Goal: Task Accomplishment & Management: Manage account settings

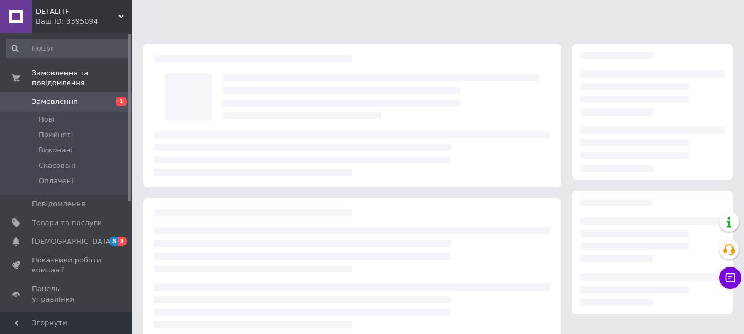
scroll to position [169, 0]
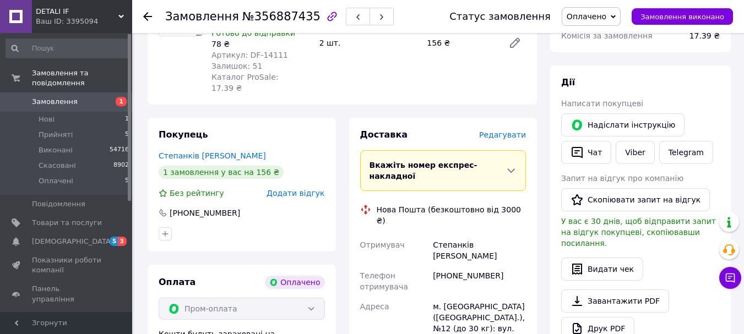
click at [277, 18] on span "№356887435" at bounding box center [281, 16] width 78 height 13
copy span "356887435"
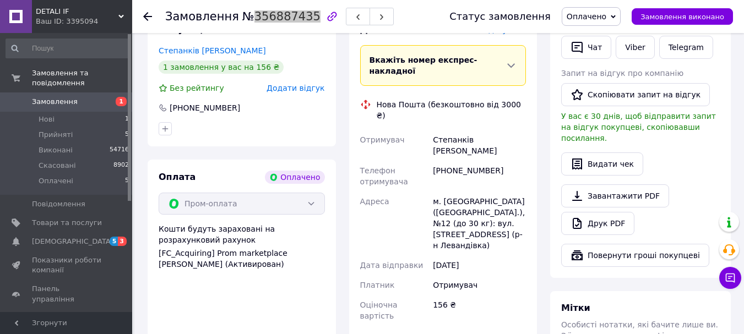
scroll to position [389, 0]
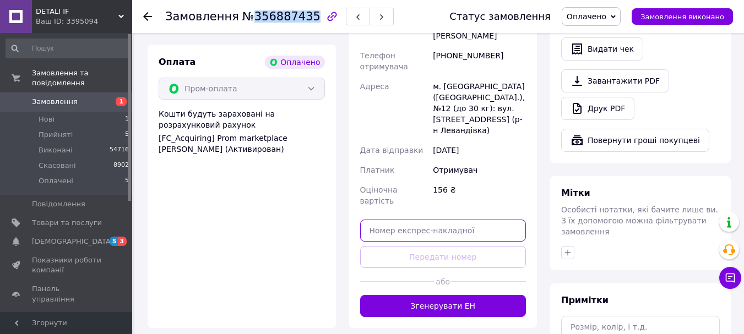
drag, startPoint x: 452, startPoint y: 159, endPoint x: 437, endPoint y: 179, distance: 25.7
click at [452, 220] on input "text" at bounding box center [443, 231] width 166 height 22
paste input "20451225165058"
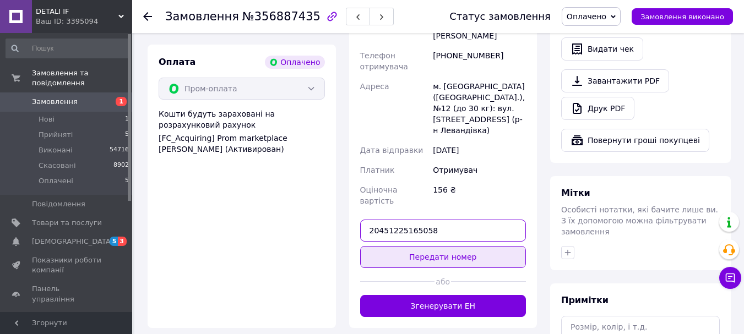
type input "20451225165058"
click at [434, 246] on button "Передати номер" at bounding box center [443, 257] width 166 height 22
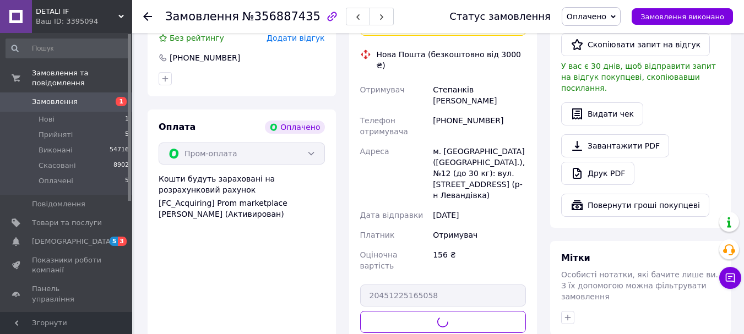
scroll to position [224, 0]
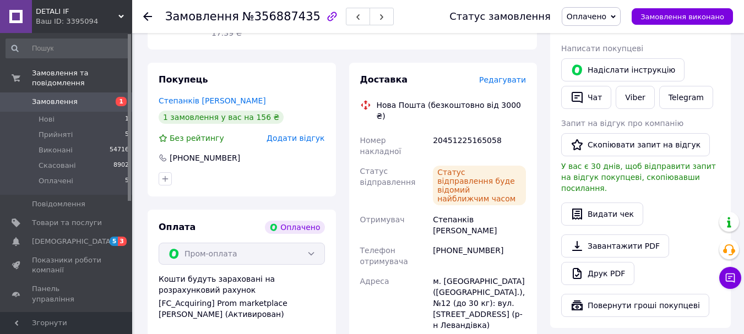
drag, startPoint x: 96, startPoint y: 172, endPoint x: 233, endPoint y: 10, distance: 212.0
click at [96, 173] on li "Оплачені 5" at bounding box center [67, 183] width 135 height 21
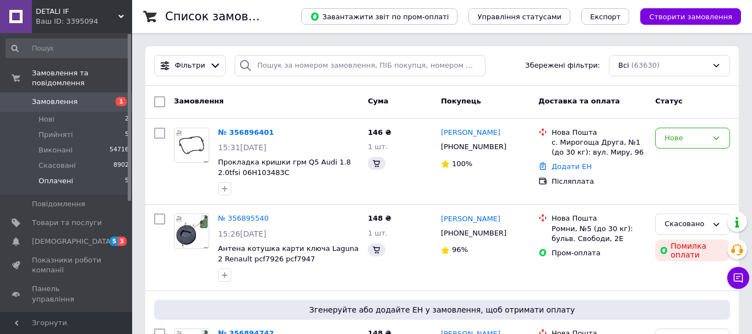
click at [98, 173] on li "Оплачені 5" at bounding box center [67, 183] width 135 height 21
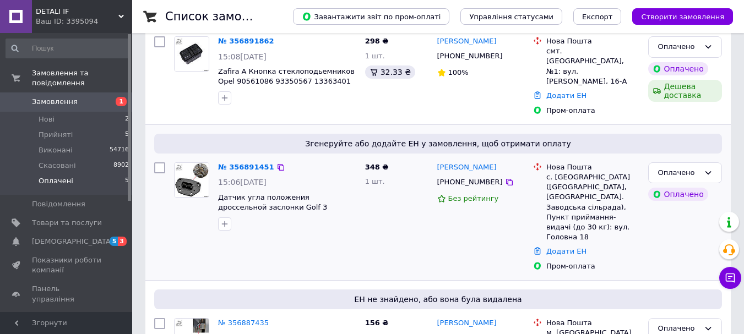
scroll to position [275, 0]
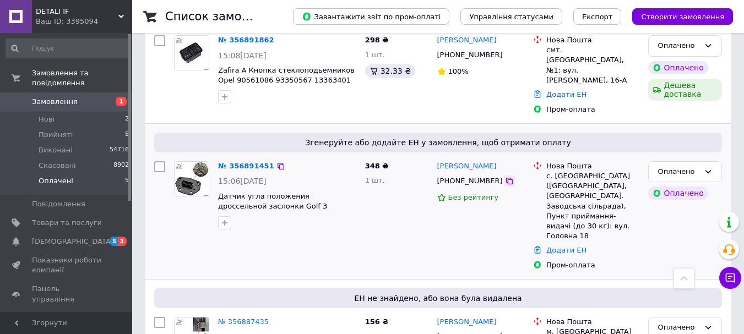
click at [506, 178] on icon at bounding box center [509, 181] width 7 height 7
click at [247, 162] on link "№ 356891451" at bounding box center [246, 166] width 56 height 8
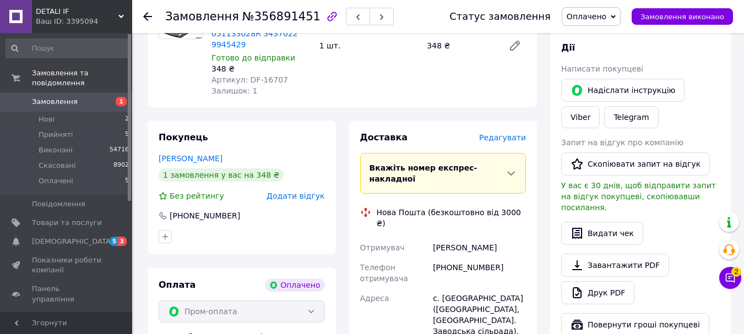
scroll to position [165, 0]
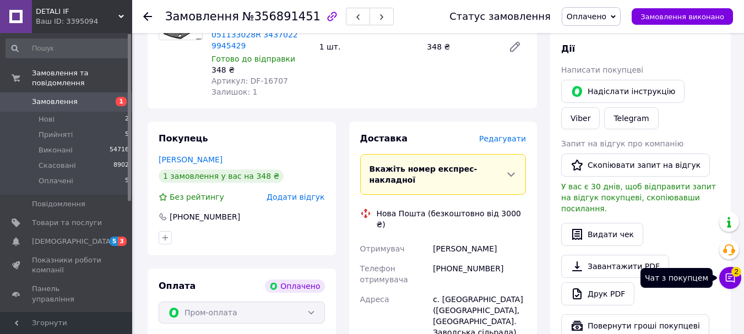
click at [728, 282] on icon at bounding box center [729, 277] width 11 height 11
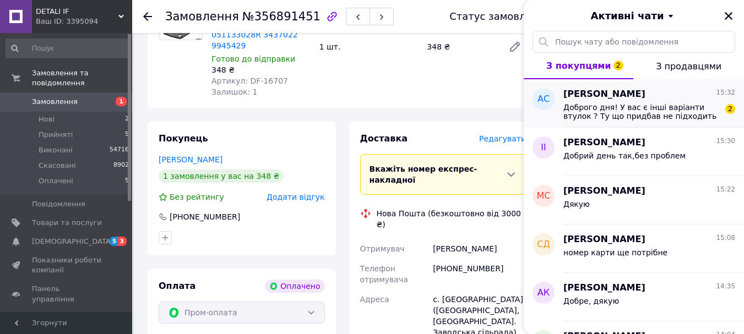
click at [679, 106] on span "Доброго дня! У вас є інші варіанти втулок ? Ту що придбав не підходить" at bounding box center [641, 112] width 156 height 18
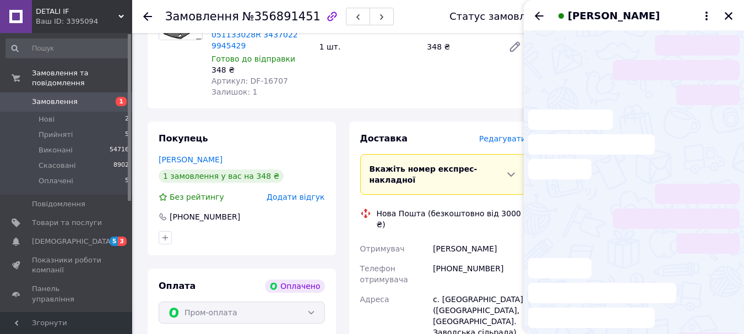
scroll to position [43, 0]
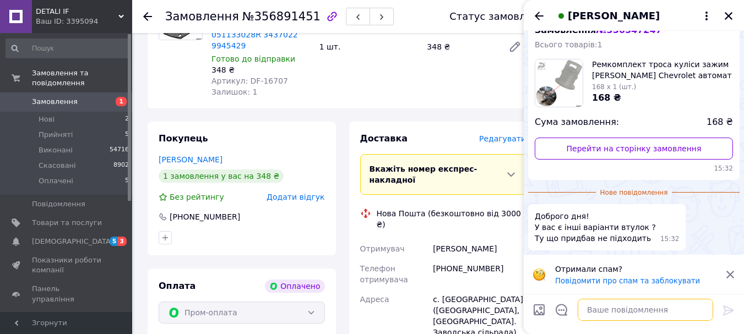
click at [629, 313] on textarea at bounding box center [644, 310] width 135 height 22
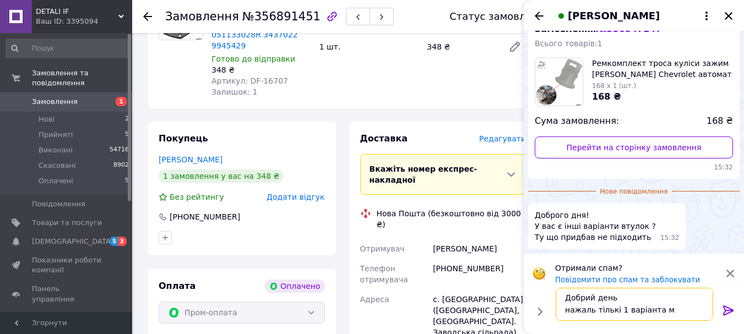
scroll to position [1, 0]
type textarea "Добрий день нажаль тількі 1 варіанта маємо"
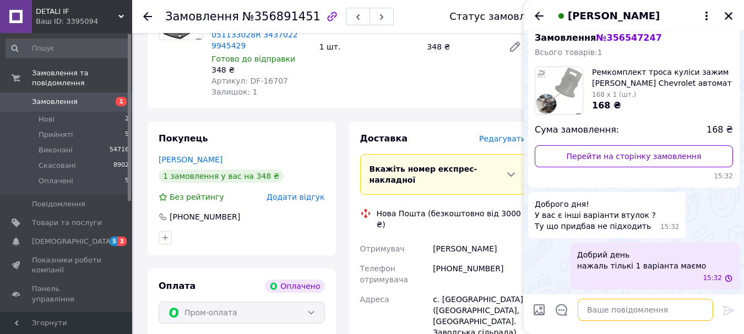
scroll to position [23, 0]
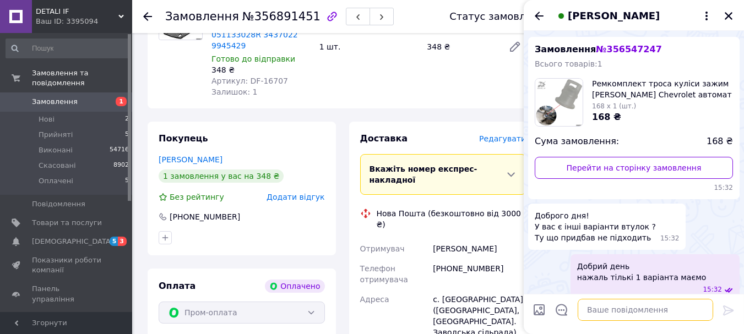
click at [629, 307] on textarea at bounding box center [644, 310] width 135 height 22
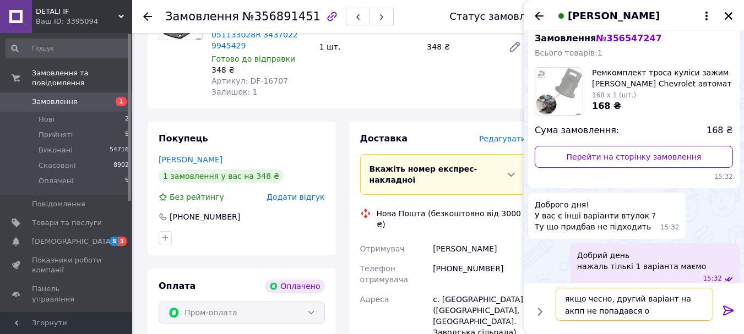
type textarea "якщо чесно, другий варіант на акпп не попадався оО"
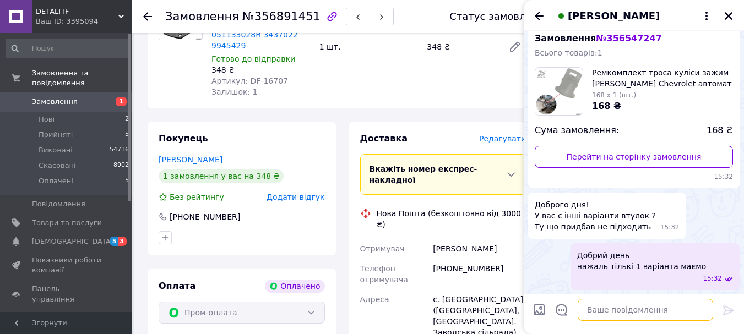
scroll to position [74, 0]
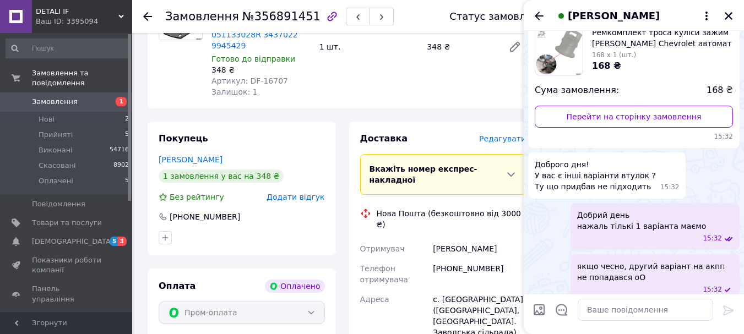
click at [736, 12] on div "Антон Слива" at bounding box center [633, 15] width 220 height 31
click at [731, 13] on icon "Закрити" at bounding box center [728, 16] width 8 height 8
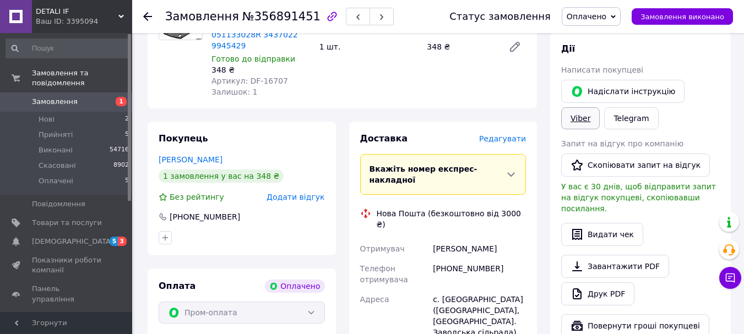
click at [599, 107] on link "Viber" at bounding box center [580, 118] width 39 height 22
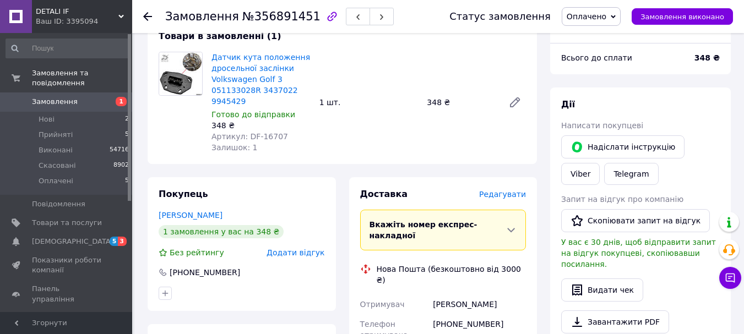
scroll to position [0, 0]
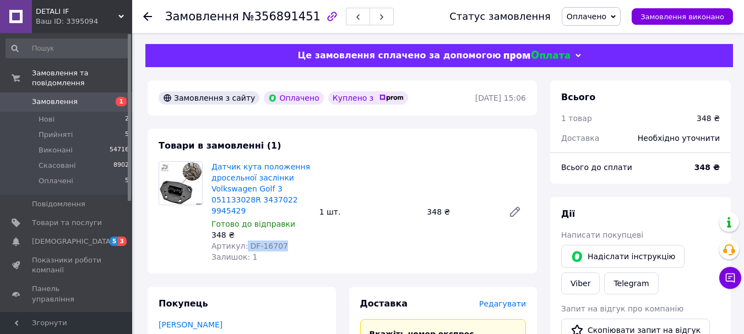
drag, startPoint x: 242, startPoint y: 248, endPoint x: 301, endPoint y: 248, distance: 58.9
click at [301, 248] on div "Артикул: DF-16707" at bounding box center [260, 246] width 99 height 11
copy span "DF-16707"
click at [284, 10] on span "№356891451" at bounding box center [281, 16] width 78 height 13
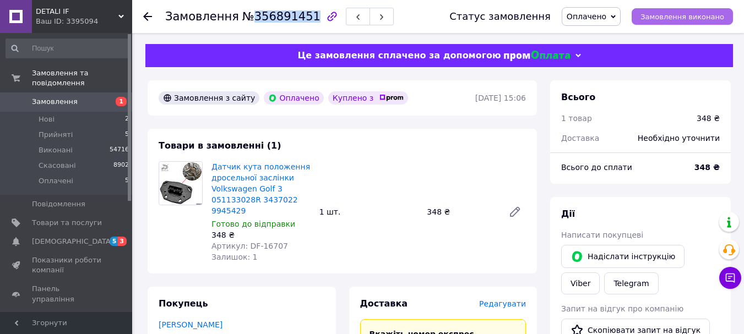
copy span "356891451"
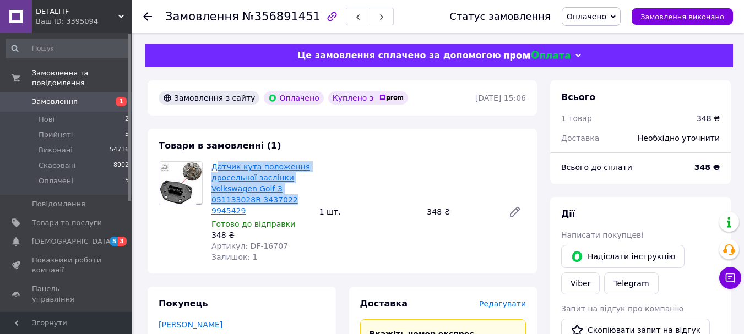
drag, startPoint x: 288, startPoint y: 197, endPoint x: 215, endPoint y: 165, distance: 80.1
click at [215, 165] on span "Датчик кута положення дросельної заслінки Volkswagen Golf 3 051133028R 3437022 …" at bounding box center [260, 188] width 99 height 55
click at [306, 195] on span "Датчик кута положення дросельної заслінки Volkswagen Golf 3 051133028R 3437022 …" at bounding box center [260, 188] width 99 height 55
drag, startPoint x: 295, startPoint y: 204, endPoint x: 211, endPoint y: 162, distance: 93.8
click at [211, 162] on div "Датчик кута положення дросельної заслінки Volkswagen Golf 3 051133028R 3437022 …" at bounding box center [261, 212] width 108 height 106
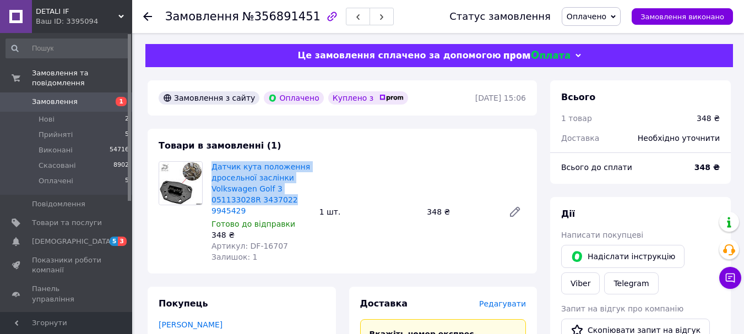
copy link "Датчик кута положення дросельної заслінки Volkswagen Golf 3 051133028R 3437022"
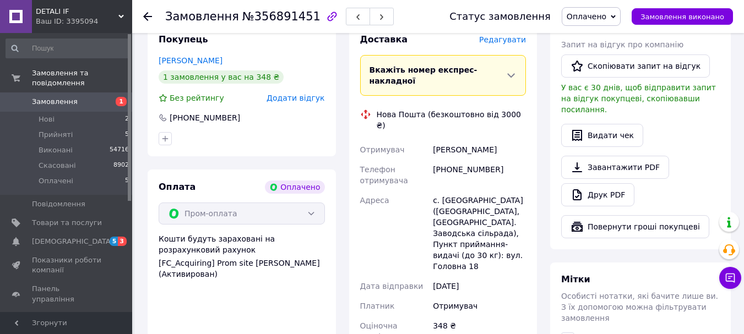
scroll to position [275, 0]
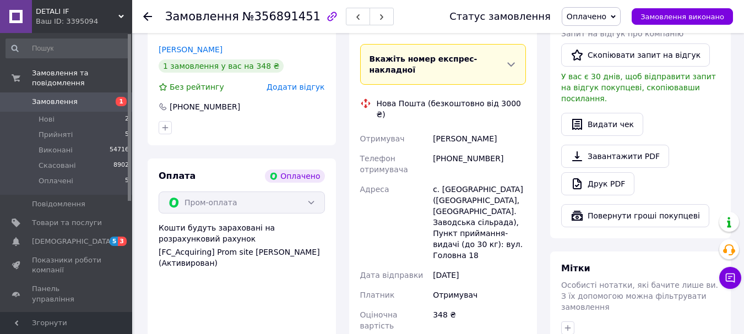
drag, startPoint x: 463, startPoint y: 299, endPoint x: 463, endPoint y: 313, distance: 13.8
paste input "20451225168967"
type input "20451225168967"
click at [463, 315] on div "Доставка Редагувати Вкажіть номер експрес-накладної Обов'язково введіть номер е…" at bounding box center [443, 232] width 166 height 419
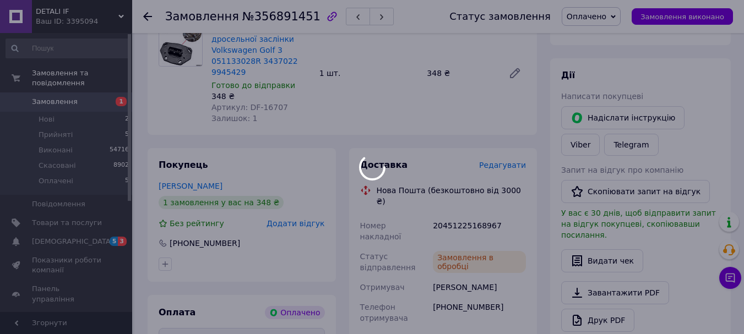
scroll to position [0, 0]
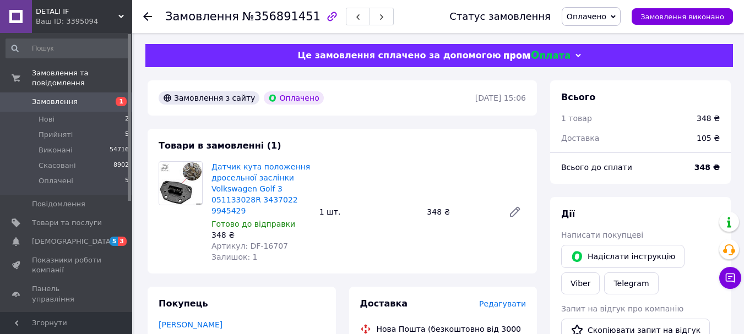
click at [604, 22] on span "Оплачено" at bounding box center [590, 16] width 59 height 19
click at [611, 57] on li "Виконано" at bounding box center [591, 55] width 58 height 17
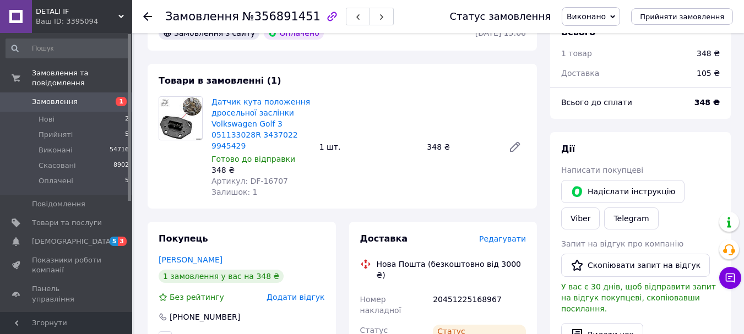
scroll to position [165, 0]
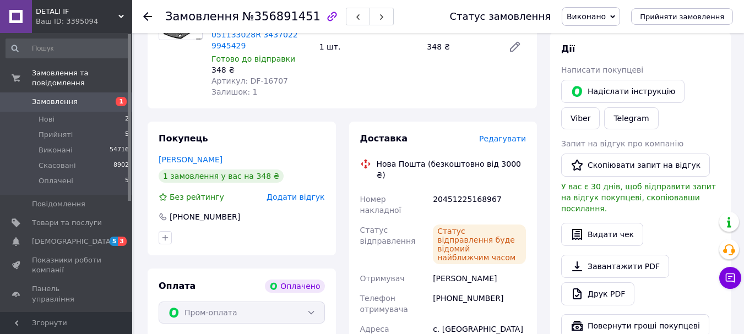
drag, startPoint x: 100, startPoint y: 231, endPoint x: 183, endPoint y: 227, distance: 82.6
click at [100, 237] on span "[DEMOGRAPHIC_DATA]" at bounding box center [67, 242] width 70 height 10
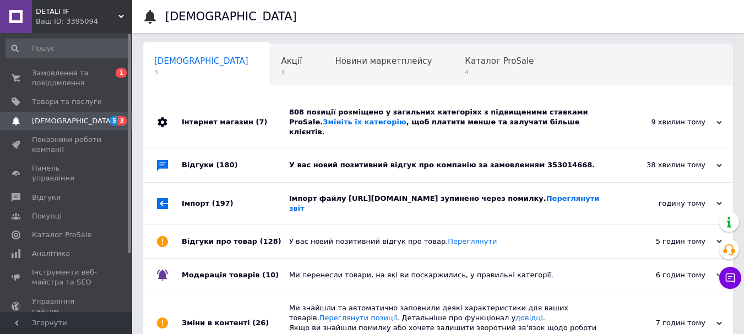
click at [593, 194] on div "Імпорт файлу https://srv18.softex.if.ua/detali_if/prom/wares.zip зупинено через…" at bounding box center [450, 204] width 323 height 20
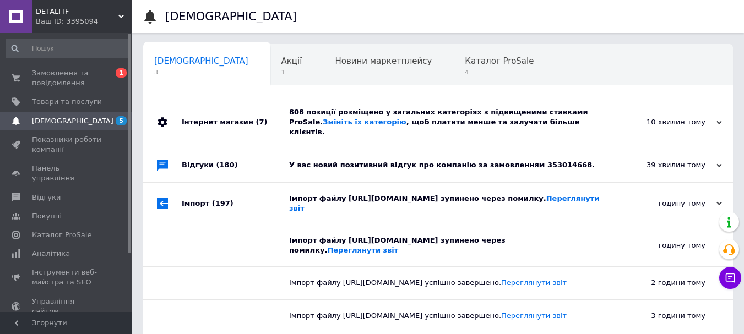
click at [587, 149] on div "У вас новий позитивний відгук про компанію за замовленням 353014668." at bounding box center [450, 165] width 323 height 33
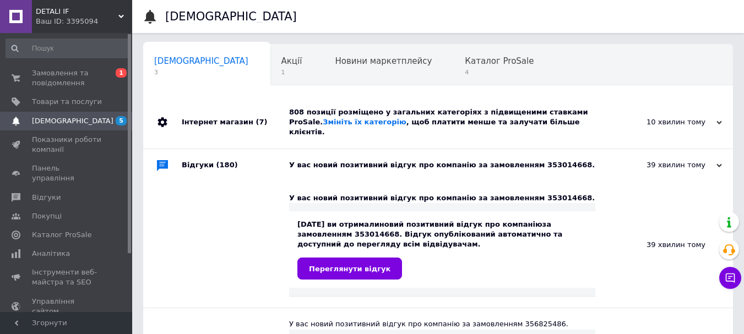
click at [578, 149] on div "У вас новий позитивний відгук про компанію за замовленням 353014668." at bounding box center [450, 165] width 323 height 33
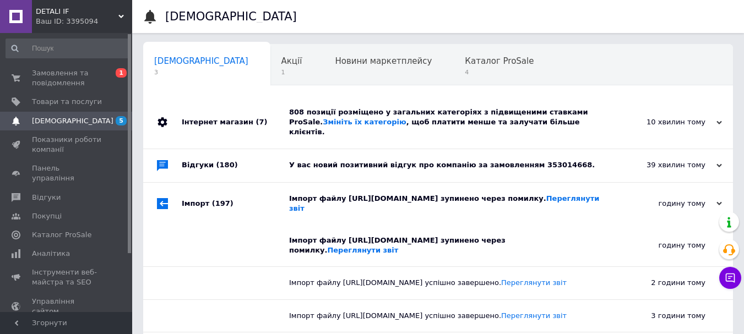
click at [433, 110] on div "808 позиції розміщено у загальних категоріях з підвищеними ставками ProSale. Зм…" at bounding box center [450, 122] width 323 height 30
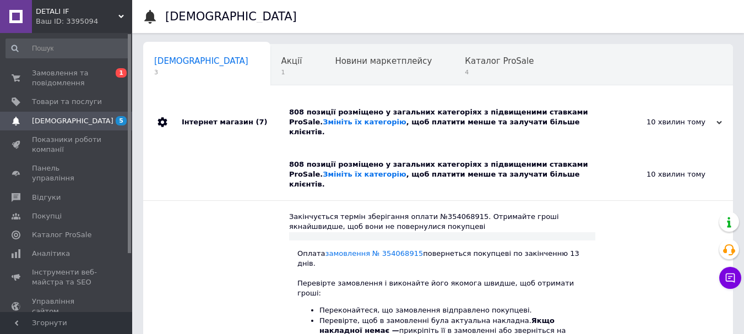
click at [429, 112] on div "808 позиції розміщено у загальних категоріях з підвищеними ставками ProSale. Зм…" at bounding box center [450, 122] width 323 height 30
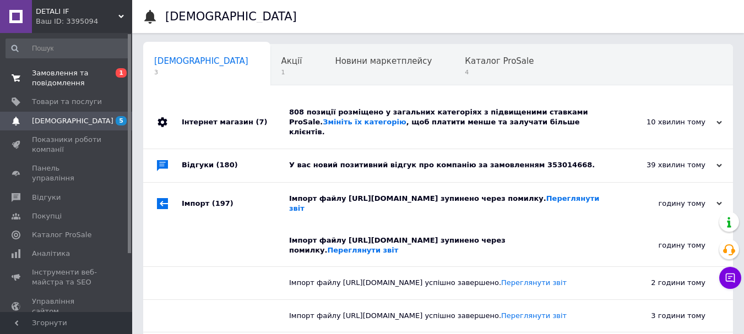
click at [83, 77] on span "Замовлення та повідомлення" at bounding box center [67, 78] width 70 height 20
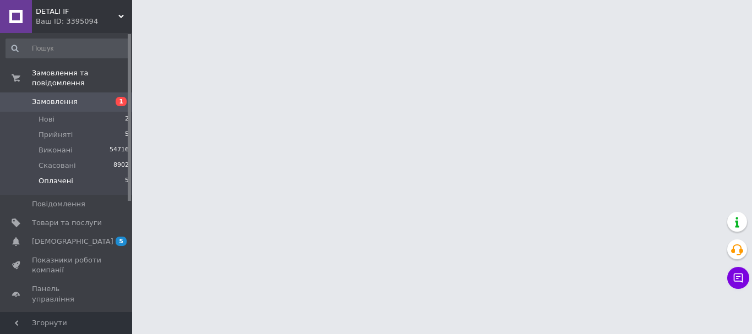
click at [95, 175] on li "Оплачені 5" at bounding box center [67, 183] width 135 height 21
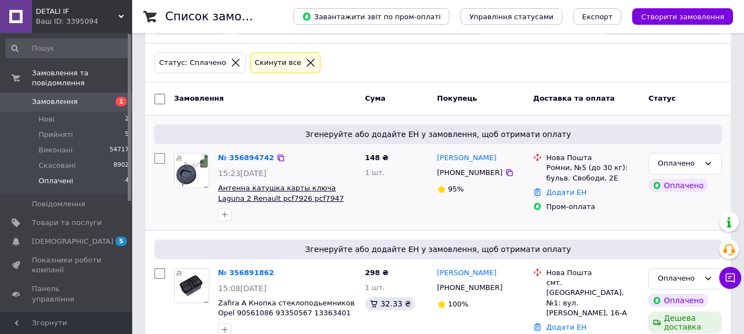
scroll to position [110, 0]
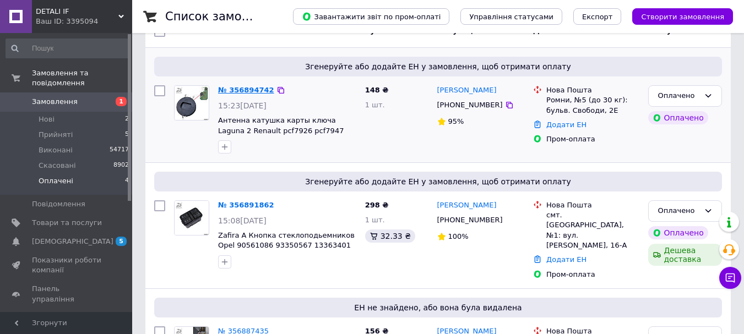
click at [256, 88] on link "№ 356894742" at bounding box center [246, 90] width 56 height 8
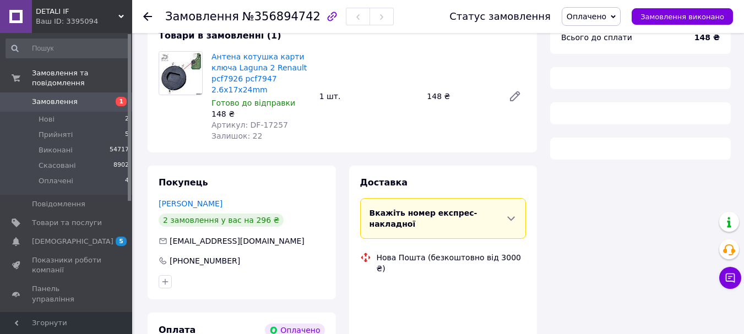
click at [276, 17] on span "№356894742" at bounding box center [281, 16] width 78 height 13
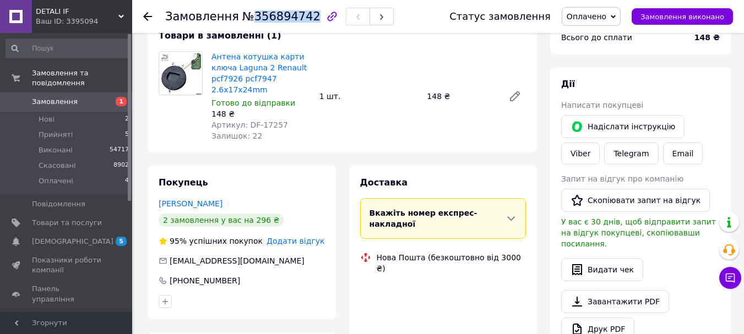
click at [276, 17] on span "№356894742" at bounding box center [281, 16] width 78 height 13
copy span "356894742"
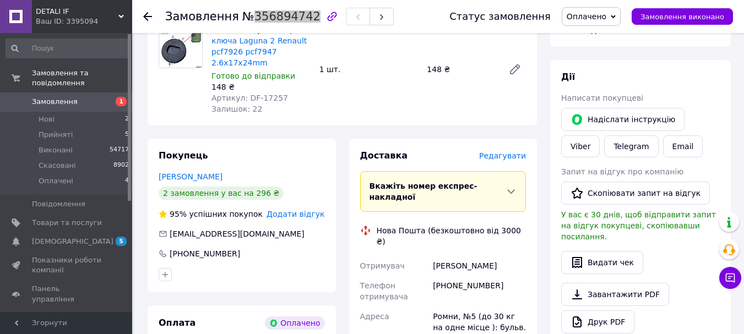
scroll to position [275, 0]
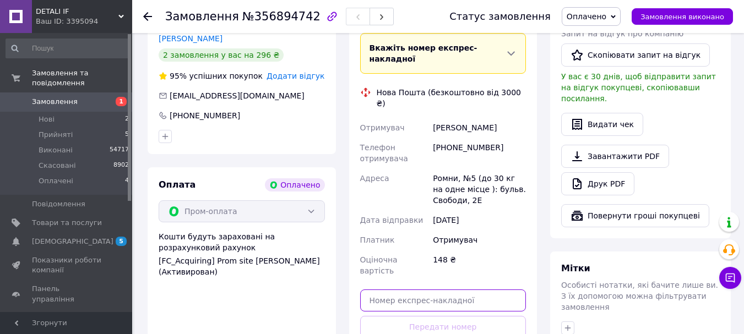
click at [462, 290] on input "text" at bounding box center [443, 301] width 166 height 22
paste input "20451225171111"
type input "20451225171111"
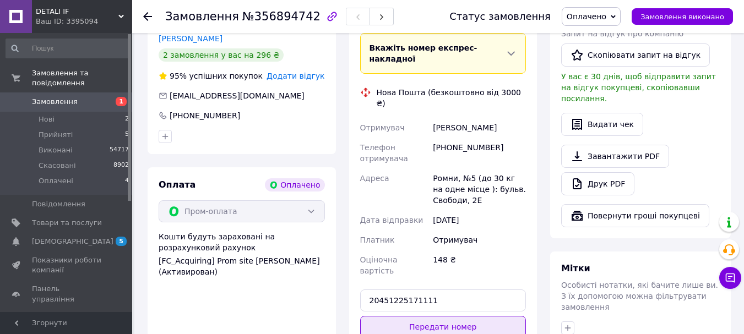
click at [443, 316] on button "Передати номер" at bounding box center [443, 327] width 166 height 22
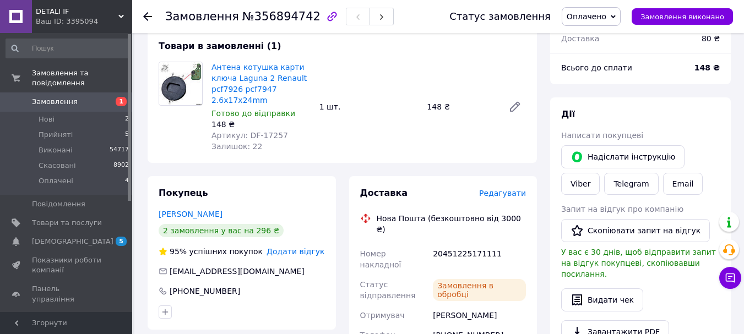
scroll to position [0, 0]
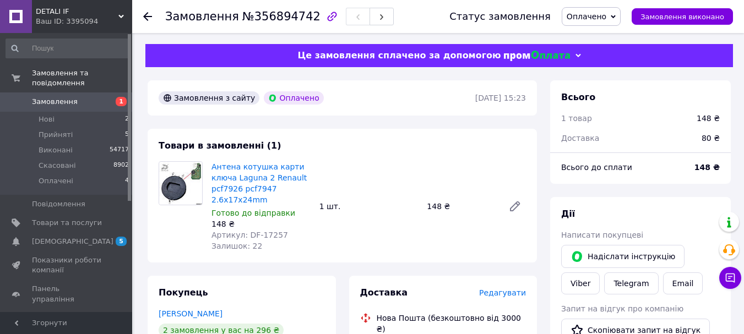
drag, startPoint x: 598, startPoint y: 19, endPoint x: 599, endPoint y: 37, distance: 18.2
click at [598, 19] on span "Оплачено" at bounding box center [586, 16] width 40 height 9
click at [599, 55] on li "Виконано" at bounding box center [591, 55] width 58 height 17
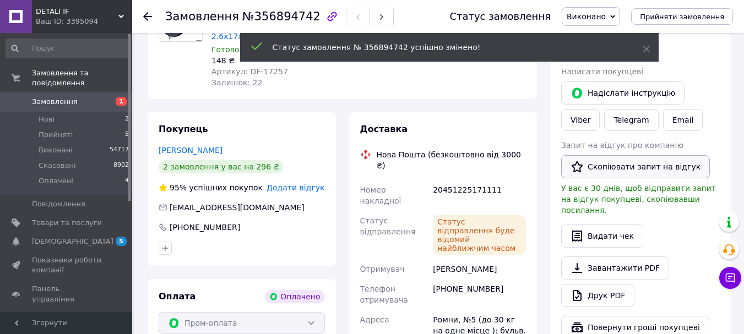
scroll to position [110, 0]
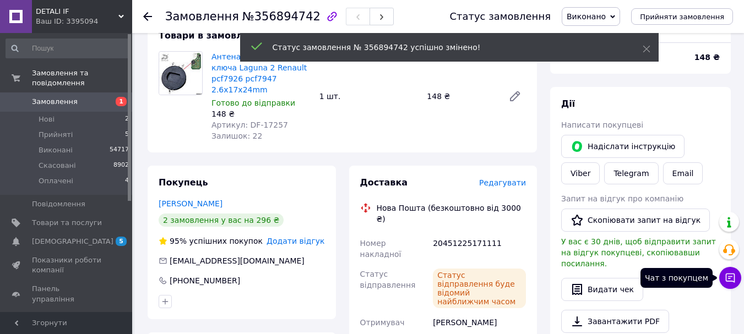
click at [730, 282] on icon at bounding box center [729, 277] width 11 height 11
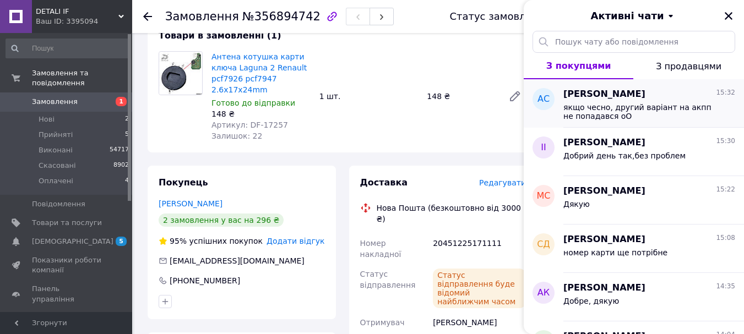
click at [638, 105] on span "якщо чесно, другий варіант на акпп не попадався оО" at bounding box center [641, 112] width 156 height 18
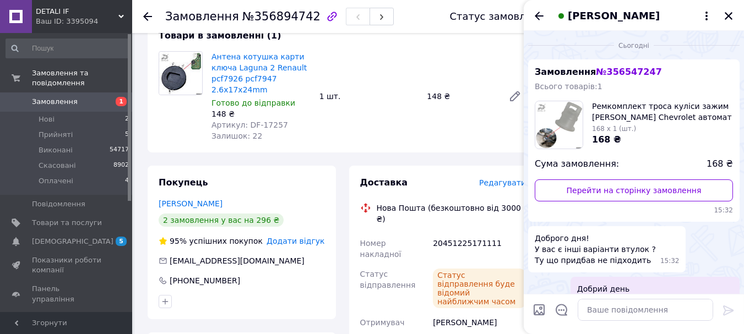
scroll to position [74, 0]
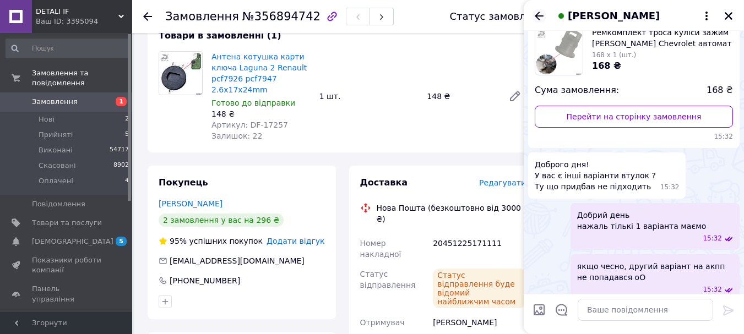
click at [542, 19] on icon "Назад" at bounding box center [538, 15] width 13 height 13
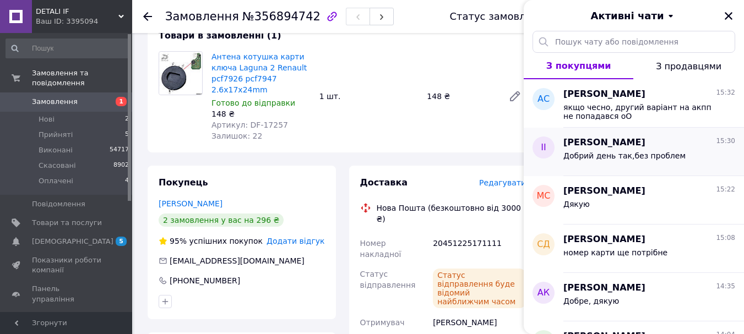
click at [610, 156] on span "Добрий день так,без проблем" at bounding box center [624, 155] width 122 height 9
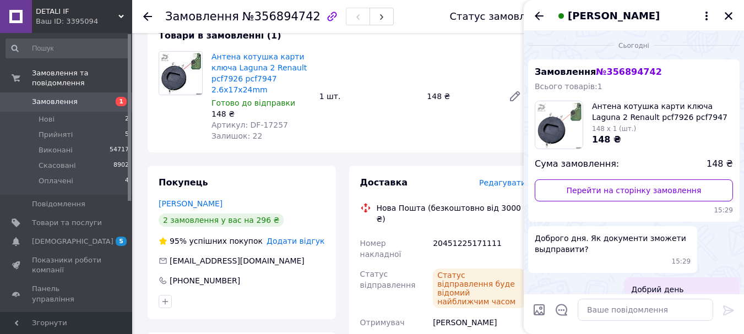
scroll to position [23, 0]
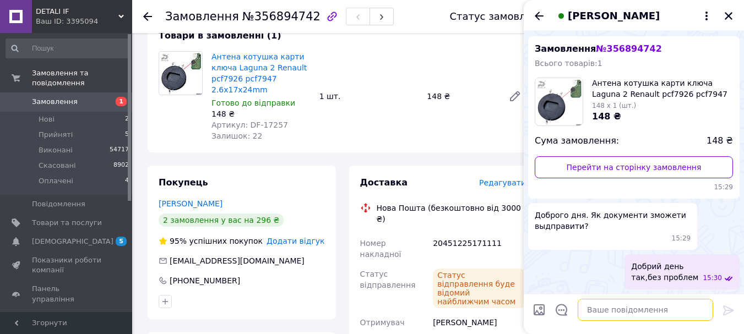
click at [639, 313] on textarea at bounding box center [644, 310] width 135 height 22
paste textarea "20451225171111"
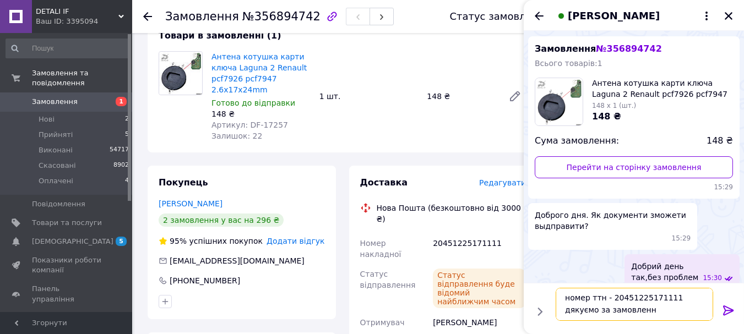
type textarea "номер ттн - 20451225171111 дякуємо за замовлення"
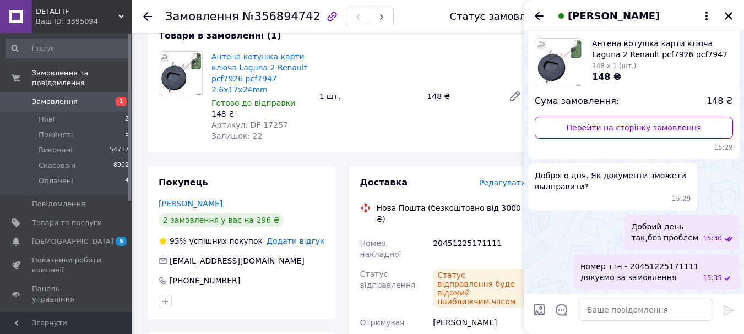
drag, startPoint x: 643, startPoint y: 274, endPoint x: 695, endPoint y: 260, distance: 53.7
click at [695, 260] on div "номер ттн - 20451225171111 дякуємо за замовлення 15:35" at bounding box center [657, 271] width 166 height 35
click at [674, 305] on button "Редагувати" at bounding box center [673, 307] width 132 height 22
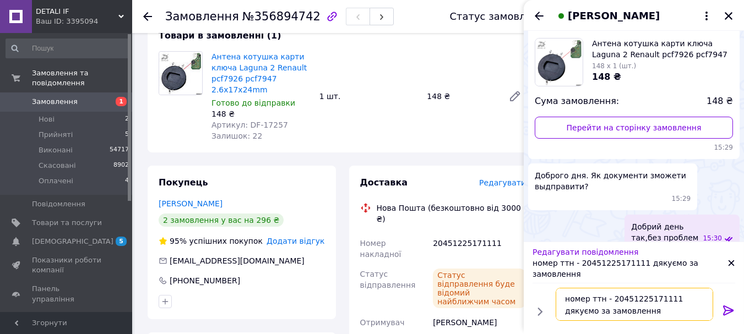
drag, startPoint x: 624, startPoint y: 308, endPoint x: 604, endPoint y: 298, distance: 21.9
click at [604, 298] on textarea "номер ттн - 20451225171111 дякуємо за замовлення" at bounding box center [633, 304] width 157 height 33
type textarea "номер ттн -"
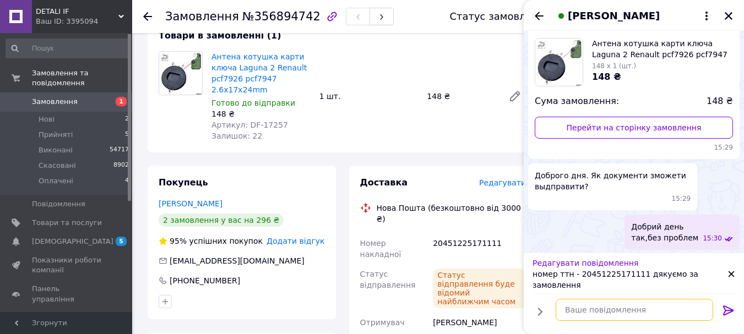
scroll to position [52, 0]
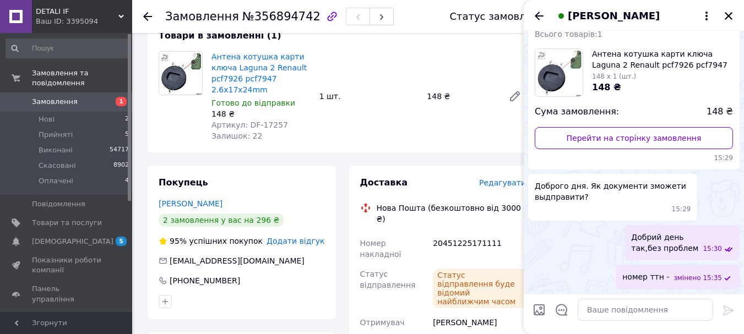
click at [678, 249] on span "Добрий день так,без проблем" at bounding box center [664, 243] width 67 height 22
click at [611, 258] on div "Добрий день так,без проблем 15:30" at bounding box center [633, 242] width 211 height 35
click at [669, 276] on span "номер ттн -" at bounding box center [645, 277] width 47 height 12
click at [660, 309] on button "Редагувати" at bounding box center [673, 307] width 132 height 22
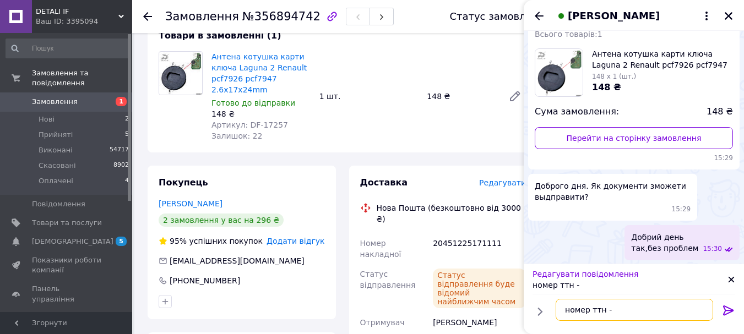
click at [618, 315] on textarea "номер ттн -" at bounding box center [633, 310] width 157 height 22
paste textarea "20451225172605"
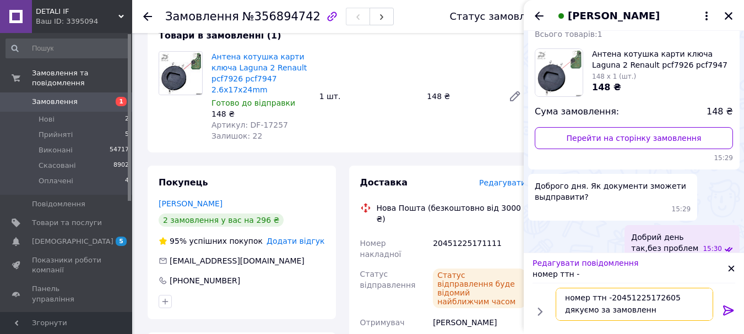
type textarea "номер ттн -20451225172605 дякуємо за замовлення"
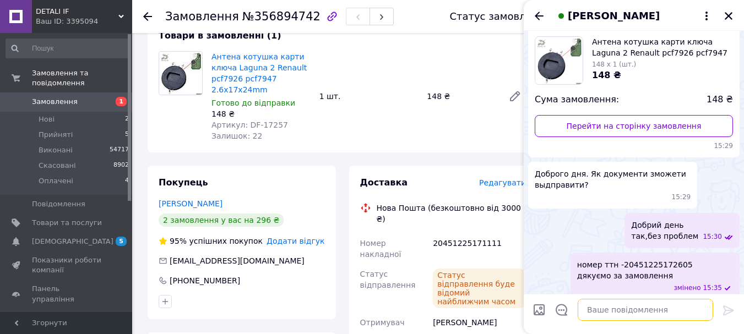
scroll to position [74, 0]
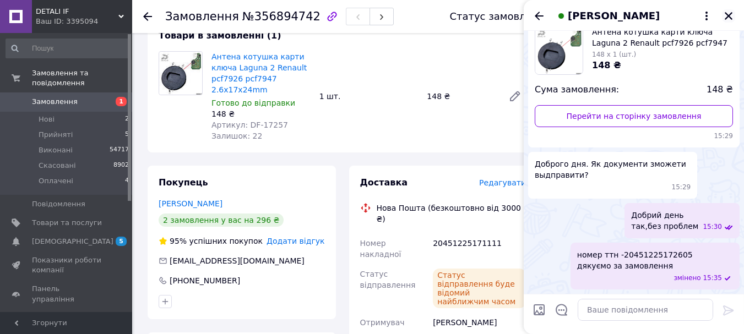
click at [727, 12] on icon "Закрити" at bounding box center [728, 16] width 10 height 10
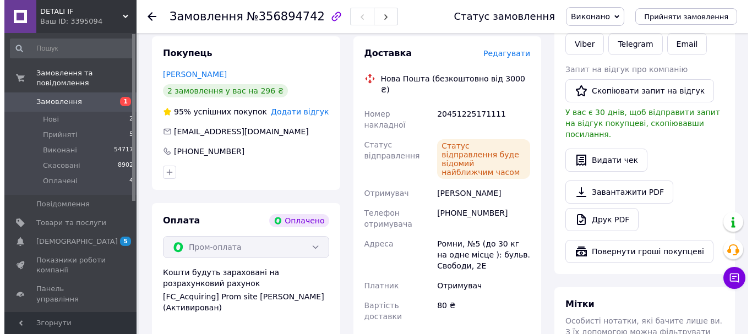
scroll to position [220, 0]
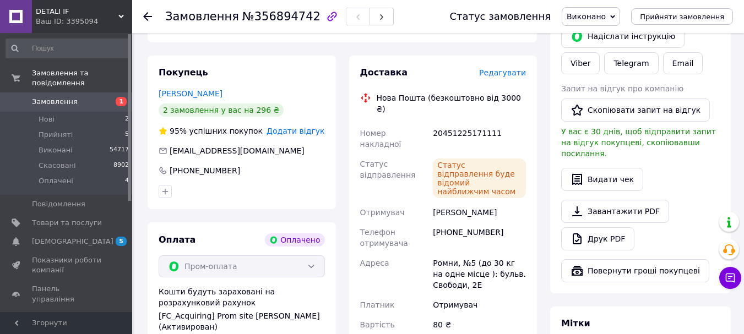
click at [509, 75] on span "Редагувати" at bounding box center [502, 72] width 47 height 9
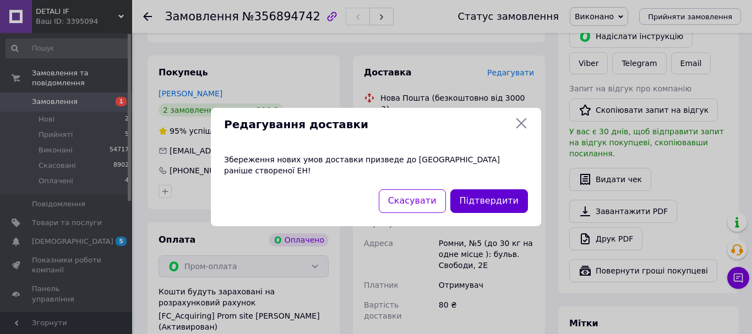
click at [478, 193] on button "Підтвердити" at bounding box center [489, 201] width 78 height 24
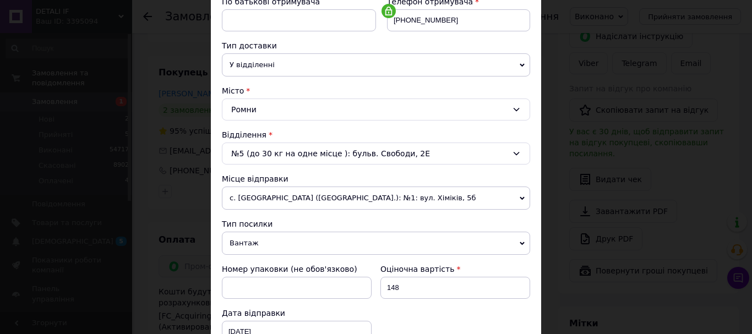
click at [311, 152] on div "№5 (до 30 кг на одне місце ): бульв. Свободи, 2Е" at bounding box center [376, 154] width 308 height 22
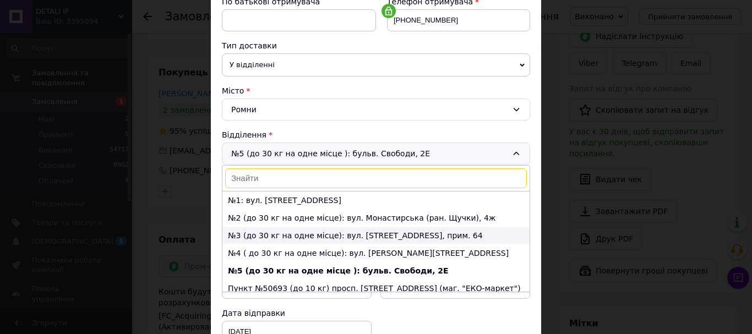
scroll to position [23, 0]
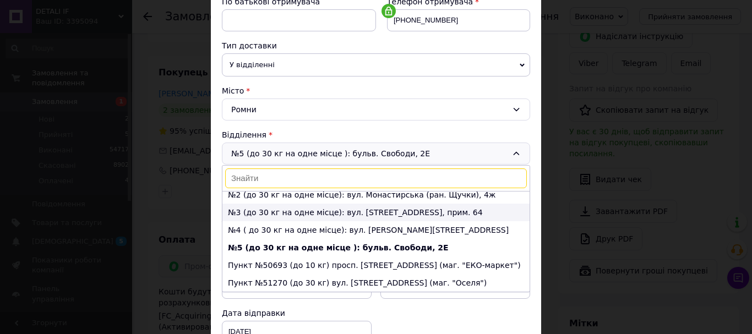
click at [296, 217] on li "№3 (до 30 кг на одне місце): вул. Рятувальників, 86, прим. 64" at bounding box center [375, 213] width 307 height 18
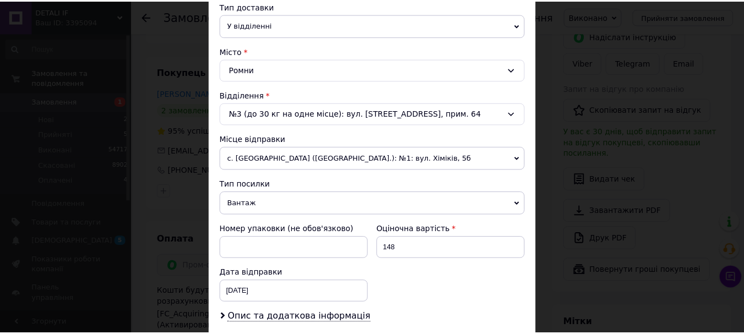
scroll to position [397, 0]
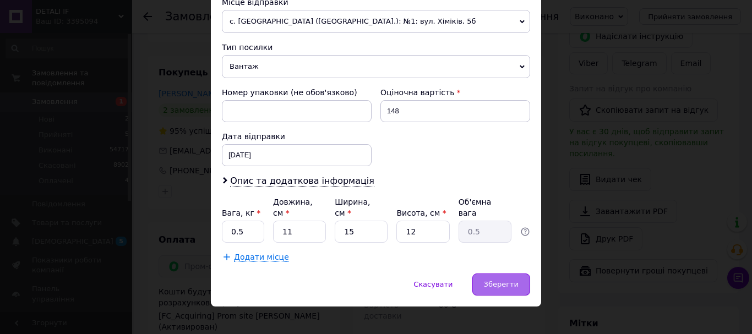
click at [497, 280] on span "Зберегти" at bounding box center [501, 284] width 35 height 8
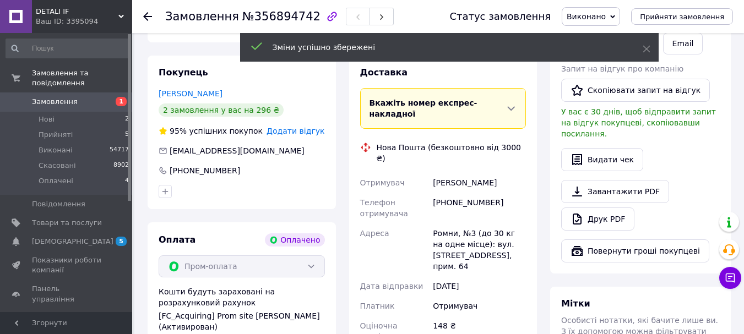
scroll to position [385, 0]
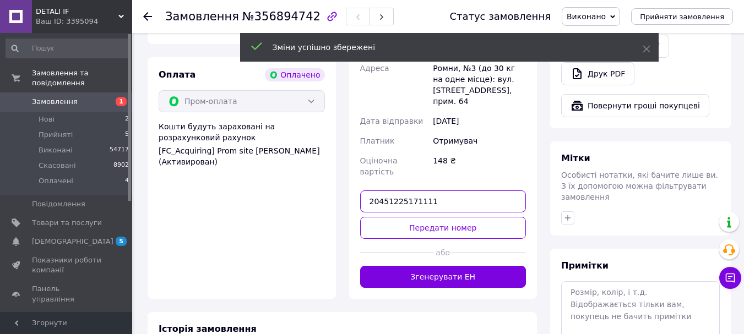
drag, startPoint x: 463, startPoint y: 165, endPoint x: 392, endPoint y: 172, distance: 70.8
click at [338, 164] on div "Покупець Ільченко Ігор 2 замовлення у вас на 296 ₴ 95% успішних покупок Додати …" at bounding box center [342, 94] width 402 height 408
paste input "2605"
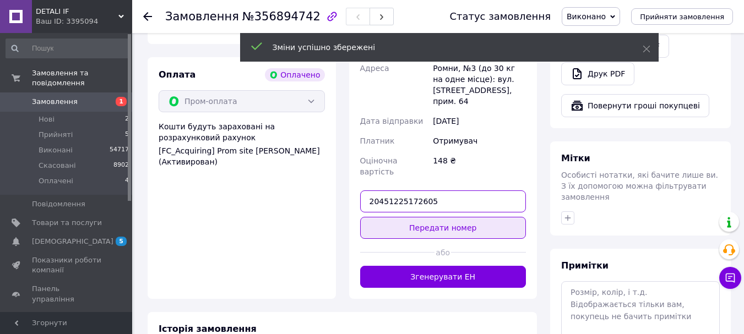
type input "20451225172605"
click at [427, 217] on button "Передати номер" at bounding box center [443, 228] width 166 height 22
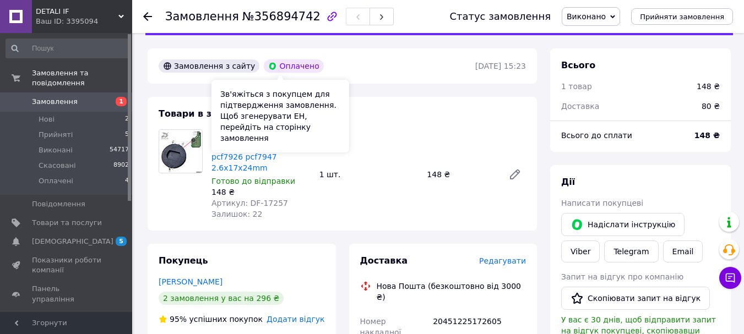
scroll to position [0, 0]
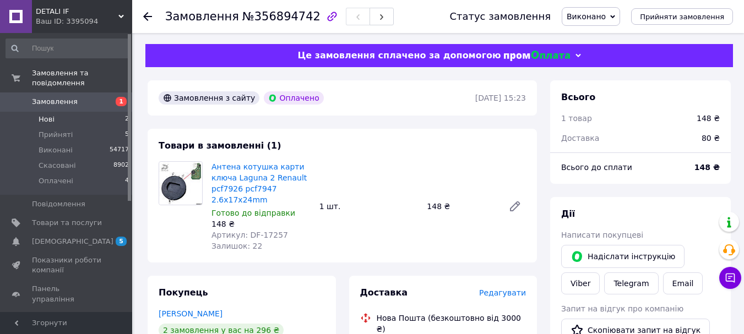
click at [95, 112] on li "Нові 2" at bounding box center [67, 119] width 135 height 15
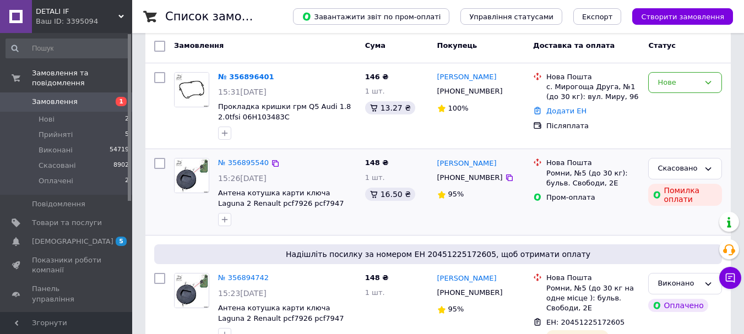
scroll to position [110, 0]
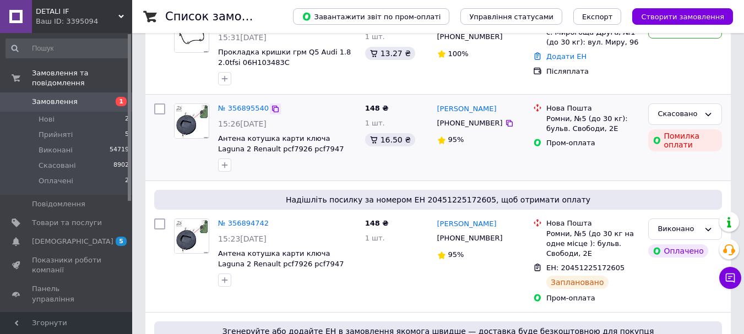
click at [271, 109] on icon at bounding box center [275, 109] width 9 height 9
click at [101, 173] on li "Оплачені 2" at bounding box center [67, 183] width 135 height 21
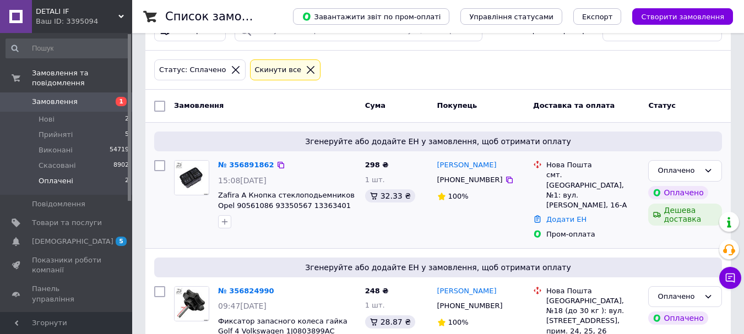
scroll to position [68, 0]
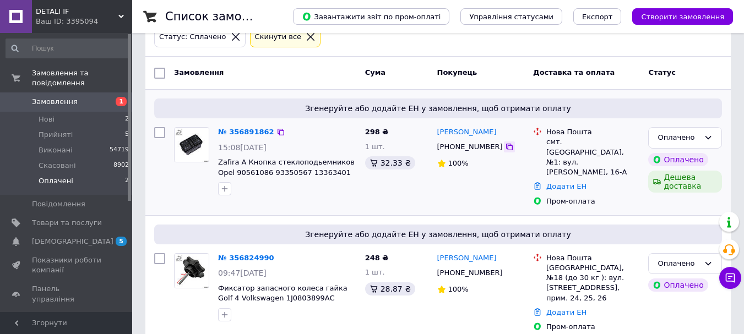
click at [505, 148] on icon at bounding box center [509, 147] width 9 height 9
click at [250, 133] on link "№ 356891862" at bounding box center [246, 132] width 56 height 8
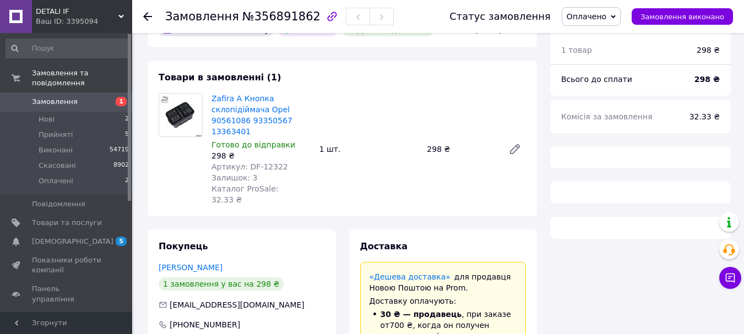
click at [278, 17] on span "№356891862" at bounding box center [281, 16] width 78 height 13
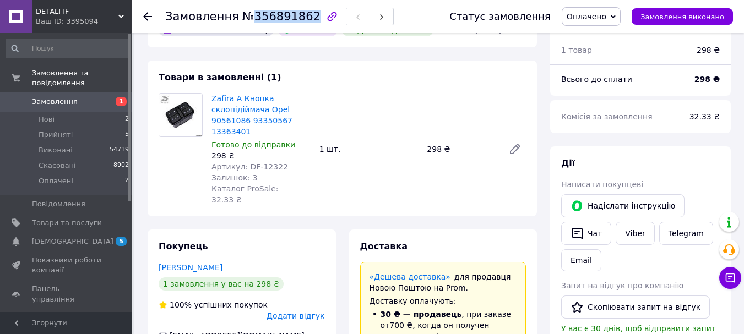
copy span "356891862"
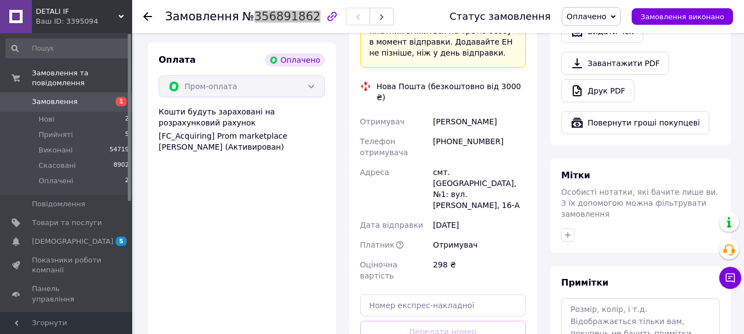
scroll to position [564, 0]
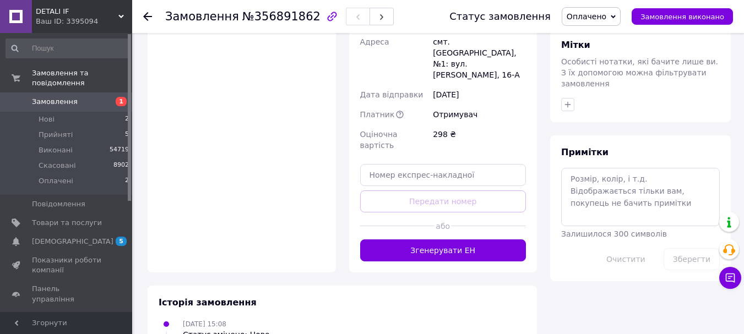
click at [466, 121] on div "Доставка Редагувати «Дешева доставка»   для продавця Новою Поштою на Prom. Дост…" at bounding box center [443, 3] width 166 height 516
click at [454, 164] on input "text" at bounding box center [443, 175] width 166 height 22
paste input "20451225177059"
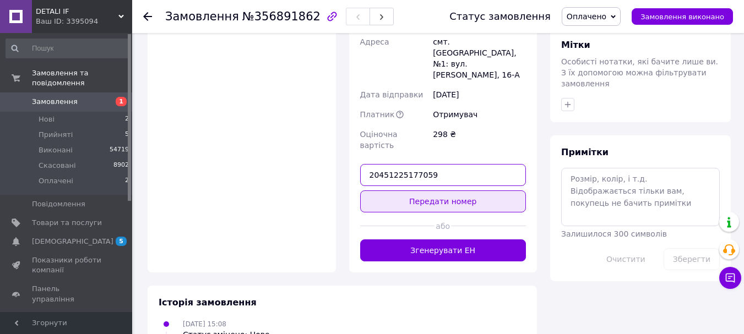
type input "20451225177059"
click at [411, 190] on button "Передати номер" at bounding box center [443, 201] width 166 height 22
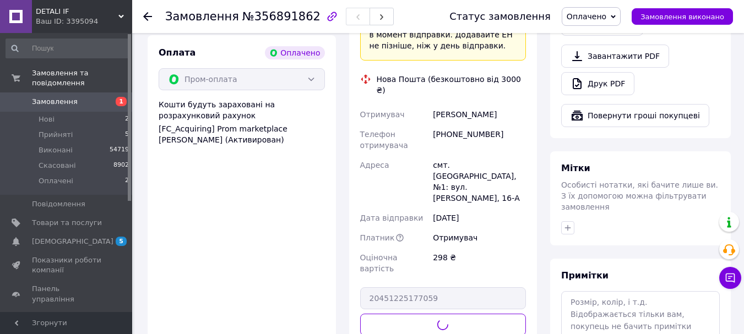
scroll to position [288, 0]
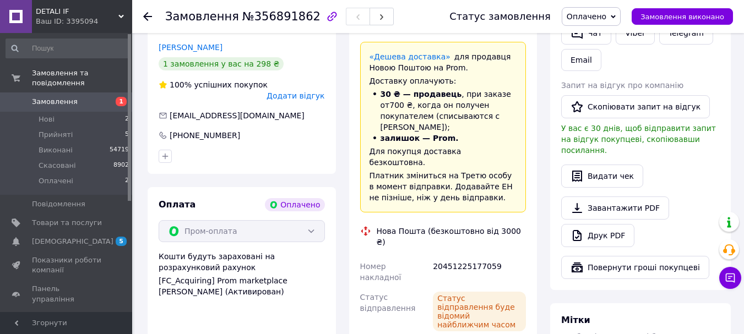
click at [606, 12] on span "Оплачено" at bounding box center [586, 16] width 40 height 9
click at [610, 52] on li "Виконано" at bounding box center [591, 55] width 58 height 17
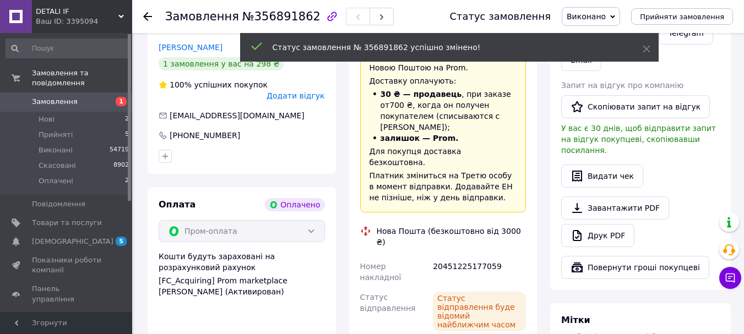
click at [100, 127] on li "Прийняті 5" at bounding box center [67, 134] width 135 height 15
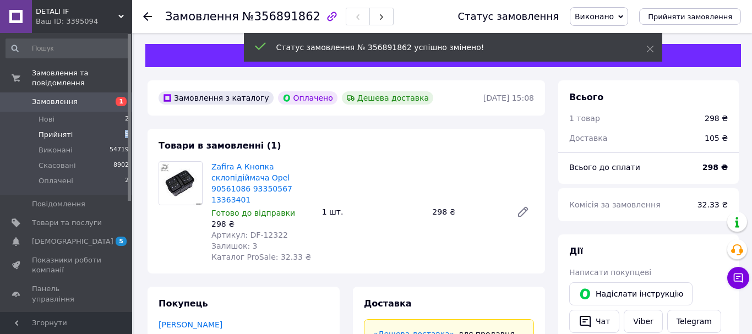
click at [100, 127] on li "Прийняті 5" at bounding box center [67, 134] width 135 height 15
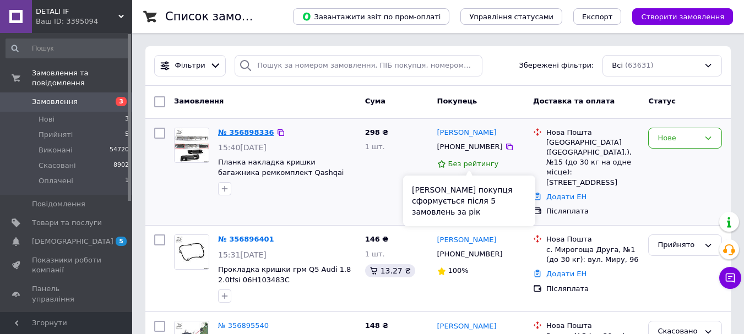
click at [245, 132] on link "№ 356898336" at bounding box center [246, 132] width 56 height 8
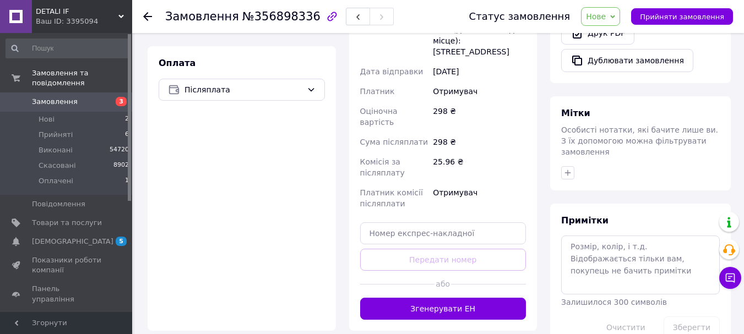
scroll to position [385, 0]
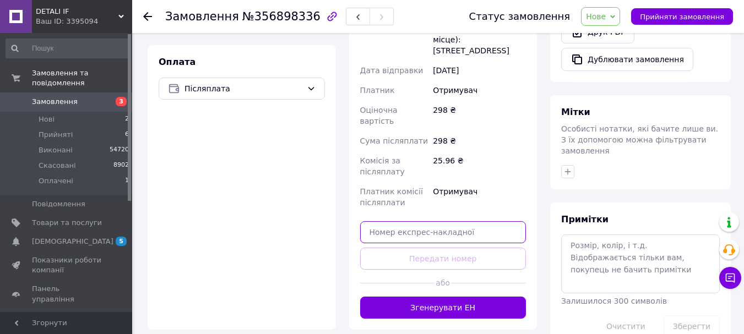
click at [427, 221] on input "text" at bounding box center [443, 232] width 166 height 22
paste input "20451225186958"
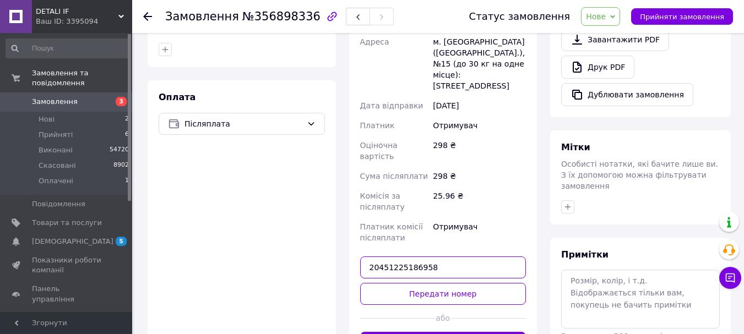
scroll to position [330, 0]
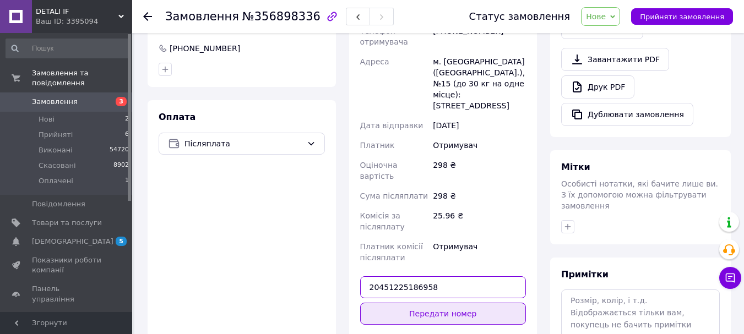
type input "20451225186958"
click at [435, 303] on button "Передати номер" at bounding box center [443, 314] width 166 height 22
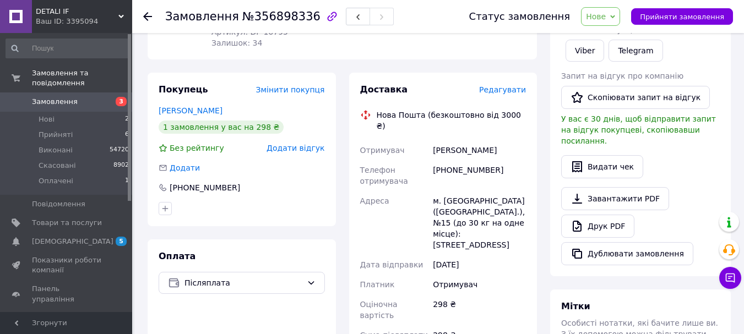
scroll to position [55, 0]
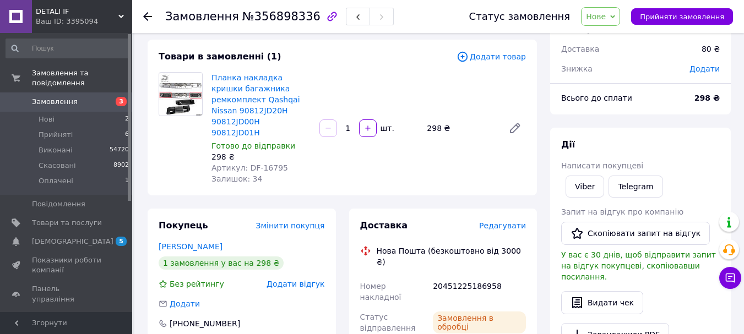
click at [605, 13] on span "Нове" at bounding box center [596, 16] width 20 height 9
drag, startPoint x: 628, startPoint y: 53, endPoint x: 684, endPoint y: 63, distance: 56.6
click at [628, 53] on li "Виконано" at bounding box center [606, 55] width 51 height 17
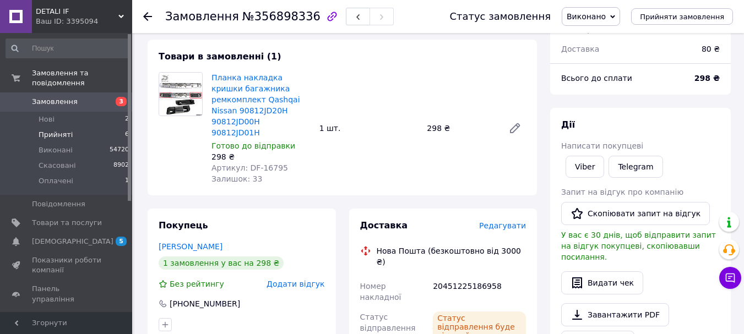
click at [103, 127] on li "Прийняті 6" at bounding box center [67, 134] width 135 height 15
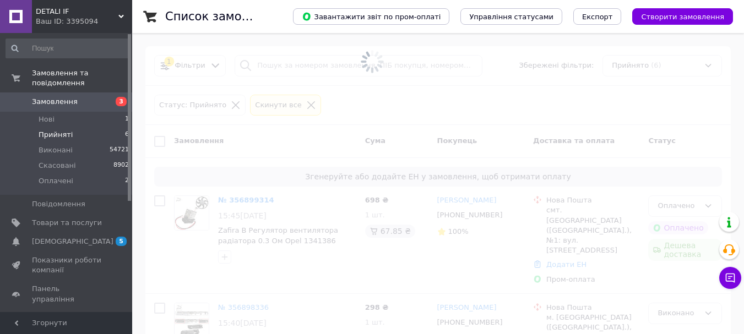
click at [90, 127] on li "Прийняті 6" at bounding box center [67, 134] width 135 height 15
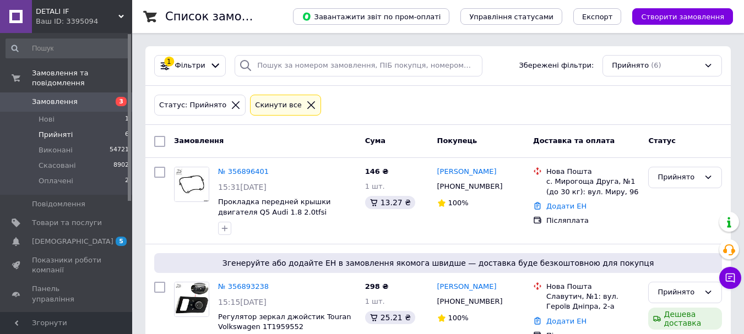
click at [72, 127] on li "Прийняті 6" at bounding box center [67, 134] width 135 height 15
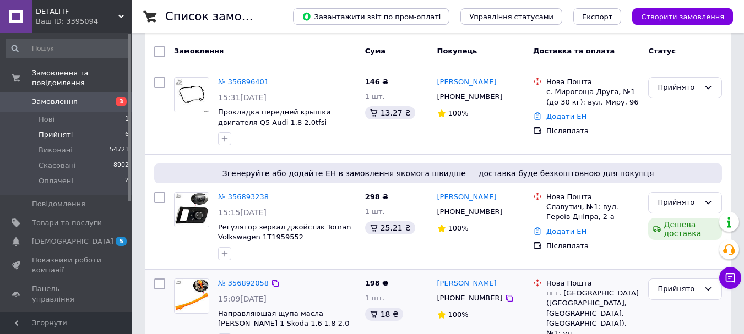
scroll to position [220, 0]
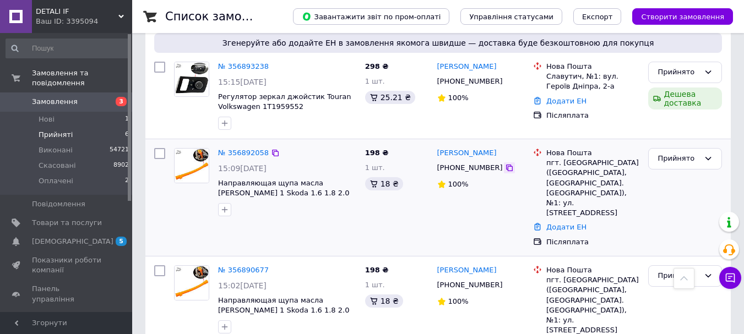
click at [505, 168] on icon at bounding box center [509, 167] width 9 height 9
click at [243, 153] on link "№ 356892058" at bounding box center [243, 153] width 51 height 8
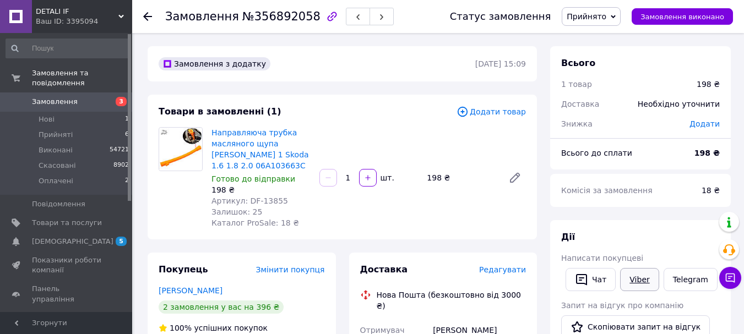
click at [624, 276] on link "Viber" at bounding box center [639, 279] width 39 height 23
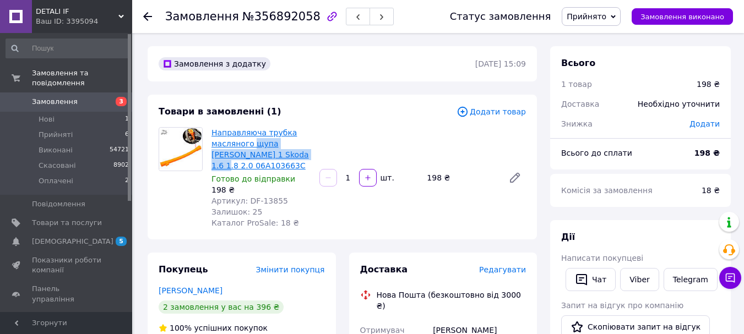
drag, startPoint x: 285, startPoint y: 156, endPoint x: 250, endPoint y: 149, distance: 36.1
click at [250, 147] on span "Направляюча трубка масляного щупа Octavia 1 Skoda 1.6 1.8 2.0 06A103663C" at bounding box center [260, 149] width 99 height 44
drag, startPoint x: 261, startPoint y: 166, endPoint x: 210, endPoint y: 127, distance: 64.4
click at [210, 127] on div "Направляюча трубка масляного щупа Octavia 1 Skoda 1.6 1.8 2.0 06A103663C Готово…" at bounding box center [261, 178] width 108 height 106
copy link "Направляюча трубка масляного щупа Octavia 1 Skoda 1.6 1.8 2.0 06A103663C"
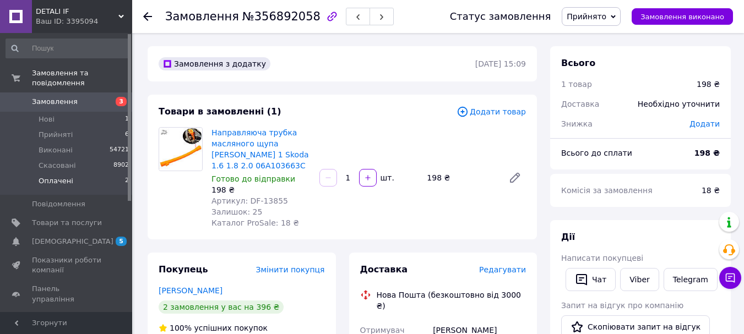
click at [90, 174] on li "Оплачені 2" at bounding box center [67, 183] width 135 height 21
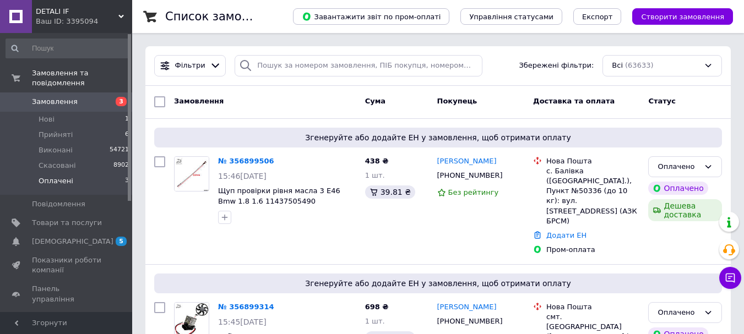
click at [90, 173] on li "Оплачені 3" at bounding box center [67, 183] width 135 height 21
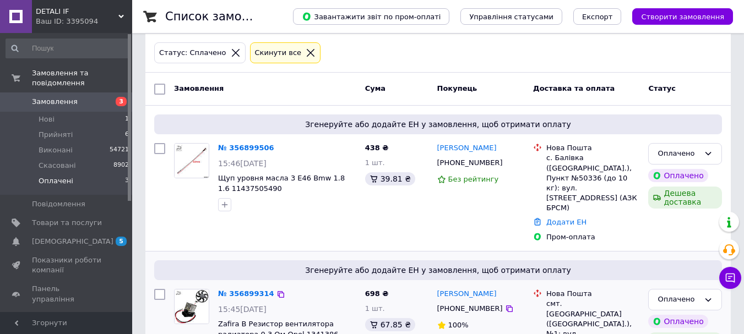
scroll to position [194, 0]
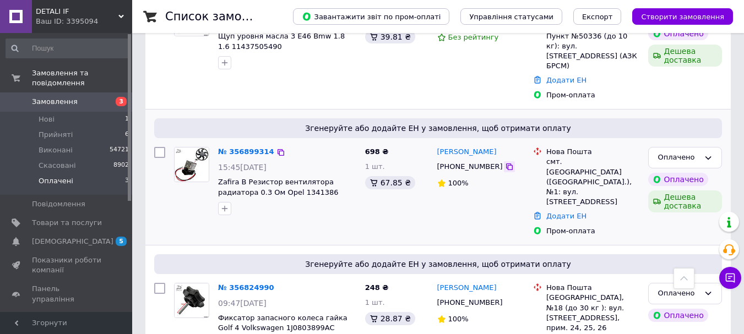
click at [505, 162] on icon at bounding box center [509, 166] width 9 height 9
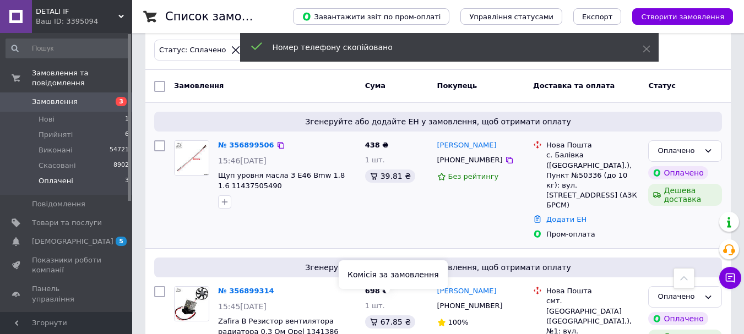
scroll to position [29, 0]
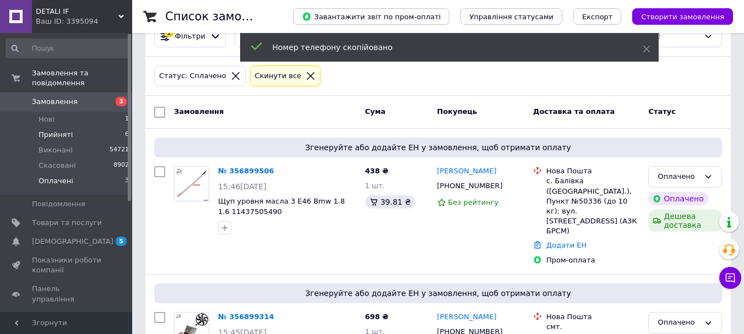
click at [70, 127] on li "Прийняті 6" at bounding box center [67, 134] width 135 height 15
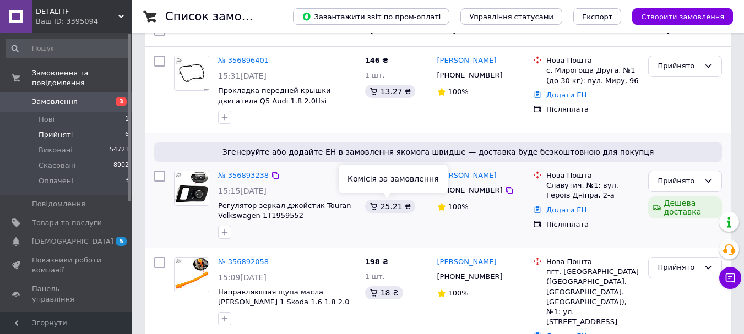
scroll to position [110, 0]
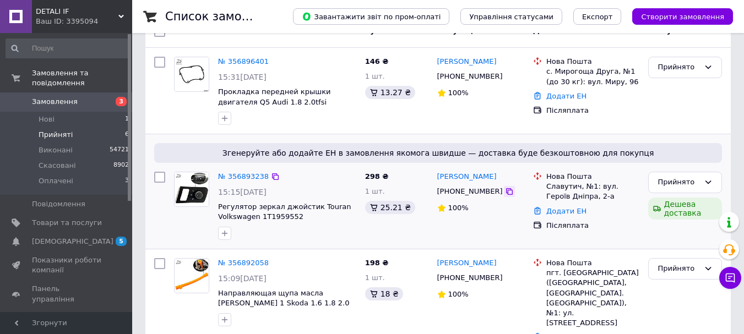
click at [505, 192] on icon at bounding box center [509, 191] width 9 height 9
click at [238, 176] on link "№ 356893238" at bounding box center [243, 176] width 51 height 8
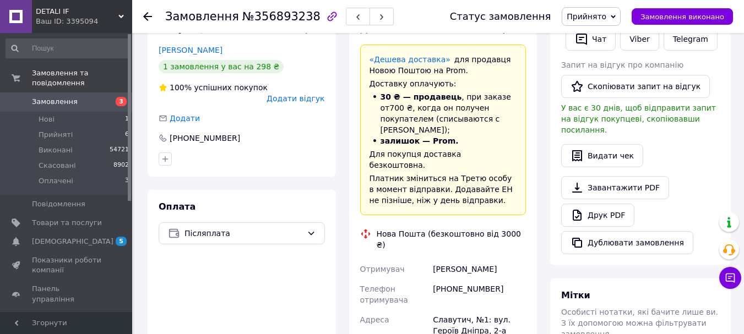
scroll to position [385, 0]
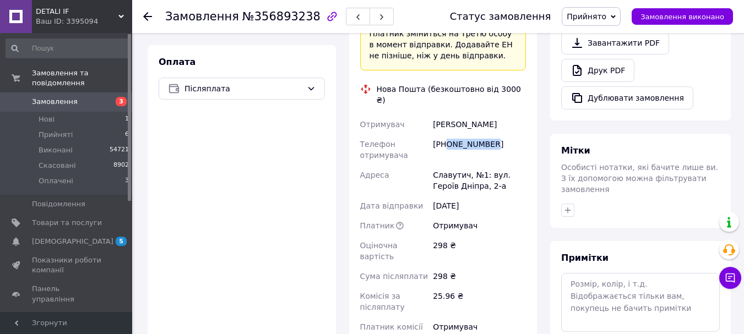
drag, startPoint x: 446, startPoint y: 100, endPoint x: 511, endPoint y: 100, distance: 64.4
click at [509, 134] on div "[PHONE_NUMBER]" at bounding box center [478, 149] width 97 height 31
copy div "0505257533"
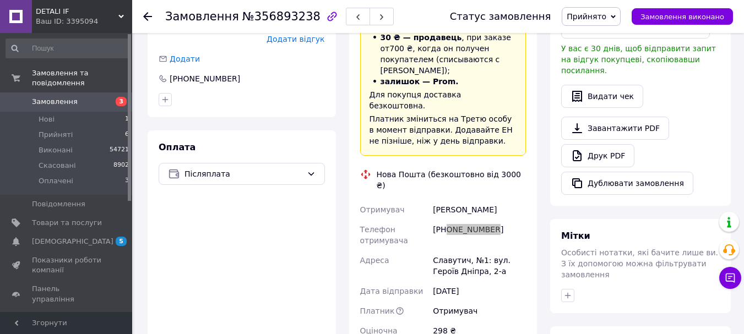
scroll to position [220, 0]
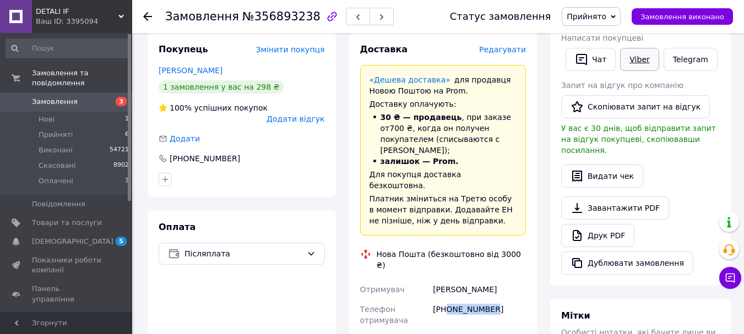
click at [639, 58] on link "Viber" at bounding box center [639, 59] width 39 height 23
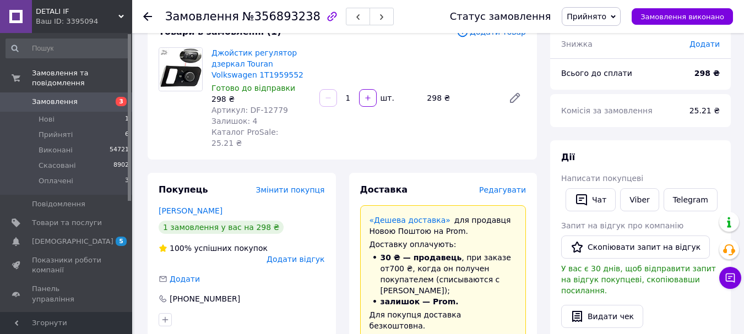
scroll to position [0, 0]
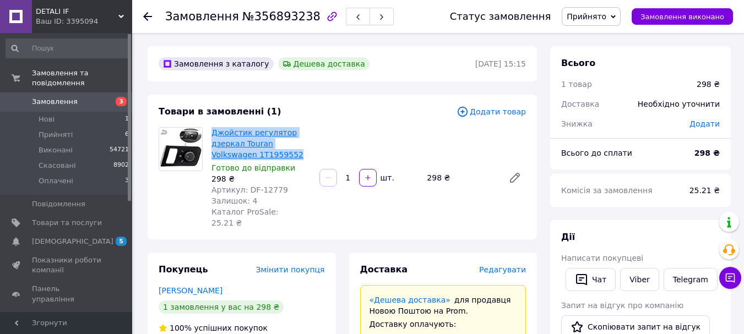
drag, startPoint x: 256, startPoint y: 152, endPoint x: 211, endPoint y: 128, distance: 51.0
click at [211, 128] on span "Джойстик регулятор дзеркал Touran Volkswagen 1T1959552" at bounding box center [260, 143] width 99 height 33
copy link "Джойстик регулятор дзеркал Touran Volkswagen 1T1959552"
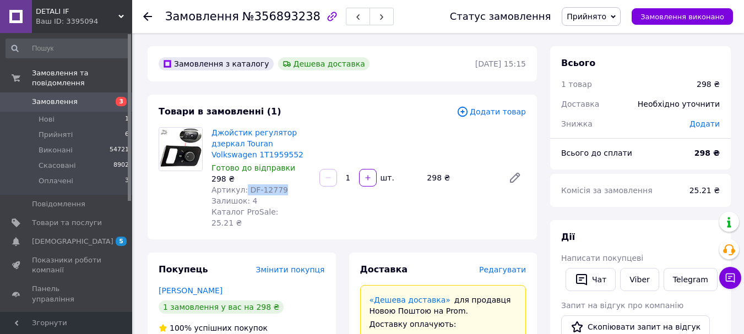
drag, startPoint x: 242, startPoint y: 185, endPoint x: 314, endPoint y: 145, distance: 82.1
click at [310, 187] on div "Джойстик регулятор дзеркал Touran Volkswagen 1T1959552 Готово до відправки 298 …" at bounding box center [261, 178] width 108 height 106
copy span "DF-12779"
click at [277, 14] on span "№356893238" at bounding box center [281, 16] width 78 height 13
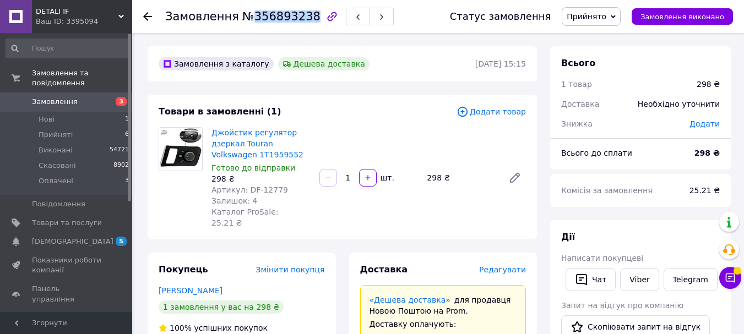
copy span "356893238"
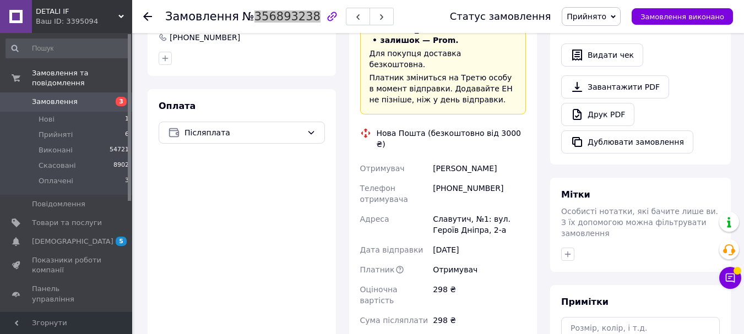
scroll to position [440, 0]
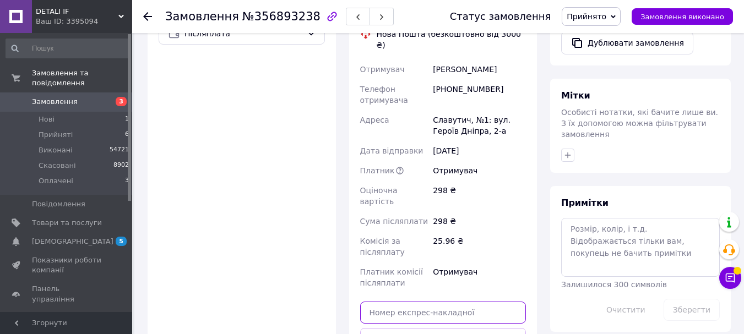
click at [456, 302] on input "text" at bounding box center [443, 313] width 166 height 22
paste input "20451225200065"
type input "20451225200065"
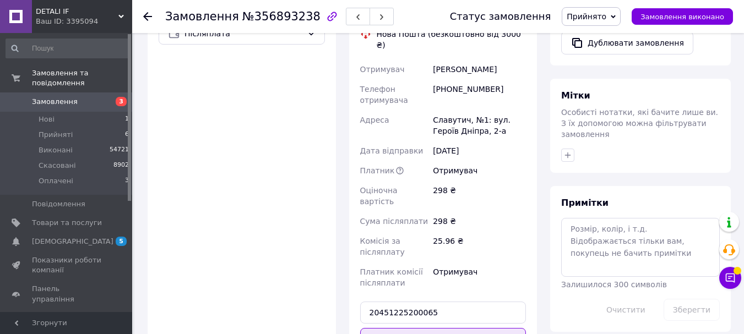
click at [452, 328] on button "Передати номер" at bounding box center [443, 339] width 166 height 22
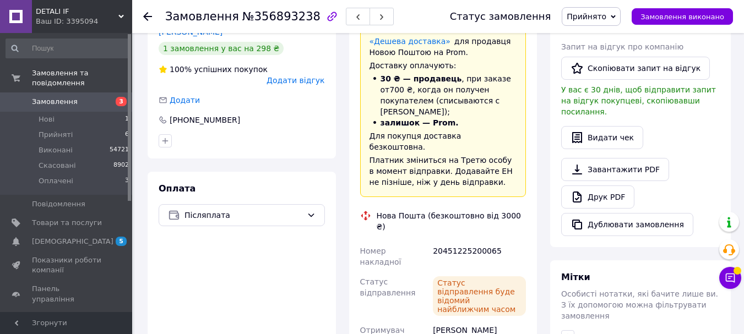
scroll to position [165, 0]
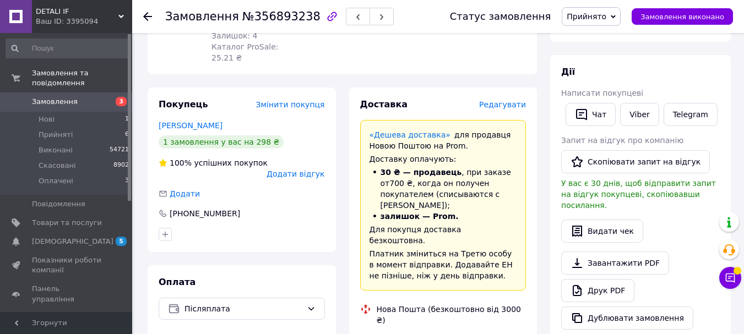
click at [606, 12] on span "Прийнято" at bounding box center [586, 16] width 40 height 9
drag, startPoint x: 600, startPoint y: 37, endPoint x: 593, endPoint y: 38, distance: 6.7
click at [600, 37] on li "Виконано" at bounding box center [591, 38] width 58 height 17
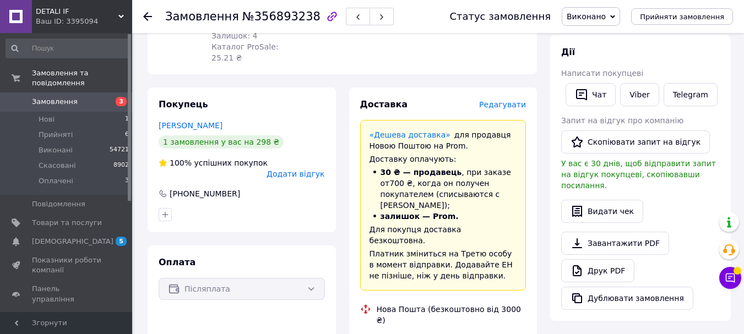
drag, startPoint x: 101, startPoint y: 128, endPoint x: 574, endPoint y: 128, distance: 473.3
click at [101, 128] on li "Прийняті 6" at bounding box center [67, 134] width 135 height 15
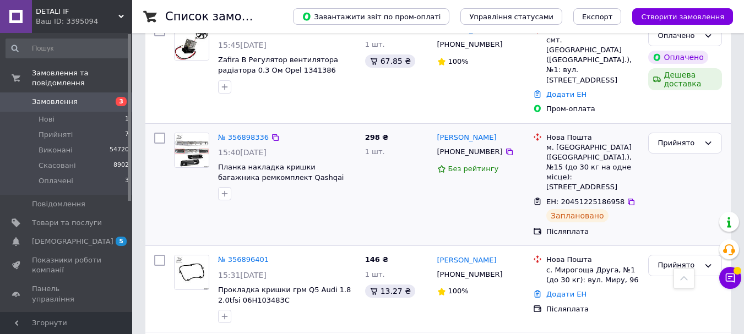
scroll to position [330, 0]
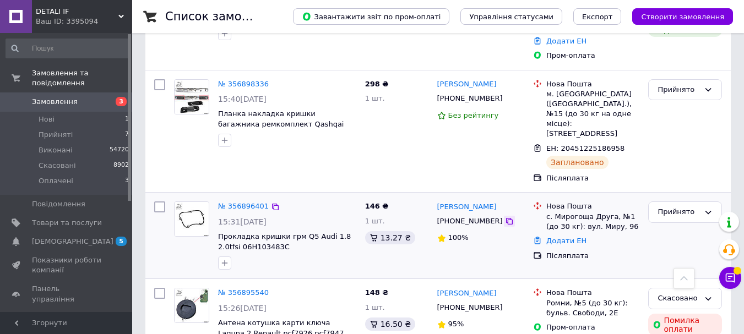
click at [505, 217] on icon at bounding box center [509, 221] width 9 height 9
click at [237, 202] on link "№ 356896401" at bounding box center [243, 206] width 51 height 8
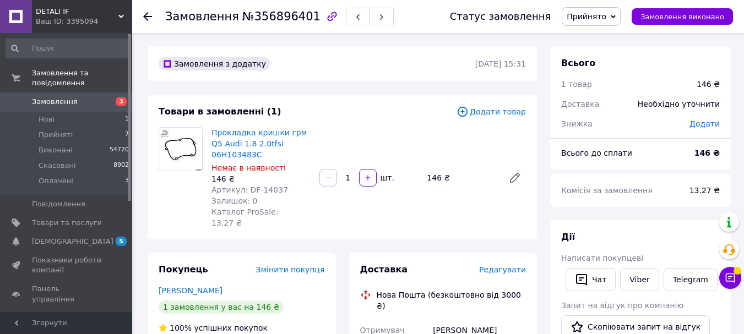
click at [269, 17] on span "№356896401" at bounding box center [281, 16] width 78 height 13
copy span "356896401"
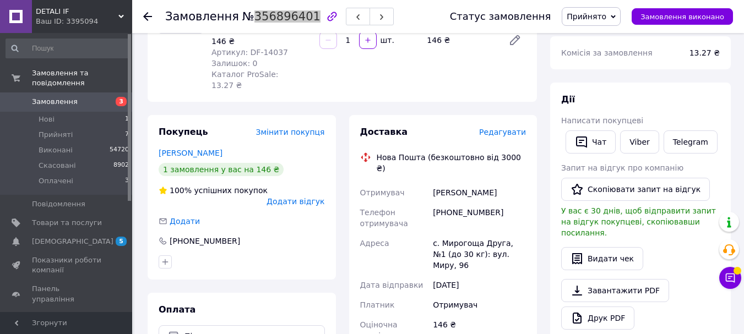
scroll to position [275, 0]
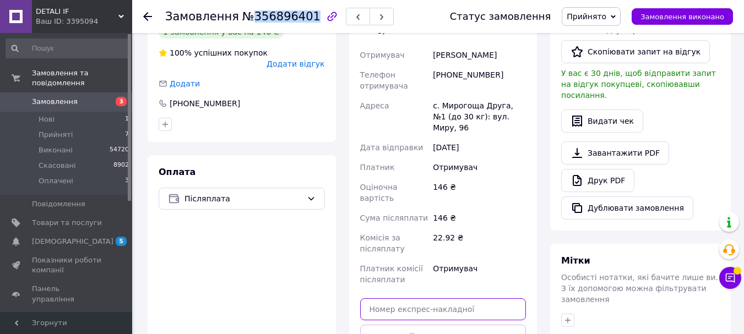
click at [434, 298] on input "text" at bounding box center [443, 309] width 166 height 22
paste input "20451225202472"
type input "20451225202472"
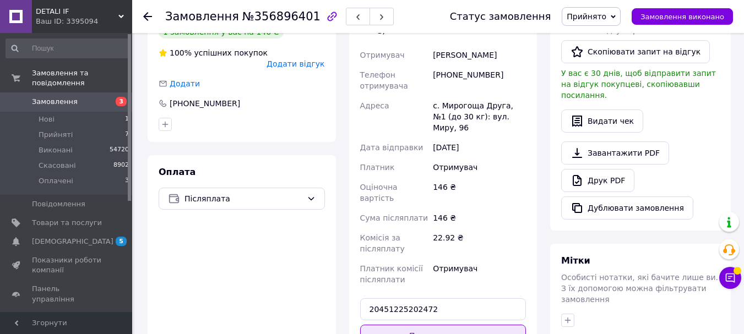
click at [421, 325] on button "Передати номер" at bounding box center [443, 336] width 166 height 22
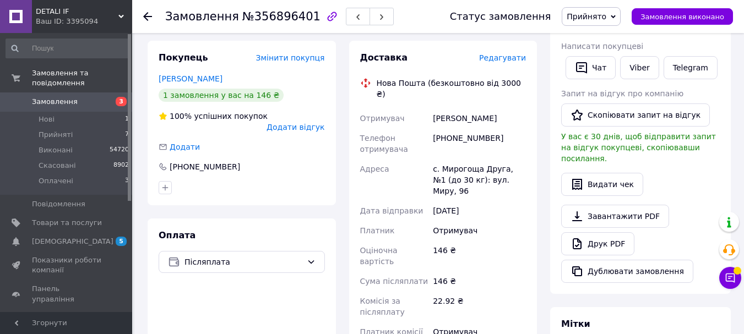
scroll to position [55, 0]
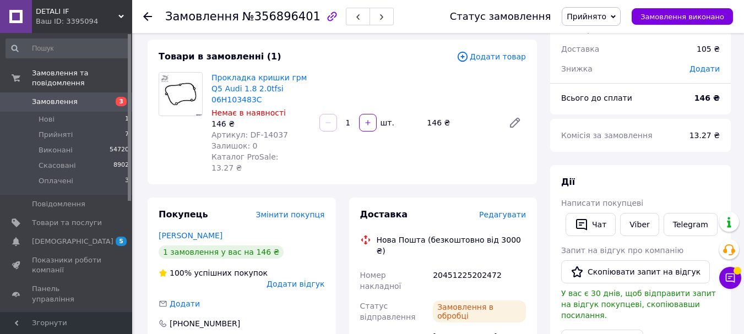
drag, startPoint x: 600, startPoint y: 17, endPoint x: 604, endPoint y: 37, distance: 20.7
click at [600, 16] on span "Прийнято" at bounding box center [586, 16] width 40 height 9
click at [604, 41] on li "Виконано" at bounding box center [591, 38] width 58 height 17
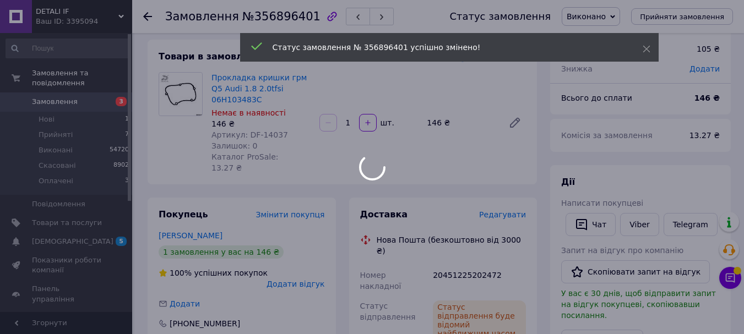
click at [77, 231] on div at bounding box center [372, 167] width 744 height 334
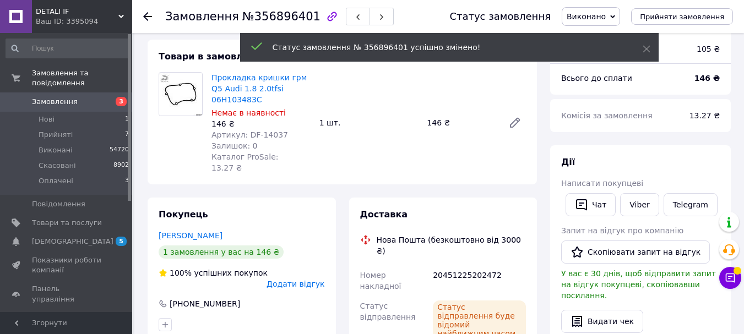
click at [74, 237] on span "[DEMOGRAPHIC_DATA]" at bounding box center [67, 242] width 70 height 10
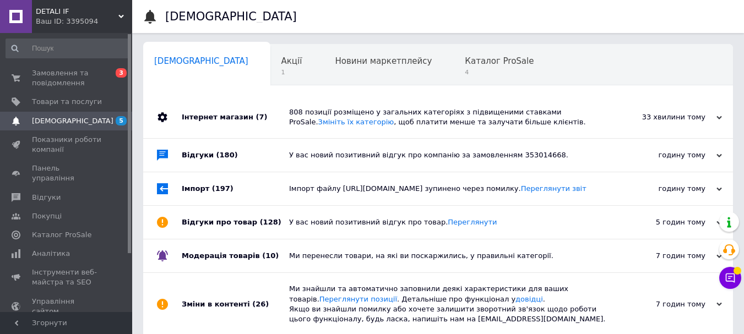
click at [422, 112] on div "808 позиції розміщено у загальних категоріях з підвищеними ставками ProSale. Зм…" at bounding box center [450, 117] width 323 height 20
click at [430, 117] on div "808 позиції розміщено у загальних категоріях з підвищеними ставками ProSale. Зм…" at bounding box center [450, 117] width 323 height 20
click at [397, 128] on div "808 позиції розміщено у загальних категоріях з підвищеними ставками ProSale. Зм…" at bounding box center [450, 117] width 323 height 42
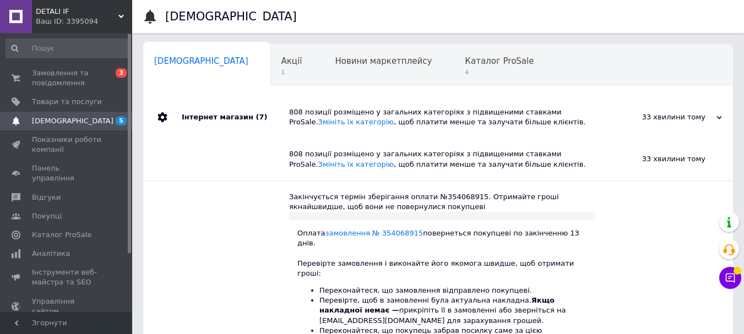
click at [402, 127] on div "808 позиції розміщено у загальних категоріях з підвищеними ставками ProSale. Зм…" at bounding box center [450, 117] width 323 height 20
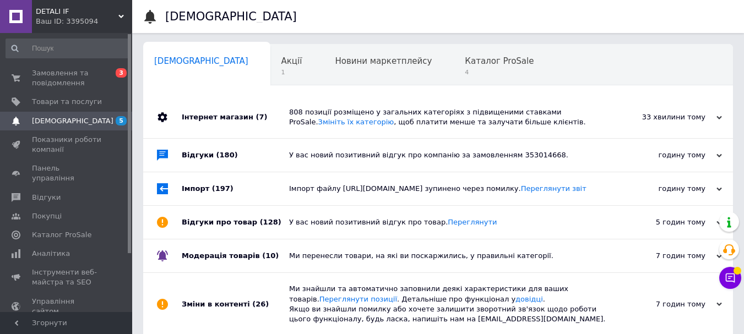
click at [432, 130] on div "808 позиції розміщено у загальних категоріях з підвищеними ставками ProSale. Зм…" at bounding box center [450, 117] width 323 height 42
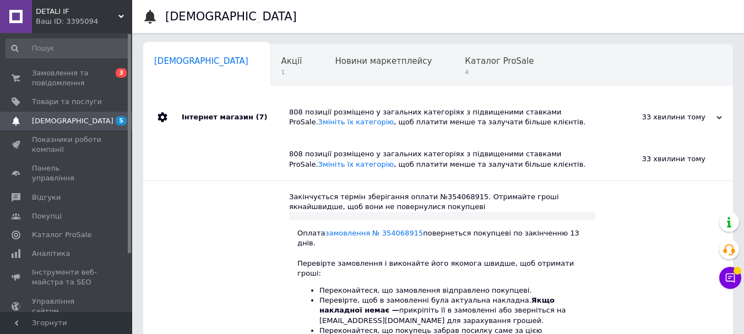
click at [450, 198] on div "Закінчується термін зберігання оплати №354068915. Отримайте гроші якнайшвидше, …" at bounding box center [442, 202] width 306 height 20
copy div "354068915"
click at [86, 77] on span "Замовлення та повідомлення" at bounding box center [67, 78] width 70 height 20
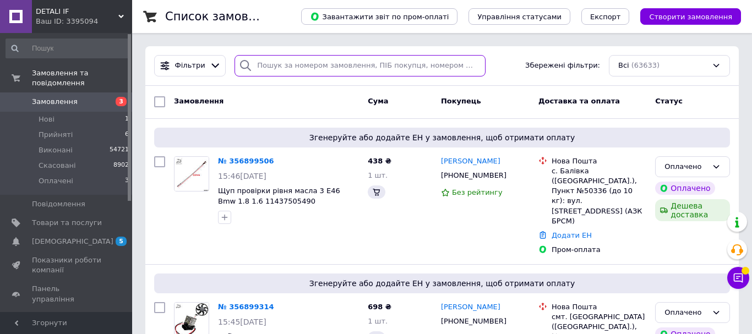
click at [354, 67] on input "search" at bounding box center [359, 65] width 251 height 21
paste input "354068915"
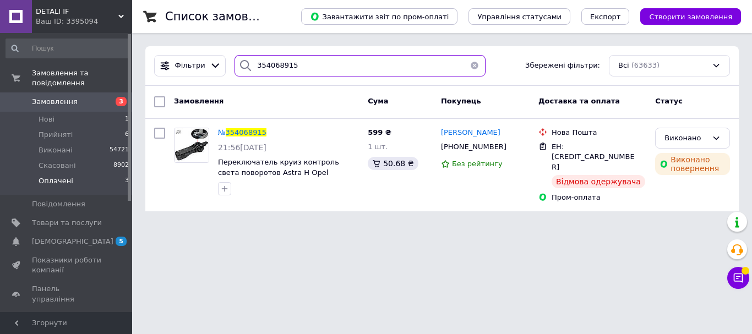
type input "354068915"
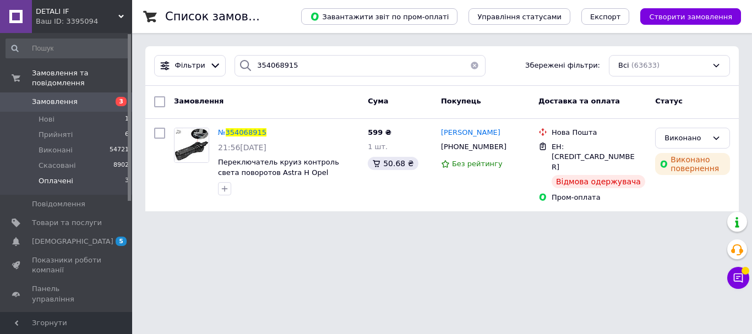
click at [91, 173] on li "Оплачені 3" at bounding box center [67, 183] width 135 height 21
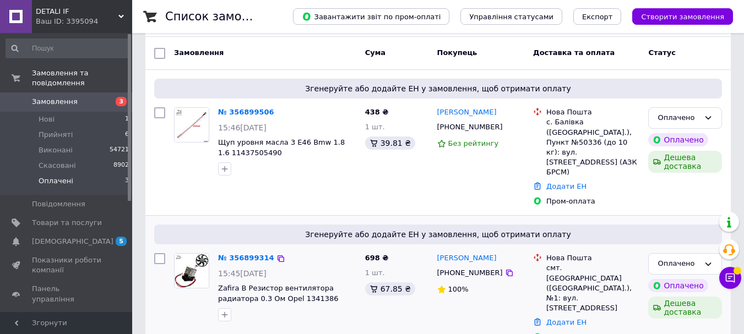
scroll to position [194, 0]
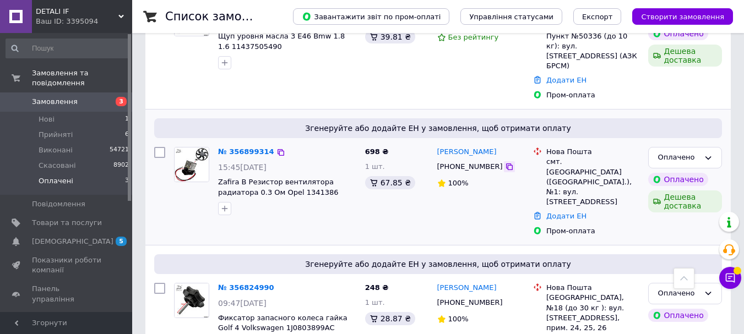
click at [506, 163] on icon at bounding box center [509, 166] width 7 height 7
click at [277, 149] on icon at bounding box center [280, 152] width 7 height 7
click at [505, 298] on icon at bounding box center [509, 302] width 9 height 9
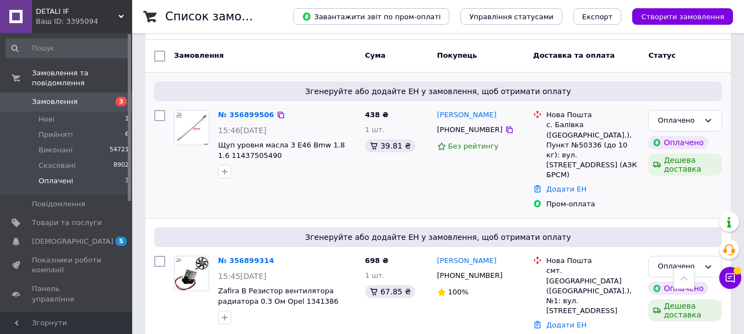
scroll to position [84, 0]
click at [506, 130] on icon at bounding box center [509, 131] width 7 height 7
click at [252, 113] on link "№ 356899506" at bounding box center [246, 116] width 56 height 8
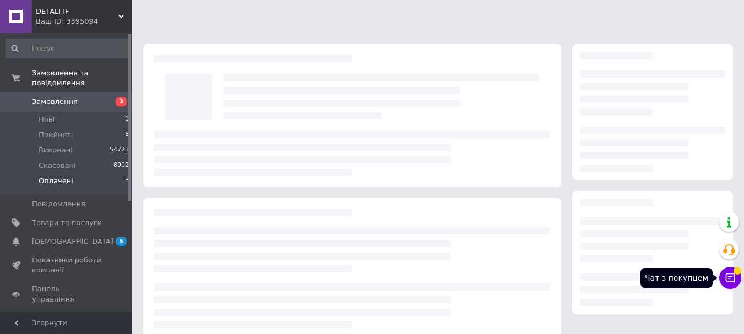
click at [727, 272] on icon at bounding box center [729, 277] width 11 height 11
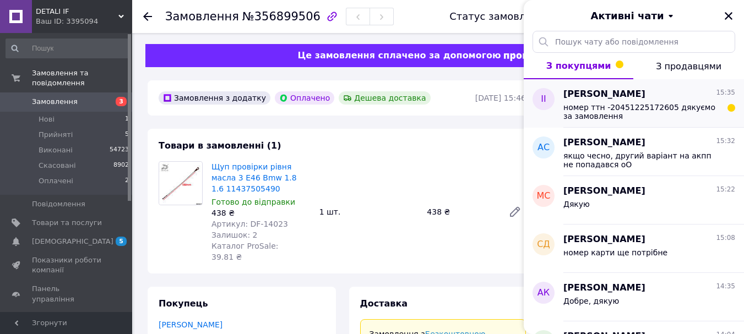
click at [625, 110] on span "номер ттн -20451225172605 дякуємо за замовлення" at bounding box center [641, 112] width 156 height 18
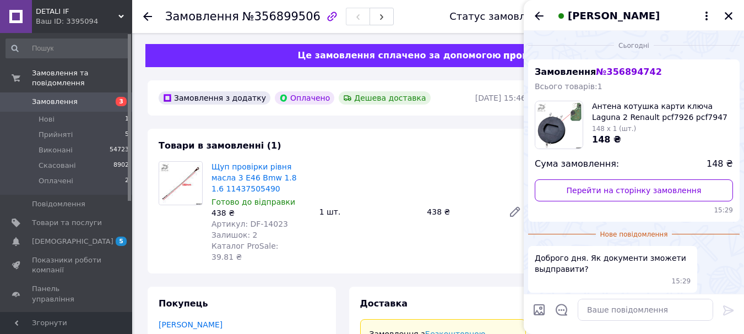
scroll to position [94, 0]
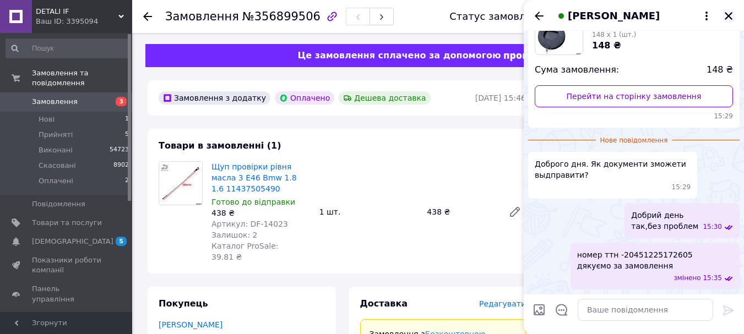
click at [727, 16] on icon "Закрити" at bounding box center [728, 16] width 10 height 10
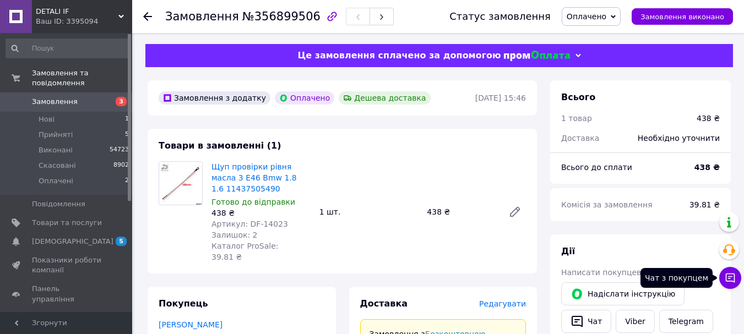
click at [728, 282] on icon at bounding box center [729, 277] width 11 height 11
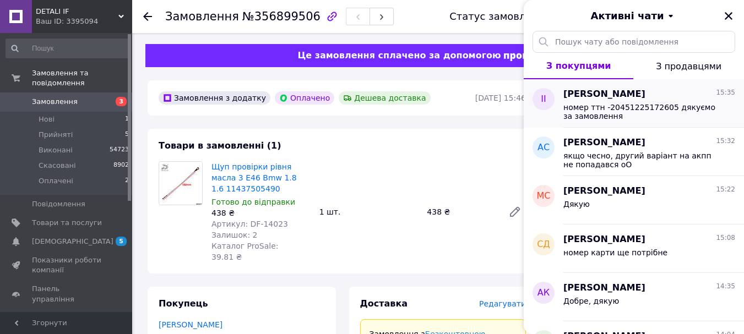
click at [620, 96] on span "[PERSON_NAME]" at bounding box center [604, 94] width 82 height 13
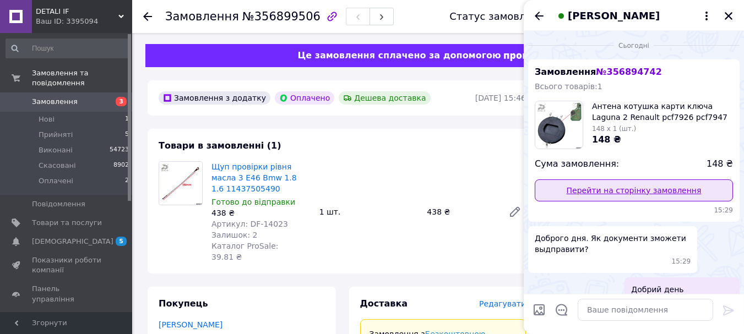
scroll to position [74, 0]
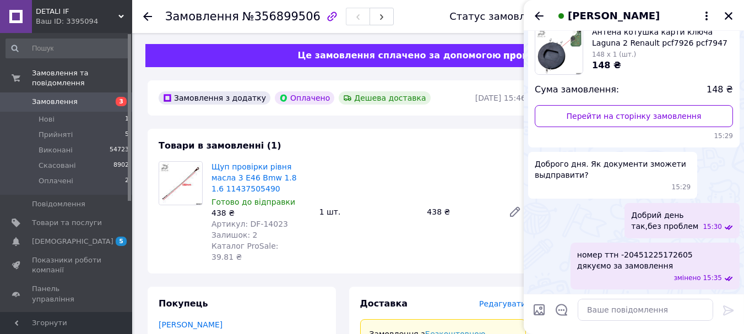
click at [648, 249] on div "номер ттн -20451225172605 дякуємо за замовлення змінено 15:35" at bounding box center [654, 266] width 169 height 47
copy span "20451225172605"
click at [727, 15] on icon "Закрити" at bounding box center [728, 16] width 10 height 10
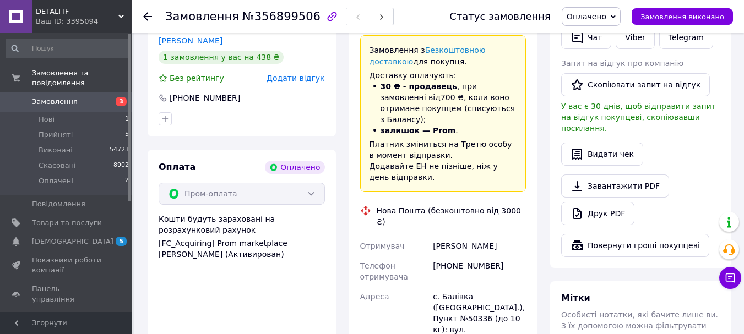
scroll to position [330, 0]
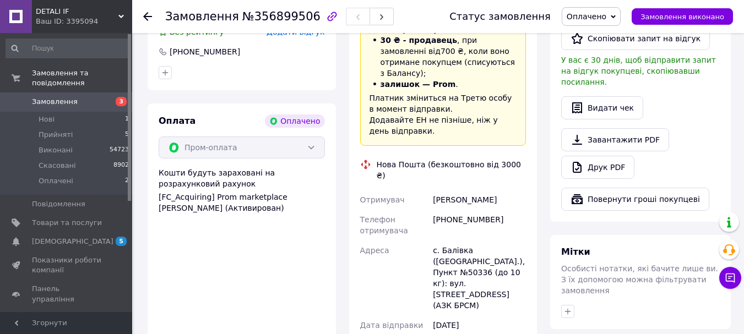
click at [263, 21] on span "№356899506" at bounding box center [281, 16] width 78 height 13
copy span "356899506"
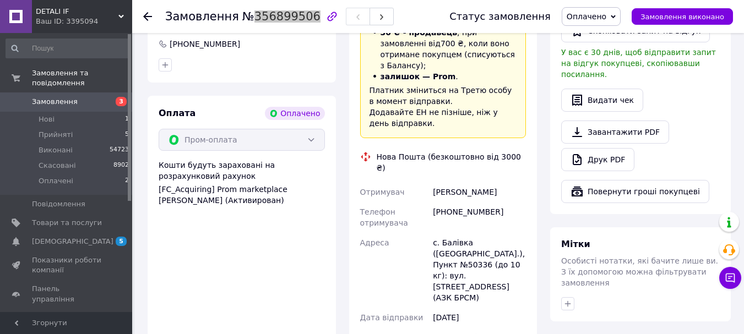
scroll to position [440, 0]
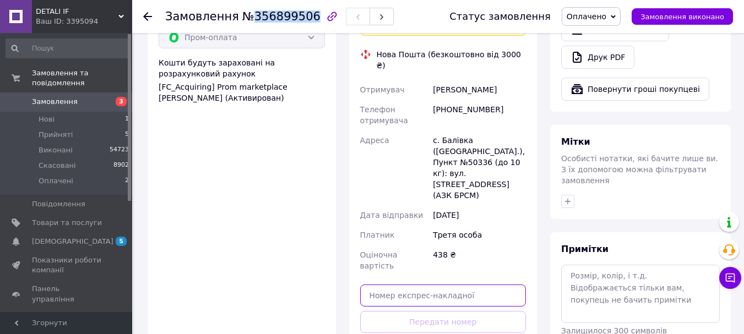
click at [469, 285] on input "text" at bounding box center [443, 296] width 166 height 22
paste input "20451225210779"
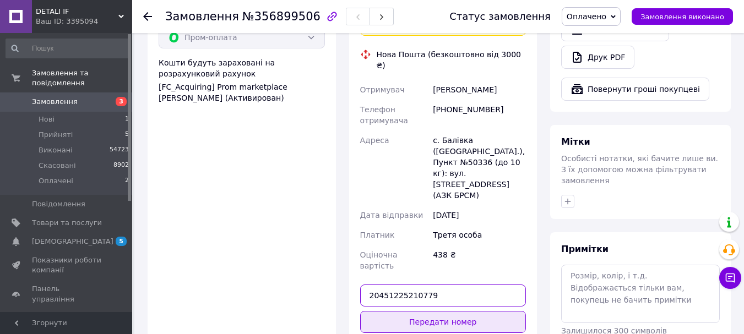
type input "20451225210779"
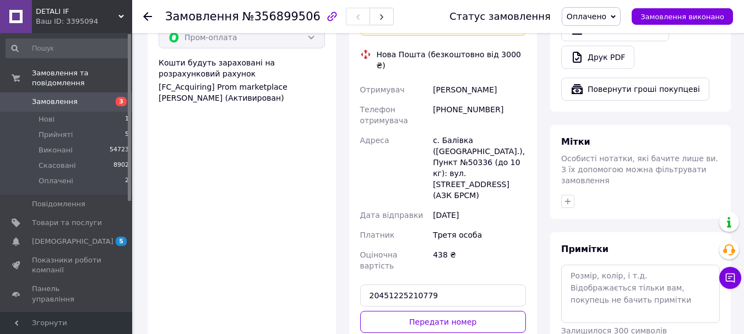
drag, startPoint x: 447, startPoint y: 266, endPoint x: 439, endPoint y: 260, distance: 10.6
click at [446, 311] on button "Передати номер" at bounding box center [443, 322] width 166 height 22
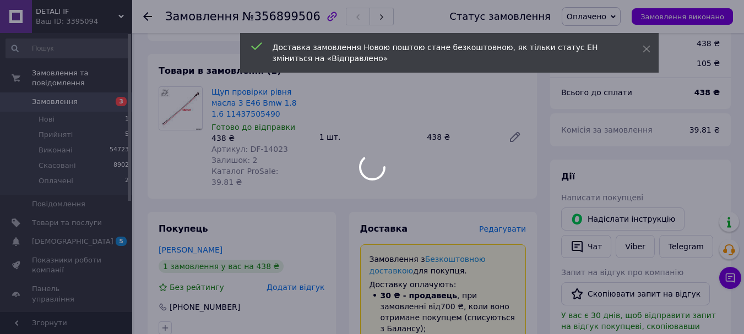
scroll to position [55, 0]
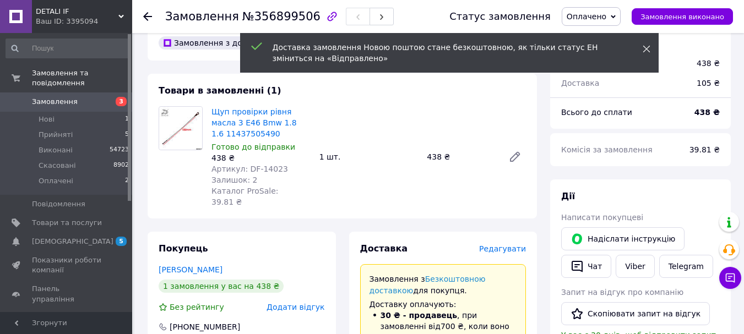
click at [647, 48] on use at bounding box center [645, 49] width 7 height 7
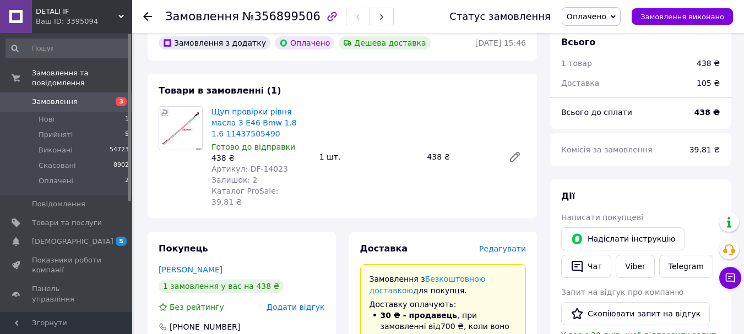
click at [604, 19] on span "Оплачено" at bounding box center [586, 16] width 40 height 9
click at [609, 57] on li "Виконано" at bounding box center [591, 55] width 58 height 17
click at [100, 127] on li "Прийняті 5" at bounding box center [67, 134] width 135 height 15
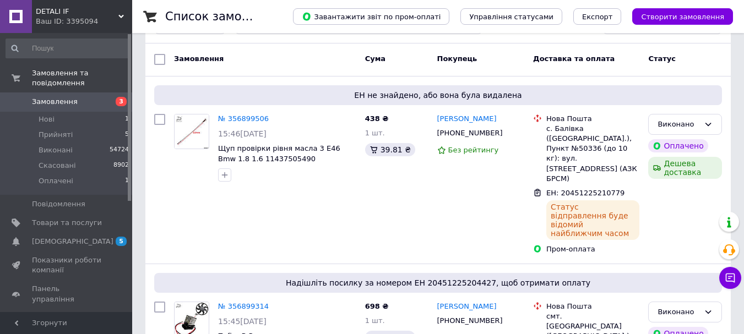
scroll to position [55, 0]
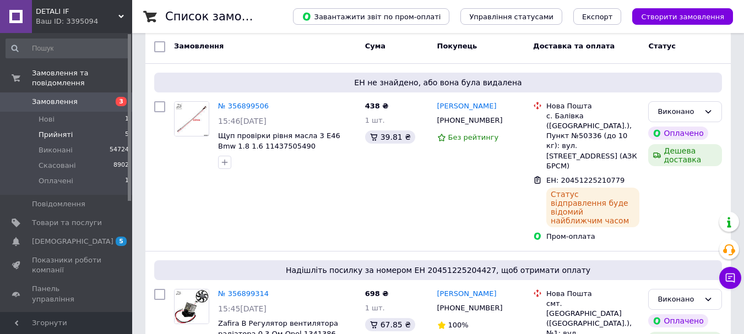
click at [98, 127] on li "Прийняті 5" at bounding box center [67, 134] width 135 height 15
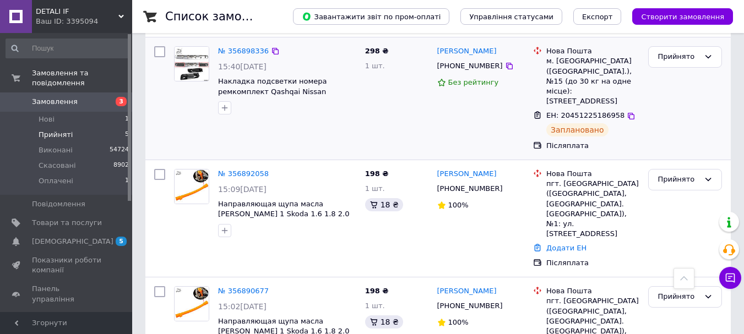
scroll to position [55, 0]
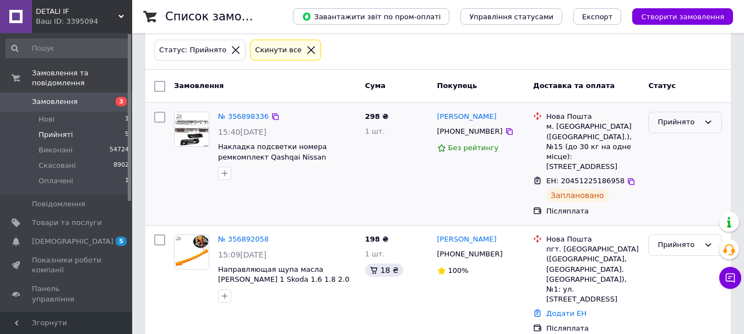
click at [691, 114] on div "Прийнято" at bounding box center [685, 122] width 74 height 21
click at [686, 139] on li "Виконано" at bounding box center [684, 145] width 73 height 20
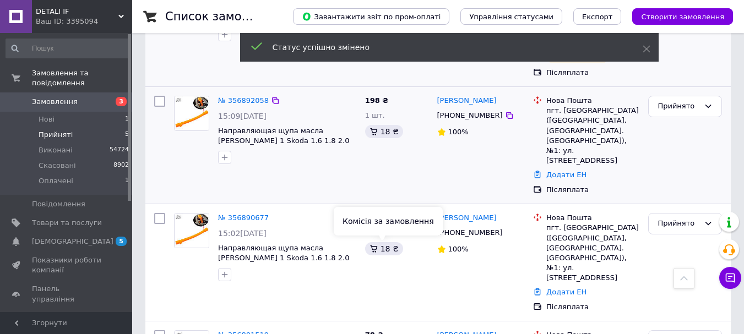
scroll to position [147, 0]
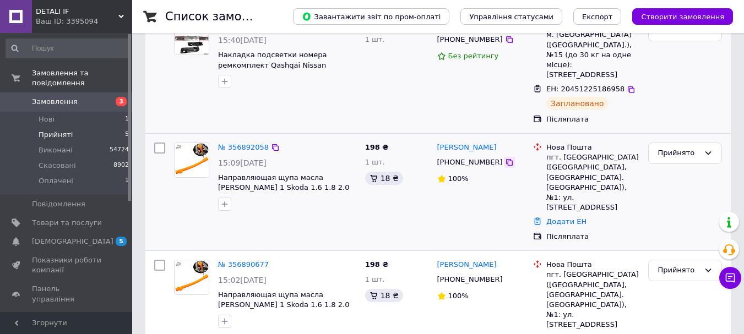
click at [495, 164] on div "Владимир Проць +380668084541 100%" at bounding box center [481, 192] width 96 height 108
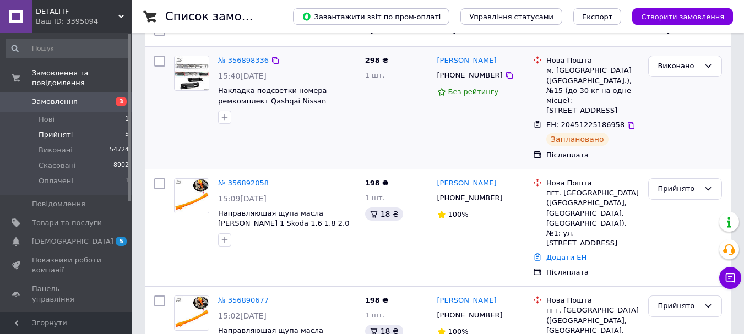
scroll to position [92, 0]
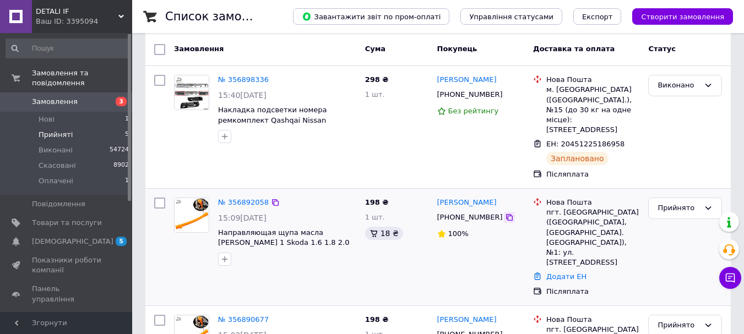
click at [505, 218] on icon at bounding box center [509, 217] width 9 height 9
drag, startPoint x: 494, startPoint y: 216, endPoint x: 581, endPoint y: 216, distance: 86.4
click at [505, 216] on icon at bounding box center [509, 217] width 9 height 9
click at [271, 200] on icon at bounding box center [275, 202] width 9 height 9
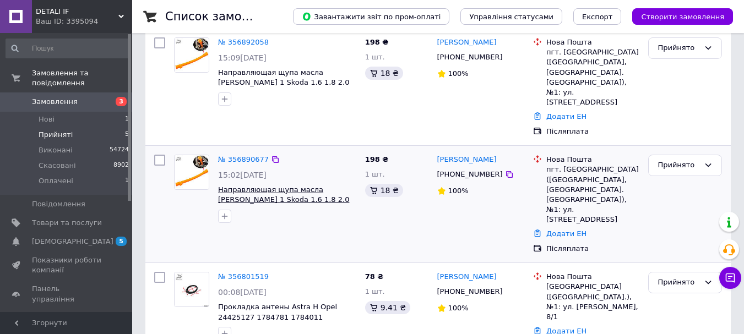
scroll to position [257, 0]
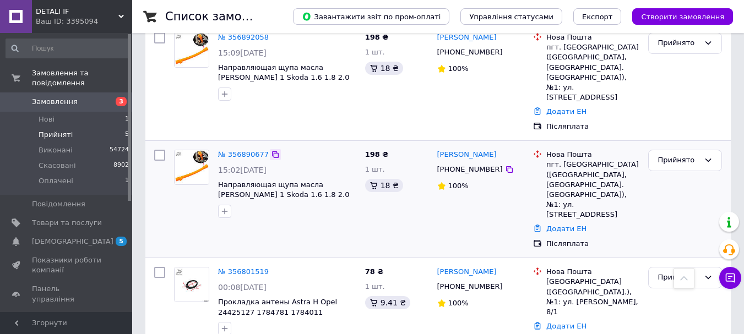
click at [272, 156] on icon at bounding box center [275, 154] width 7 height 7
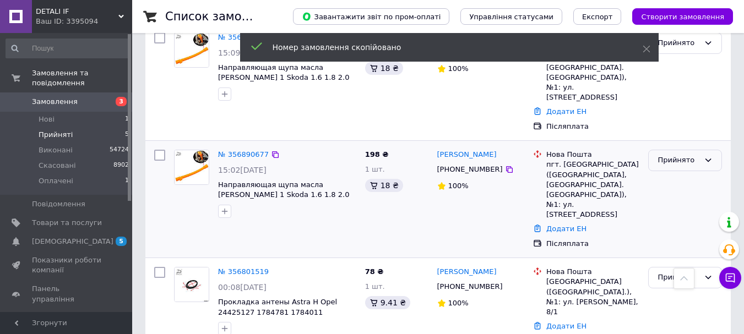
click at [689, 162] on div "Прийнято" at bounding box center [678, 161] width 42 height 12
click at [687, 202] on li "Скасовано" at bounding box center [684, 203] width 73 height 20
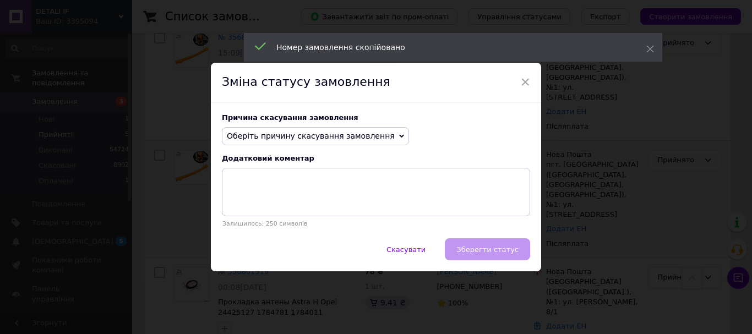
click at [280, 129] on span "Оберіть причину скасування замовлення" at bounding box center [315, 136] width 187 height 19
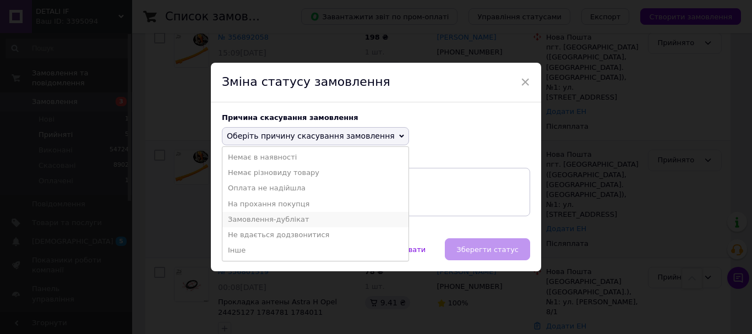
click at [297, 218] on li "Замовлення-дублікат" at bounding box center [315, 219] width 186 height 15
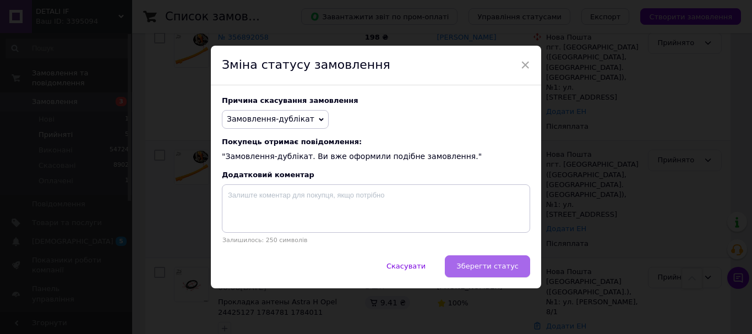
click at [483, 264] on span "Зберегти статус" at bounding box center [487, 266] width 62 height 8
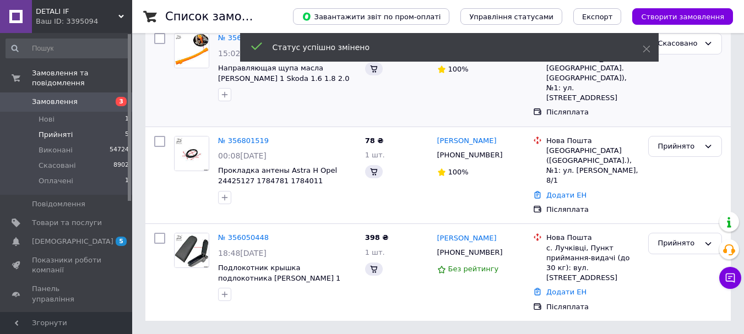
scroll to position [17, 0]
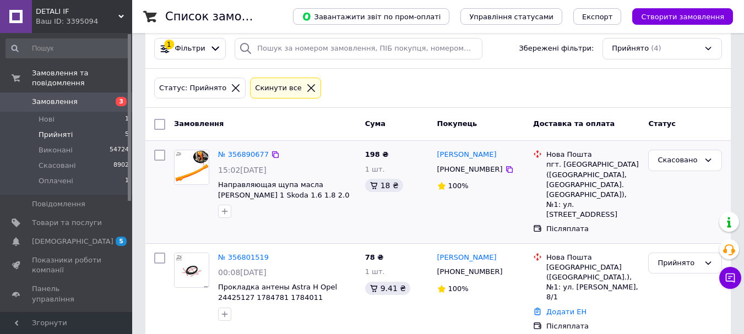
drag, startPoint x: 72, startPoint y: 119, endPoint x: 86, endPoint y: 121, distance: 13.9
click at [72, 127] on li "Прийняті 5" at bounding box center [67, 134] width 135 height 15
click at [92, 19] on div "Ваш ID: 3395094" at bounding box center [84, 22] width 96 height 10
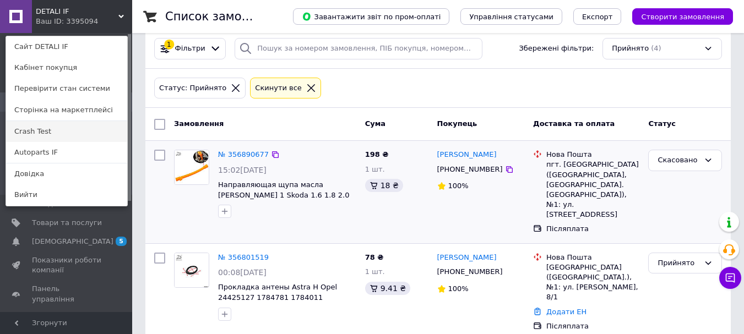
click at [69, 131] on link "Crash Test" at bounding box center [66, 131] width 121 height 21
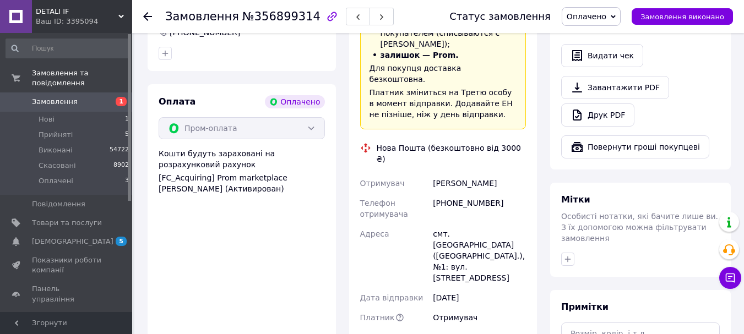
scroll to position [385, 0]
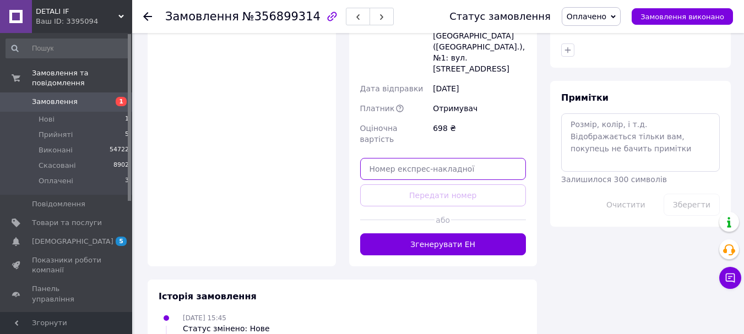
drag, startPoint x: 467, startPoint y: 94, endPoint x: 453, endPoint y: 102, distance: 16.3
click at [467, 158] on input "text" at bounding box center [443, 169] width 166 height 22
paste input "20451225204427"
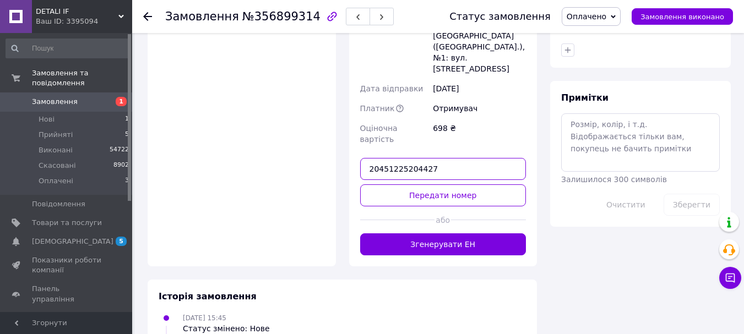
type input "20451225204427"
click at [425, 184] on button "Передати номер" at bounding box center [443, 195] width 166 height 22
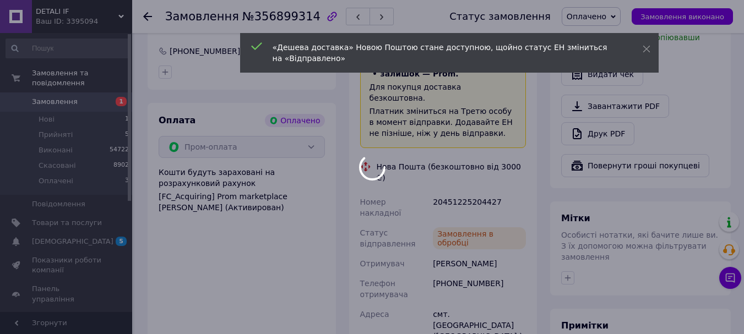
scroll to position [151, 0]
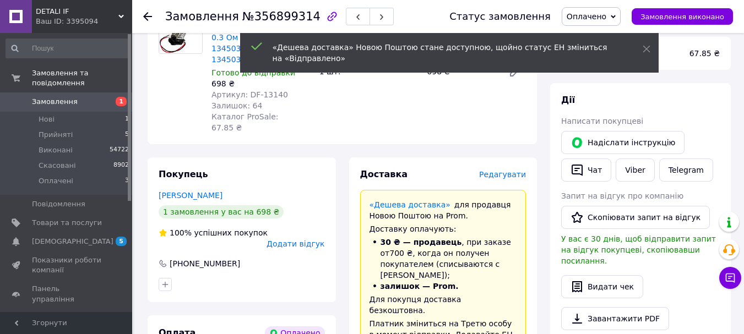
click at [647, 51] on use at bounding box center [645, 49] width 7 height 7
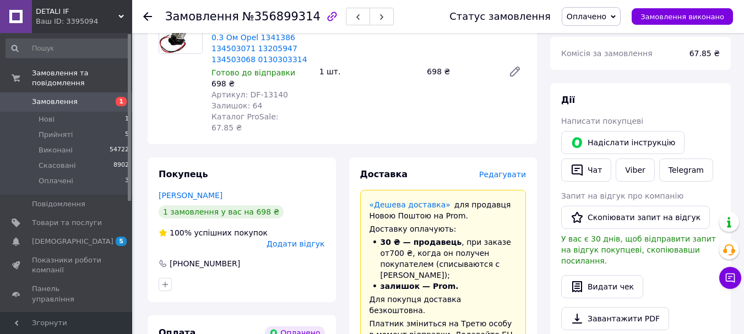
click at [594, 16] on span "Оплачено" at bounding box center [586, 16] width 40 height 9
click at [606, 57] on li "Виконано" at bounding box center [591, 55] width 58 height 17
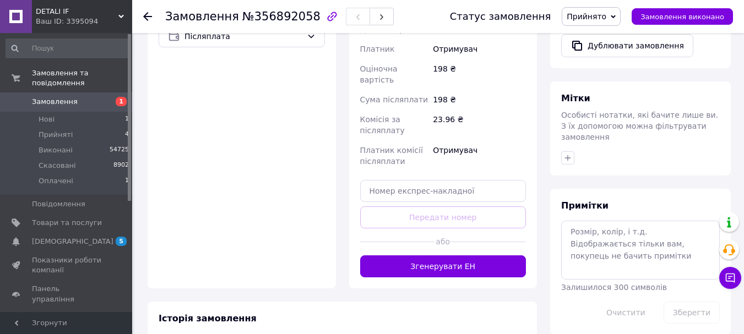
scroll to position [440, 0]
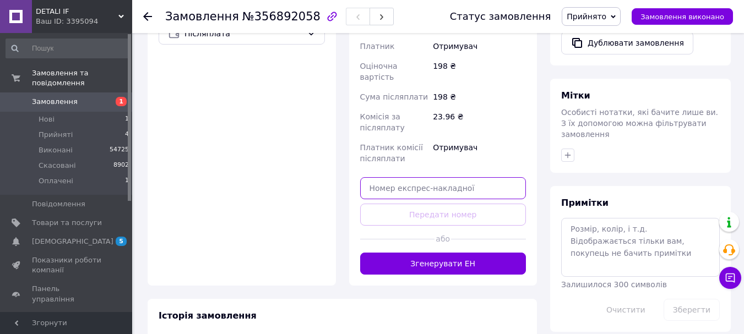
click at [471, 177] on input "text" at bounding box center [443, 188] width 166 height 22
paste input "20451225213673"
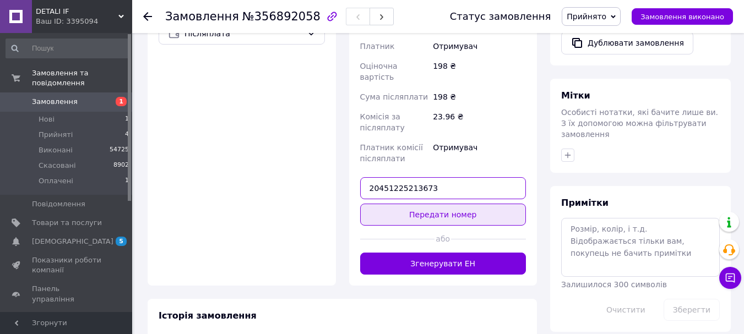
type input "20451225213673"
click at [448, 204] on button "Передати номер" at bounding box center [443, 215] width 166 height 22
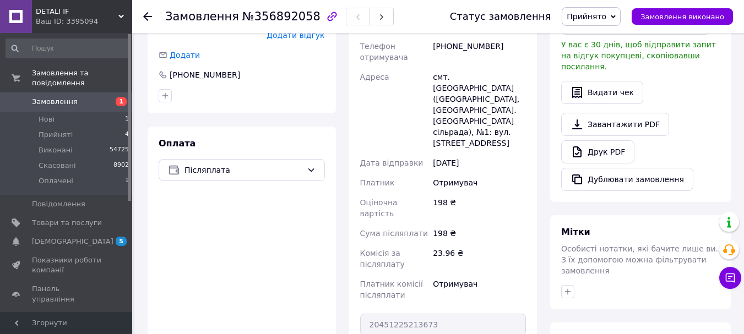
scroll to position [165, 0]
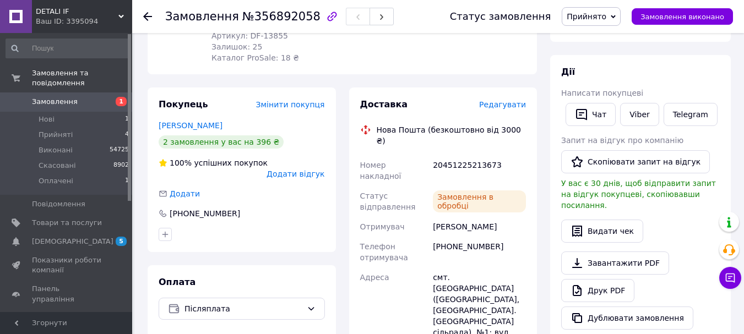
click at [606, 14] on span "Прийнято" at bounding box center [586, 16] width 40 height 9
click at [600, 42] on li "Виконано" at bounding box center [591, 38] width 58 height 17
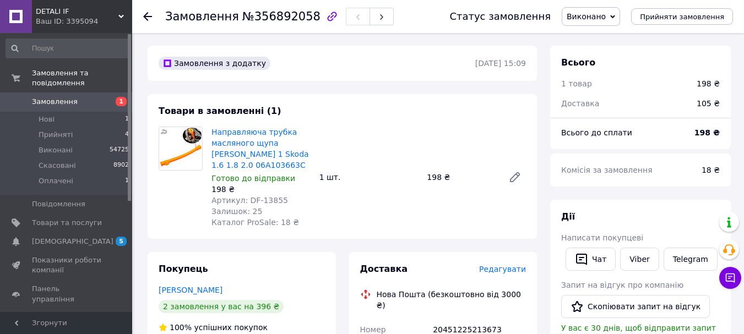
scroll to position [0, 0]
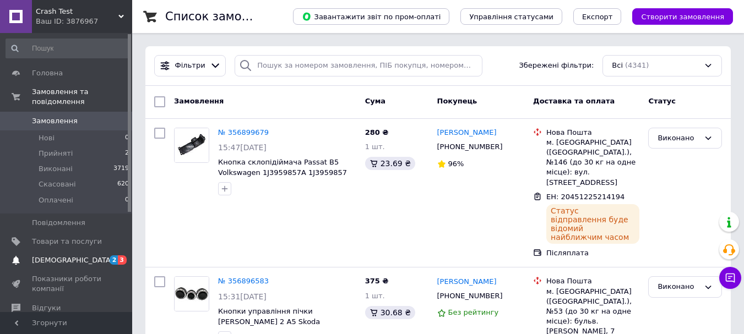
click at [87, 255] on span "[DEMOGRAPHIC_DATA]" at bounding box center [67, 260] width 70 height 10
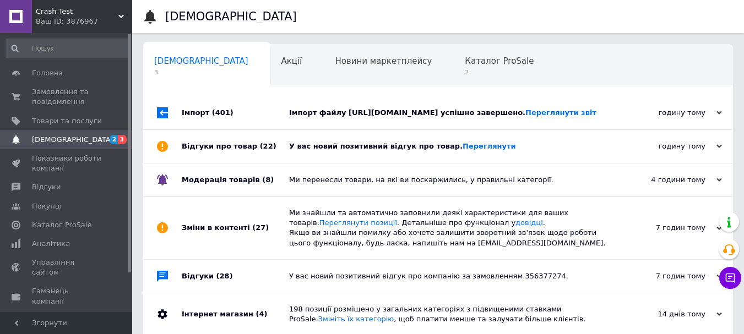
click at [531, 151] on div "У вас новий позитивний відгук про товар. Переглянути" at bounding box center [450, 146] width 323 height 10
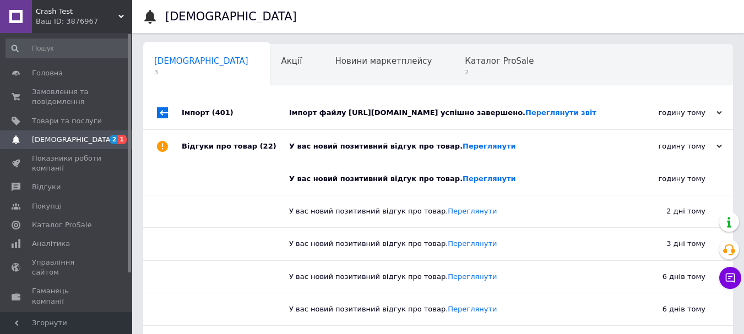
click at [533, 149] on div "У вас новий позитивний відгук про товар. Переглянути" at bounding box center [450, 146] width 323 height 33
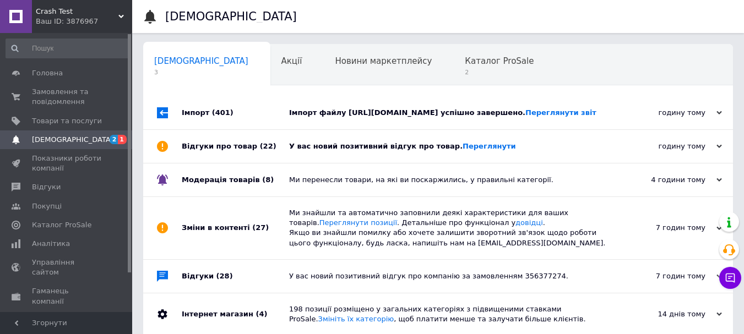
click at [506, 110] on div "Імпорт файлу https://srv18.softex.if.ua/detali_if/prom/wares3.zip успішно завер…" at bounding box center [450, 113] width 323 height 10
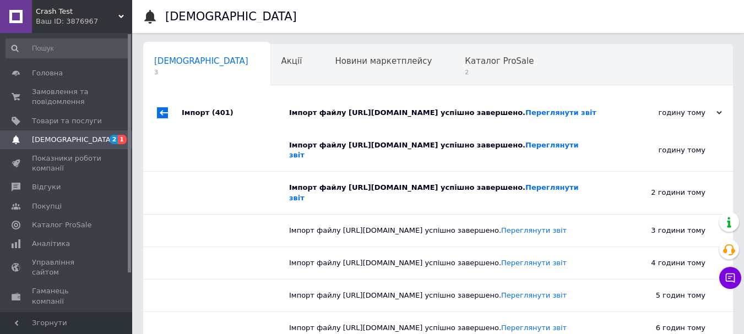
click at [474, 118] on div "Імпорт файлу https://srv18.softex.if.ua/detali_if/prom/wares3.zip успішно завер…" at bounding box center [450, 113] width 323 height 10
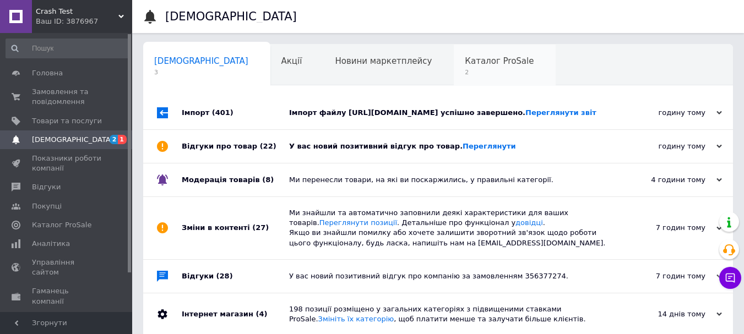
drag, startPoint x: 489, startPoint y: 120, endPoint x: 446, endPoint y: 81, distance: 58.1
click at [487, 118] on div "Імпорт файлу https://srv18.softex.if.ua/detali_if/prom/wares3.zip успішно завер…" at bounding box center [450, 113] width 323 height 10
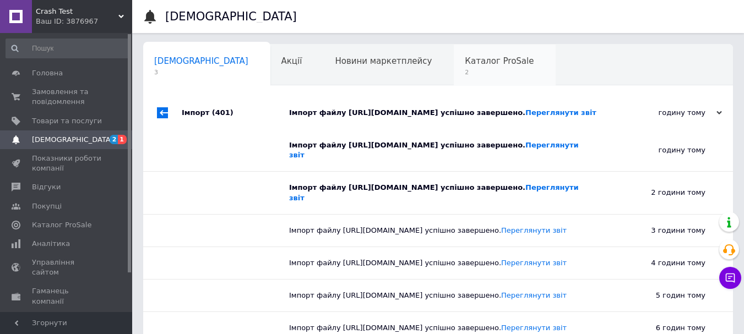
click at [454, 79] on div "Каталог ProSale 2" at bounding box center [505, 66] width 102 height 42
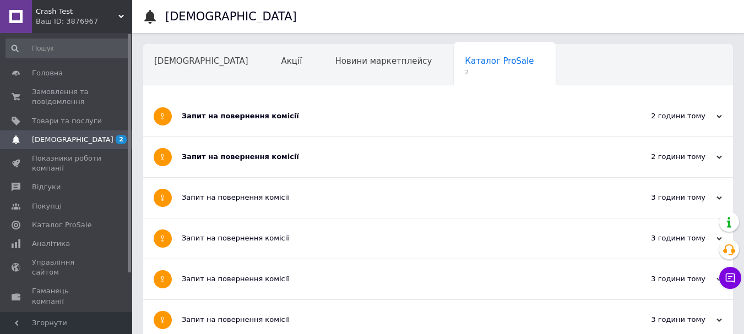
click at [432, 114] on div "Запит на повернення комісії" at bounding box center [397, 116] width 430 height 10
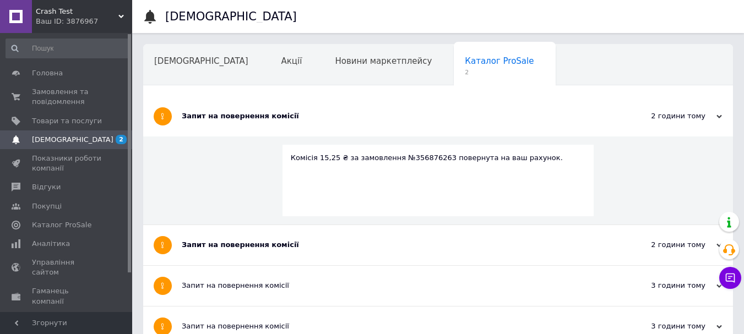
click at [431, 113] on div "Запит на повернення комісії" at bounding box center [397, 116] width 430 height 10
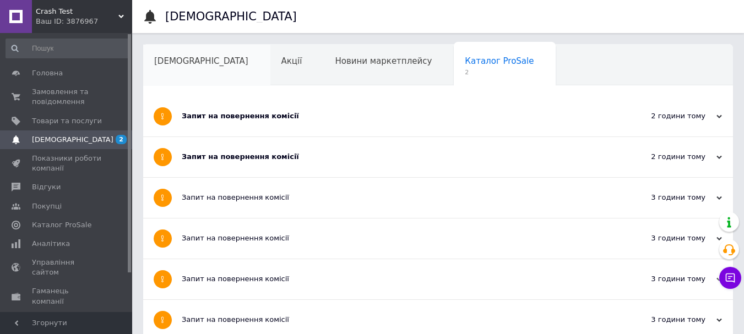
click at [170, 54] on div "[DEMOGRAPHIC_DATA]" at bounding box center [206, 66] width 127 height 42
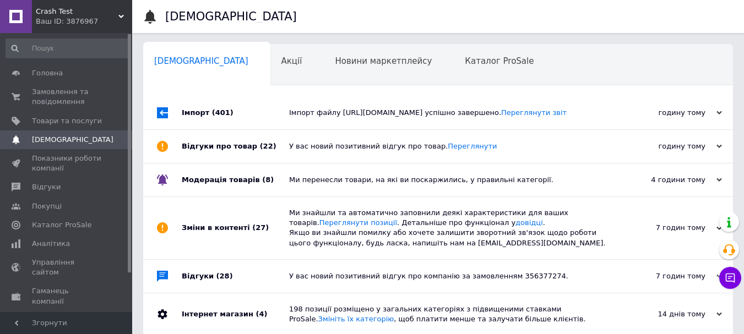
click at [85, 5] on div "Crash Test Ваш ID: 3876967" at bounding box center [82, 16] width 100 height 33
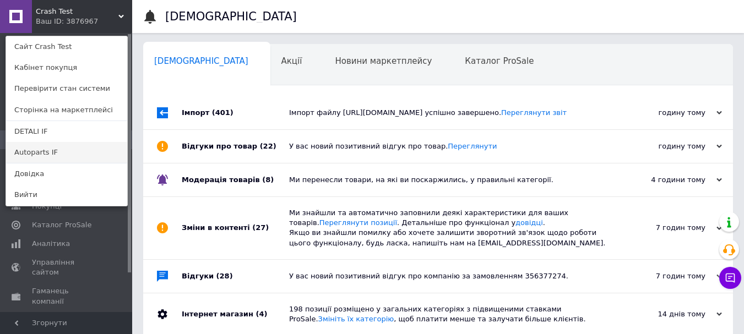
drag, startPoint x: 62, startPoint y: 149, endPoint x: 114, endPoint y: 2, distance: 156.0
click at [63, 149] on link "Autoparts IF" at bounding box center [66, 152] width 121 height 21
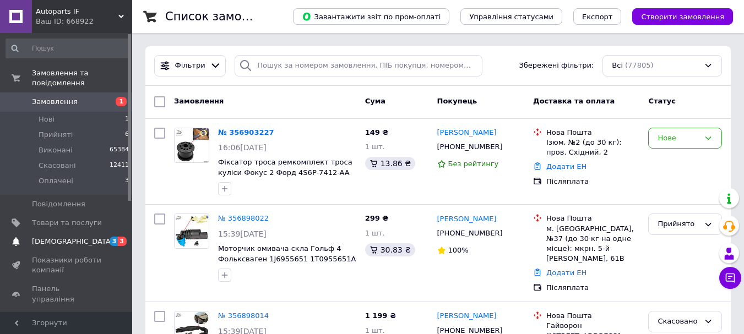
click at [81, 232] on link "[DEMOGRAPHIC_DATA] 3 3" at bounding box center [67, 241] width 135 height 19
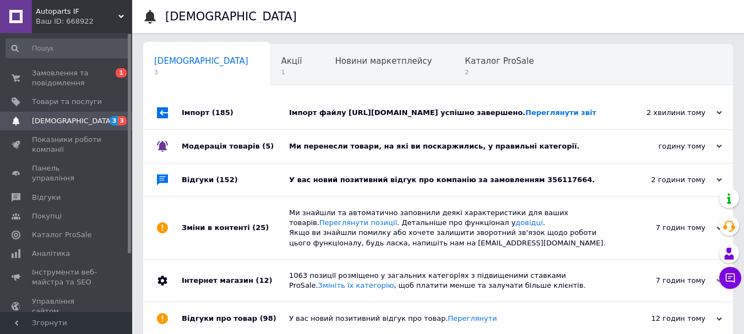
click at [402, 184] on div "У вас новий позитивний відгук про компанію за замовленням 356117664." at bounding box center [450, 179] width 323 height 33
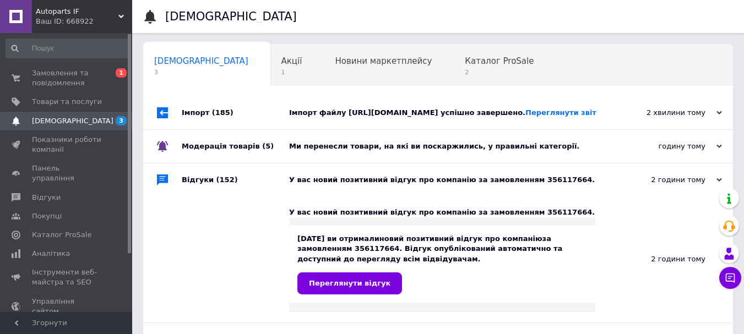
drag, startPoint x: 484, startPoint y: 181, endPoint x: 479, endPoint y: 165, distance: 16.7
click at [484, 180] on div "У вас новий позитивний відгук про компанію за замовленням 356117664." at bounding box center [450, 179] width 323 height 33
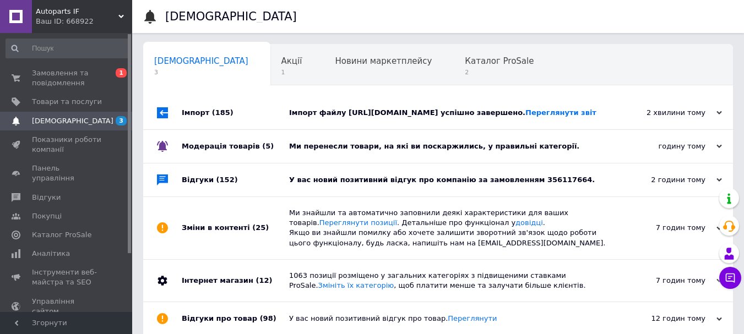
click at [476, 151] on div "Ми перенесли товари, на які ви поскаржились, у правильні категорії." at bounding box center [450, 146] width 323 height 10
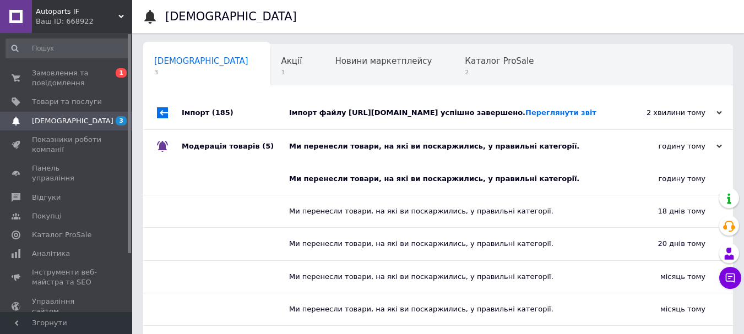
drag, startPoint x: 481, startPoint y: 157, endPoint x: 444, endPoint y: 124, distance: 49.9
click at [480, 151] on div "Ми перенесли товари, на які ви поскаржились, у правильні категорії." at bounding box center [450, 146] width 323 height 10
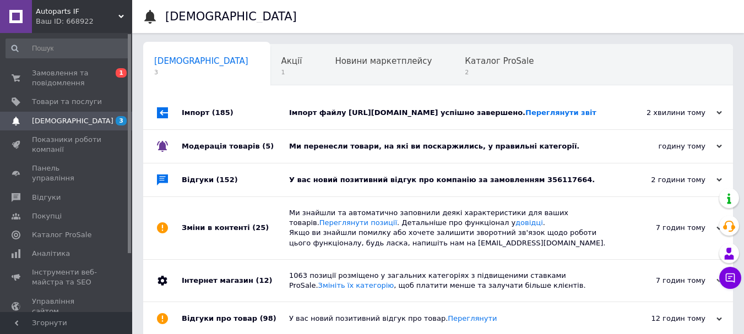
click at [443, 118] on div "Імпорт файлу [URL][DOMAIN_NAME] успішно завершено. Переглянути звіт" at bounding box center [450, 113] width 323 height 10
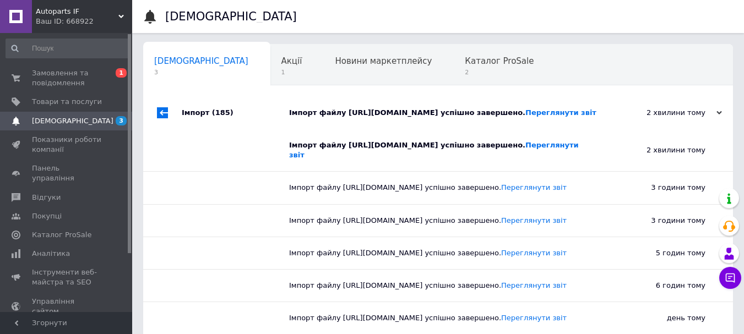
click at [427, 113] on div "Імпорт файлу [URL][DOMAIN_NAME] успішно завершено. Переглянути звіт" at bounding box center [450, 113] width 323 height 10
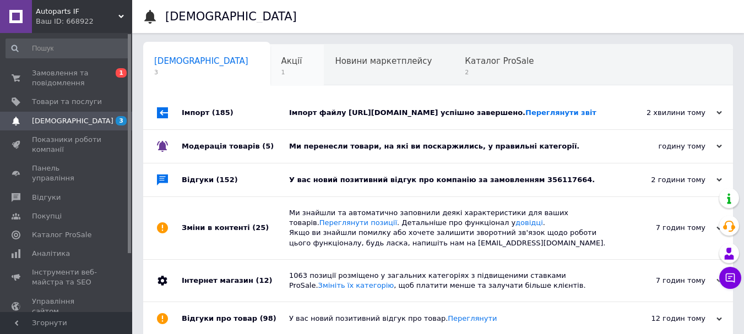
click at [281, 62] on span "Акції" at bounding box center [291, 61] width 21 height 10
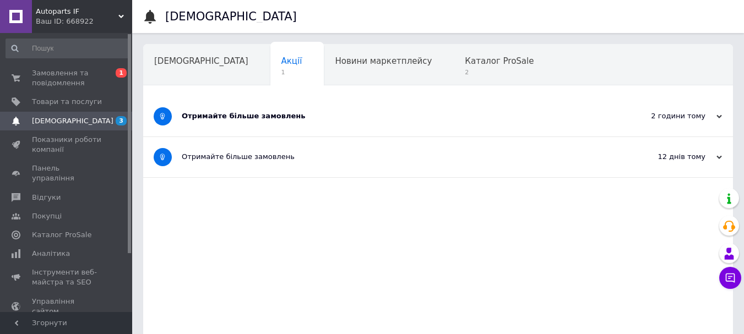
click at [373, 118] on div "Отримайте більше замовлень" at bounding box center [397, 116] width 430 height 10
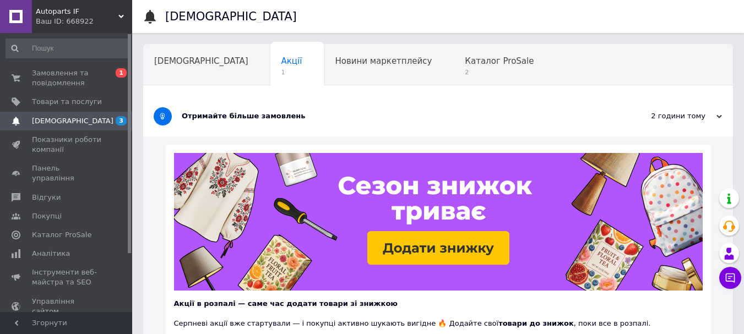
click at [411, 114] on div "Отримайте більше замовлень" at bounding box center [397, 116] width 430 height 10
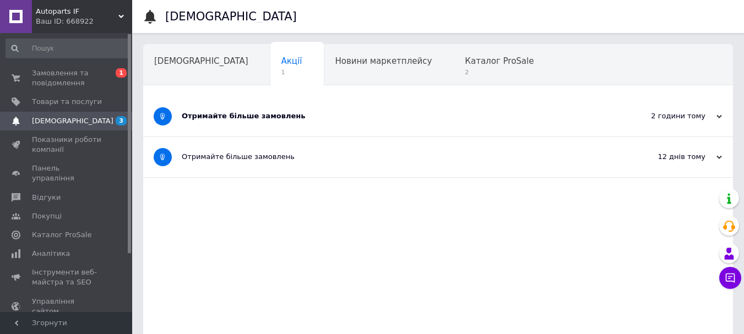
click at [411, 114] on div "Отримайте більше замовлень" at bounding box center [397, 116] width 430 height 10
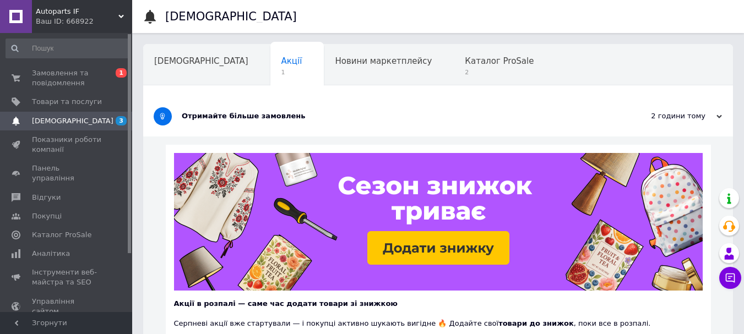
click at [96, 114] on link "[DEMOGRAPHIC_DATA] 3" at bounding box center [67, 121] width 135 height 19
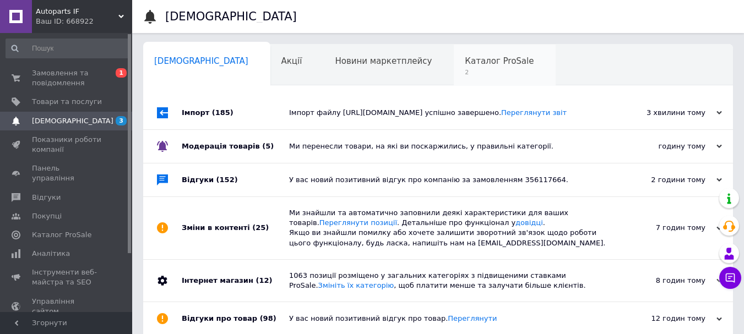
click at [465, 71] on span "2" at bounding box center [499, 72] width 69 height 8
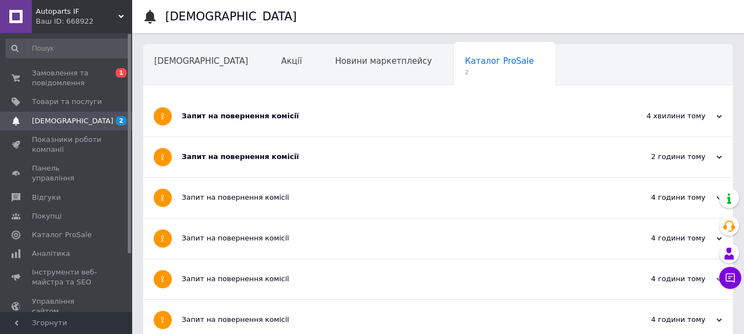
click at [466, 117] on div "Запит на повернення комісії" at bounding box center [397, 116] width 430 height 10
click at [463, 117] on div "Запит на повернення комісії" at bounding box center [397, 116] width 430 height 10
click at [183, 62] on span "[DEMOGRAPHIC_DATA]" at bounding box center [201, 61] width 94 height 10
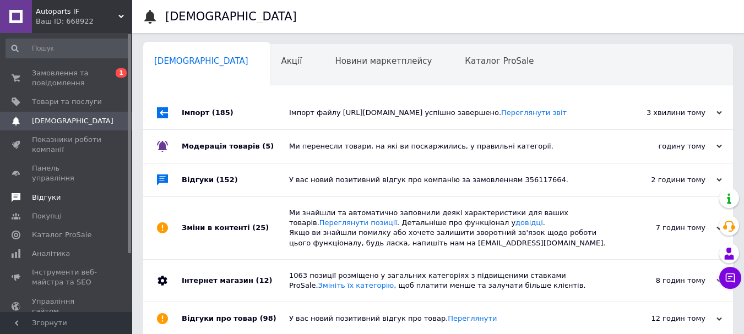
click at [80, 193] on span "Відгуки" at bounding box center [67, 198] width 70 height 10
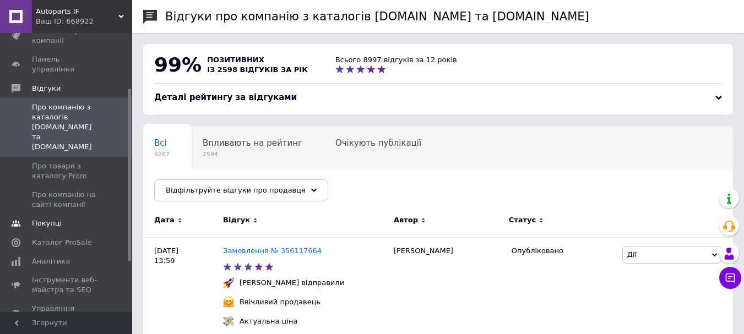
scroll to position [110, 0]
click at [73, 237] on span "Каталог ProSale" at bounding box center [61, 242] width 59 height 10
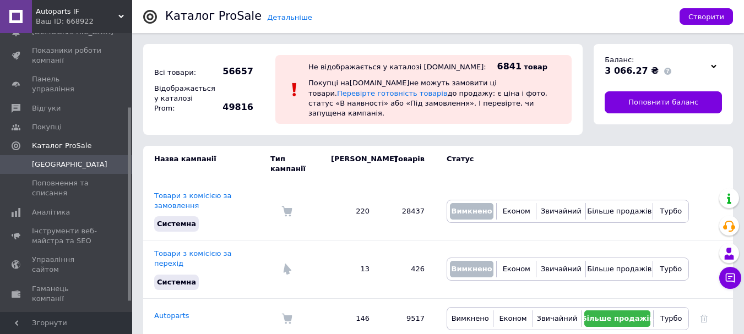
scroll to position [55, 0]
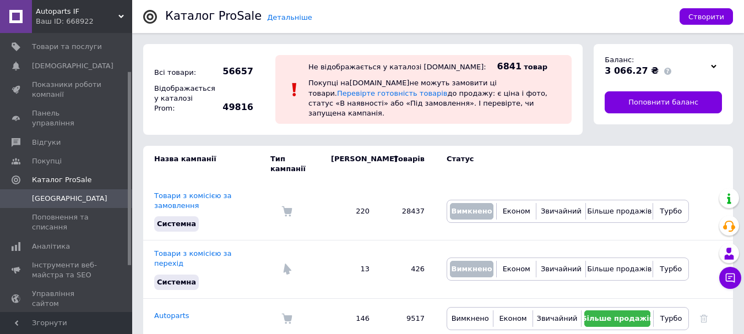
click at [74, 12] on span "Autoparts IF" at bounding box center [77, 12] width 83 height 10
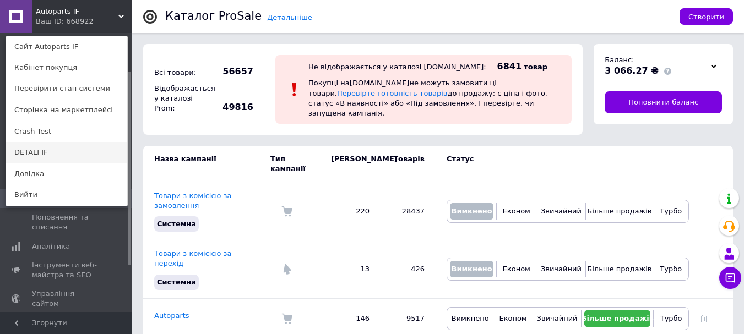
click at [58, 157] on link "DETALI IF" at bounding box center [66, 152] width 121 height 21
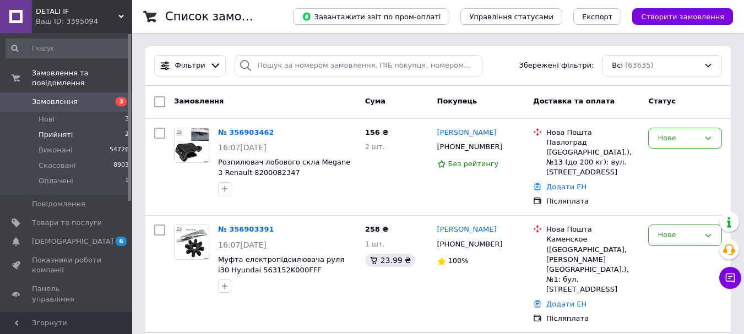
click at [99, 127] on li "Прийняті 2" at bounding box center [67, 134] width 135 height 15
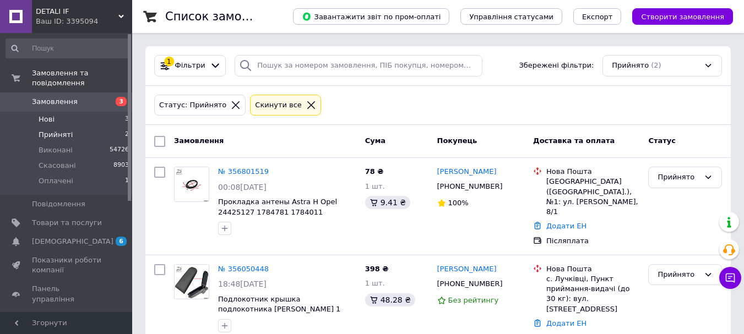
click at [97, 113] on li "Нові 3" at bounding box center [67, 119] width 135 height 15
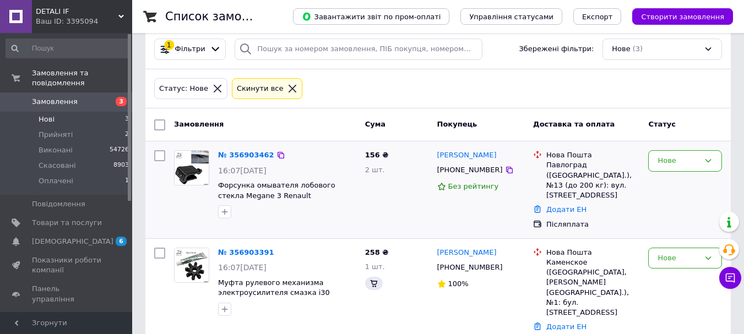
scroll to position [31, 0]
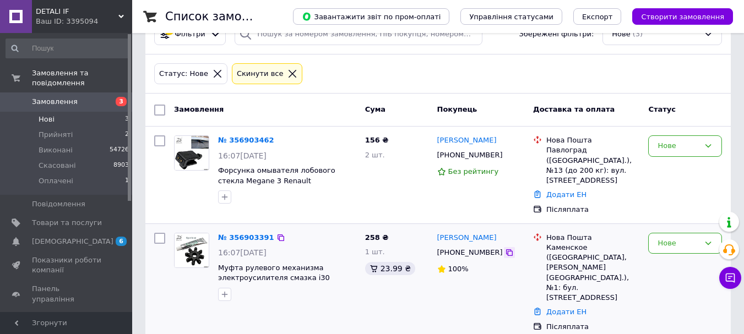
click at [505, 249] on icon at bounding box center [509, 252] width 9 height 9
click at [234, 239] on link "№ 356903391" at bounding box center [246, 237] width 56 height 8
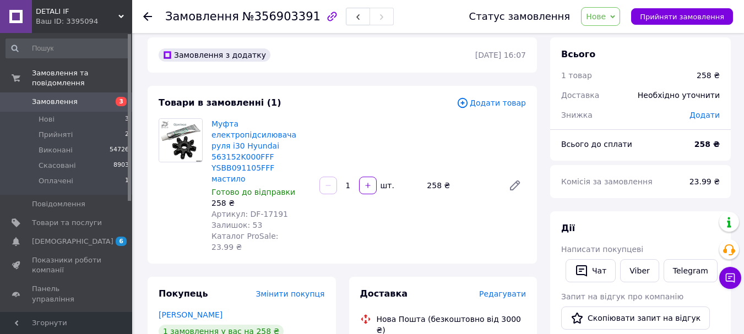
scroll to position [165, 0]
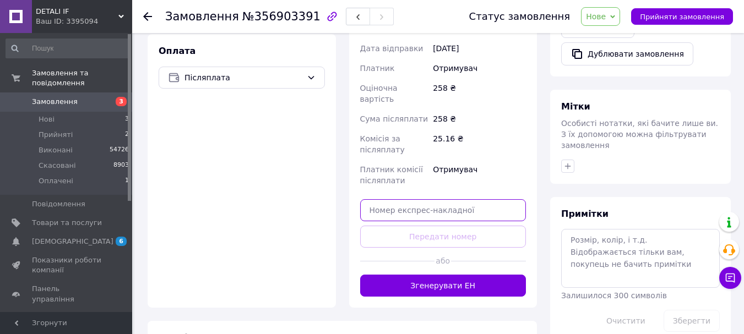
drag, startPoint x: 454, startPoint y: 143, endPoint x: 418, endPoint y: 161, distance: 40.1
click at [454, 199] on input "text" at bounding box center [443, 210] width 166 height 22
paste input "20451225223395"
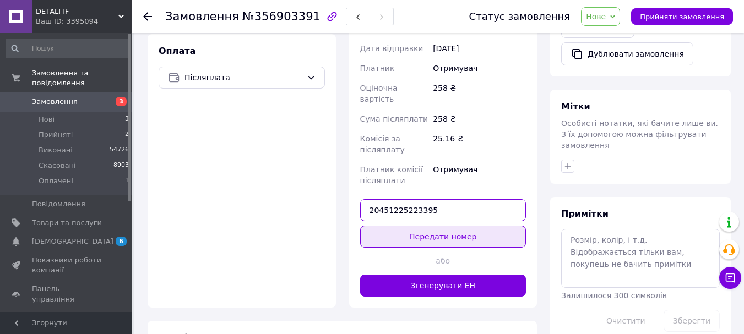
type input "20451225223395"
click at [406, 226] on button "Передати номер" at bounding box center [443, 237] width 166 height 22
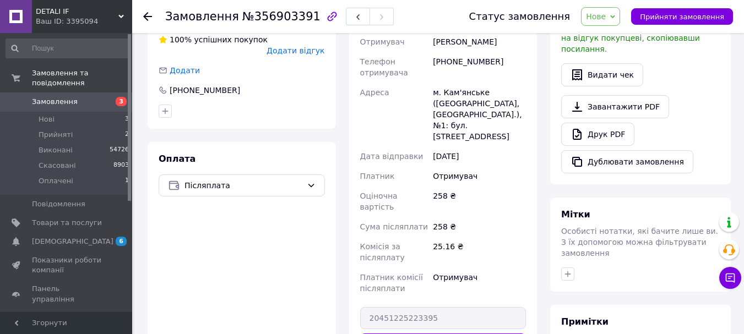
scroll to position [154, 0]
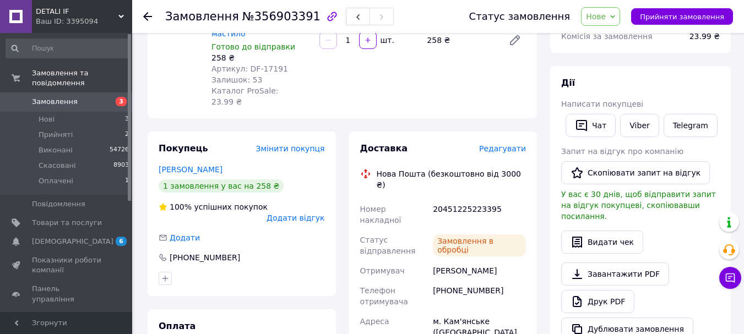
click at [605, 15] on span "Нове" at bounding box center [596, 16] width 20 height 9
click at [619, 53] on li "Виконано" at bounding box center [606, 55] width 51 height 17
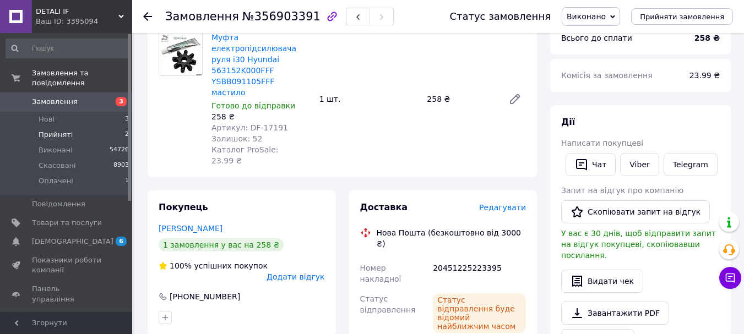
scroll to position [0, 0]
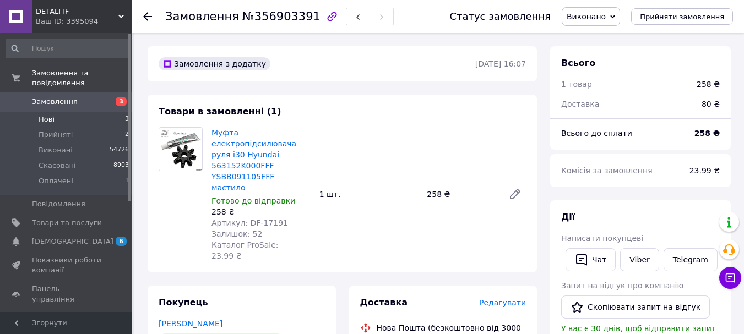
click at [108, 112] on li "Нові 3" at bounding box center [67, 119] width 135 height 15
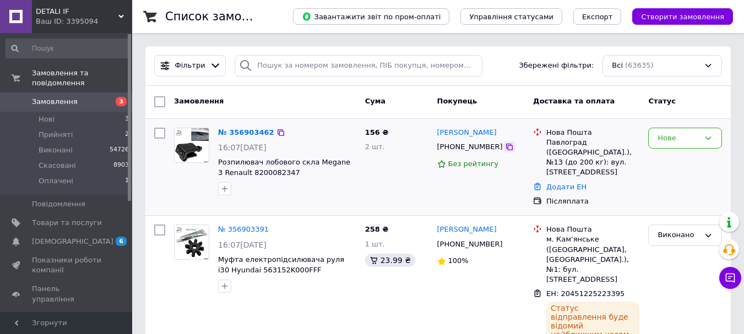
click at [505, 149] on icon at bounding box center [509, 147] width 9 height 9
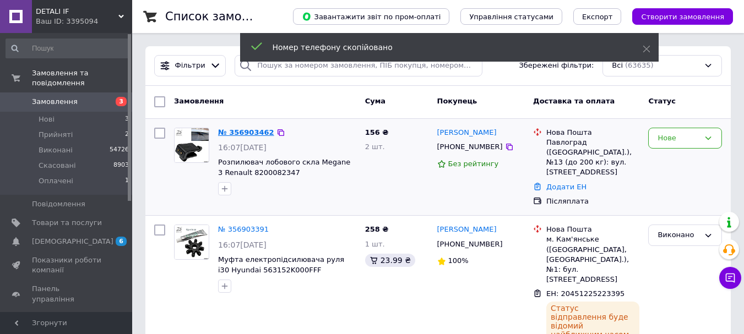
click at [252, 133] on link "№ 356903462" at bounding box center [246, 132] width 56 height 8
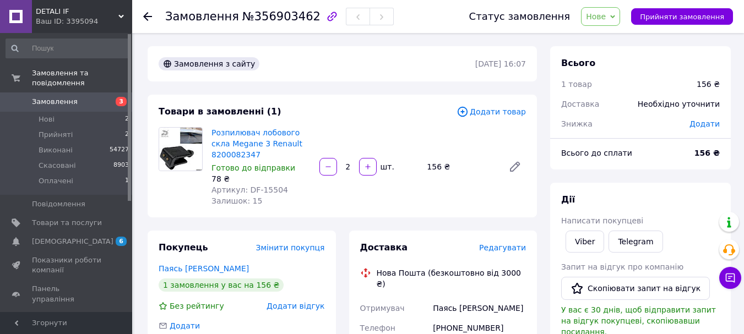
click at [265, 23] on span "№356903462" at bounding box center [281, 16] width 78 height 13
copy span "356903462"
click at [92, 128] on li "Прийняті 2" at bounding box center [67, 134] width 135 height 15
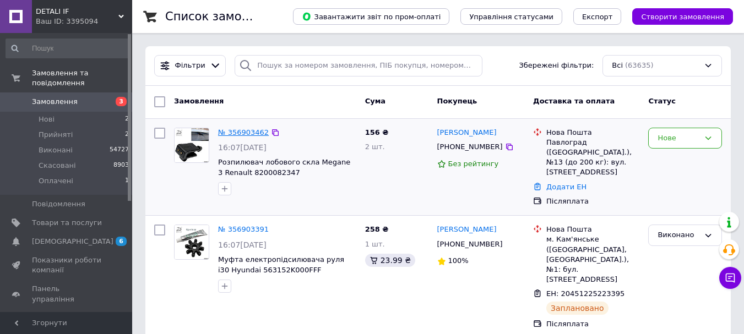
click at [243, 135] on link "№ 356903462" at bounding box center [243, 132] width 51 height 8
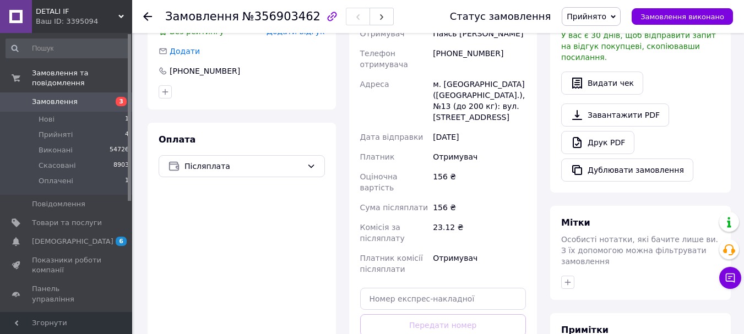
scroll to position [385, 0]
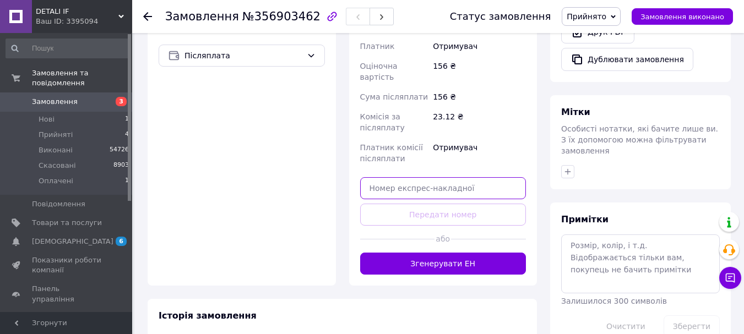
click at [465, 177] on input "text" at bounding box center [443, 188] width 166 height 22
paste input "20451225228962"
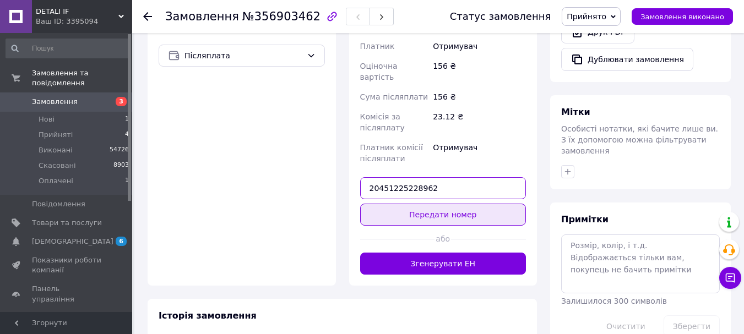
type input "20451225228962"
click at [414, 204] on button "Передати номер" at bounding box center [443, 215] width 166 height 22
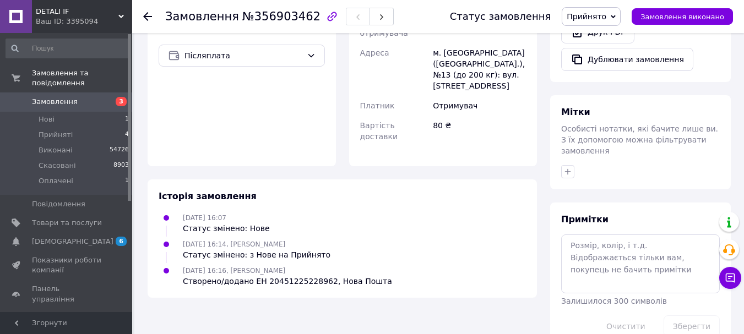
drag, startPoint x: 600, startPoint y: 12, endPoint x: 598, endPoint y: 18, distance: 6.3
click at [600, 12] on span "Прийнято" at bounding box center [586, 16] width 40 height 9
click at [596, 34] on li "Виконано" at bounding box center [591, 38] width 58 height 17
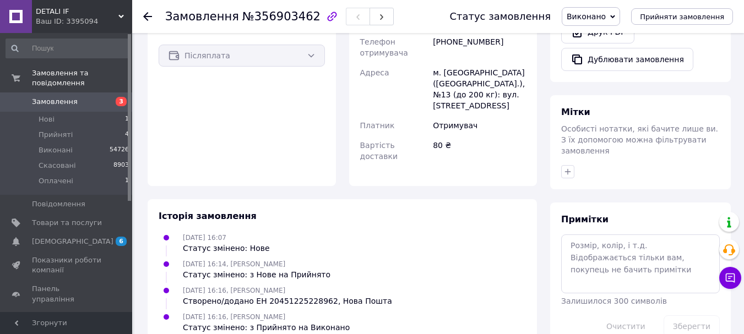
scroll to position [0, 0]
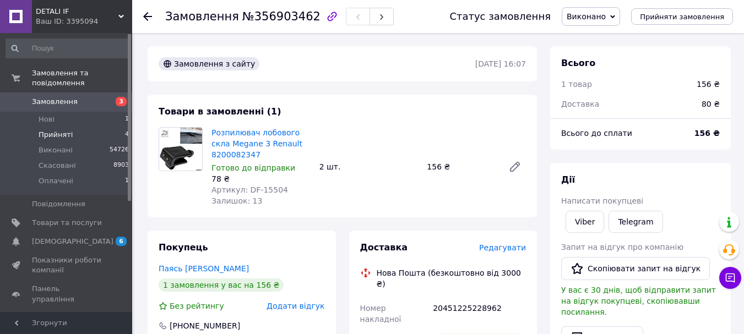
click at [90, 127] on li "Прийняті 4" at bounding box center [67, 134] width 135 height 15
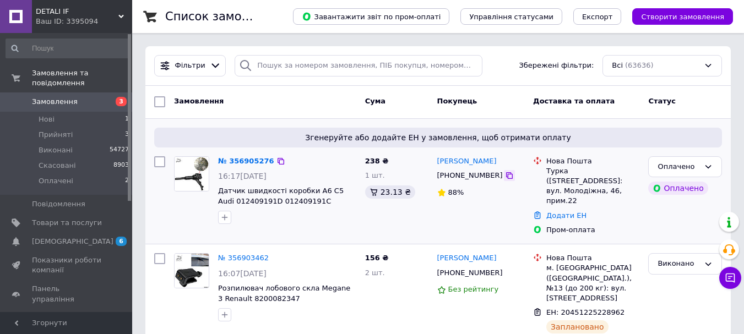
click at [506, 177] on icon at bounding box center [509, 175] width 7 height 7
click at [245, 160] on link "№ 356905276" at bounding box center [246, 161] width 56 height 8
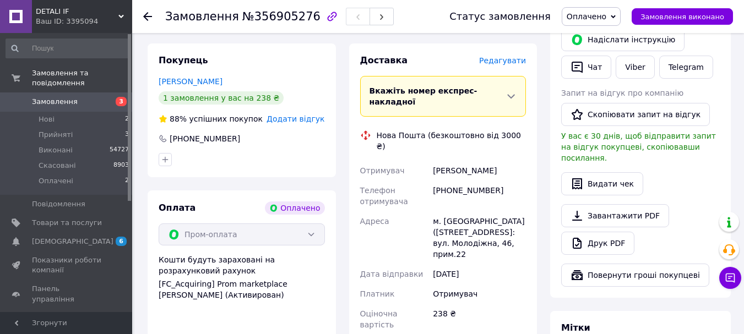
scroll to position [385, 0]
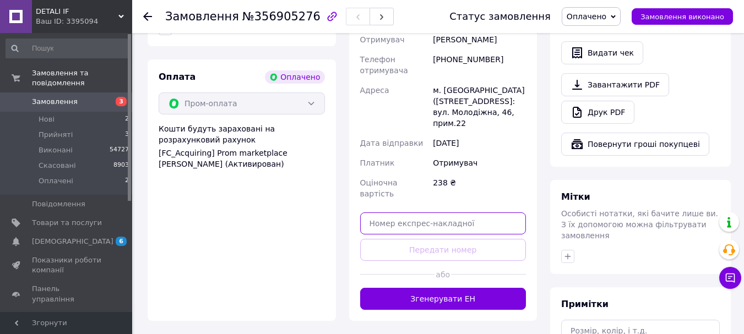
click at [472, 212] on input "text" at bounding box center [443, 223] width 166 height 22
paste input "20451225235657"
type input "20451225235657"
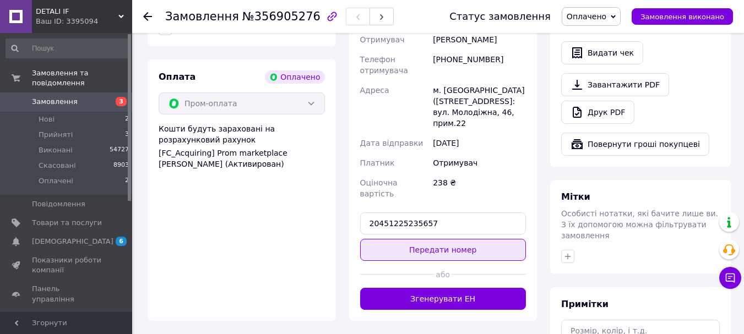
click at [433, 239] on button "Передати номер" at bounding box center [443, 250] width 166 height 22
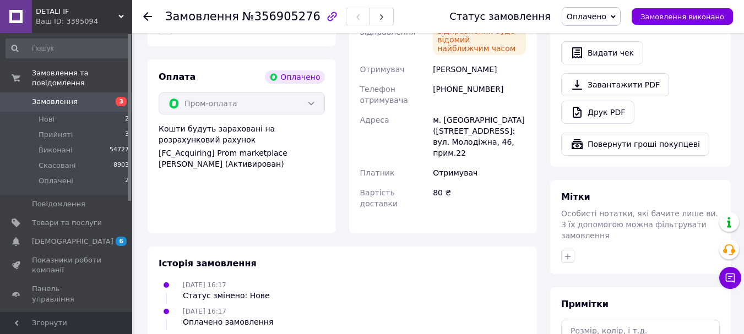
scroll to position [110, 0]
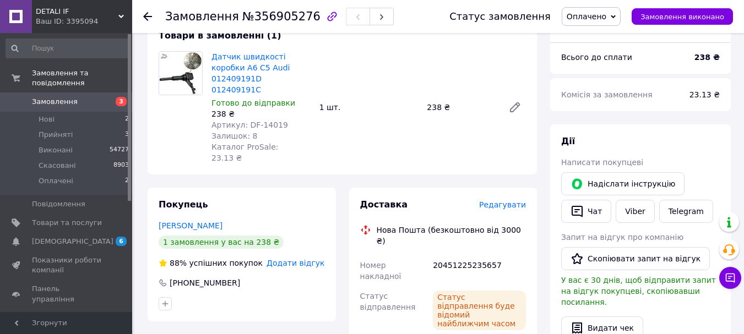
drag, startPoint x: 614, startPoint y: 19, endPoint x: 614, endPoint y: 34, distance: 14.3
click at [606, 19] on span "Оплачено" at bounding box center [586, 16] width 40 height 9
click at [610, 52] on li "Виконано" at bounding box center [591, 55] width 58 height 17
click at [90, 176] on li "Оплачені 2" at bounding box center [67, 183] width 135 height 21
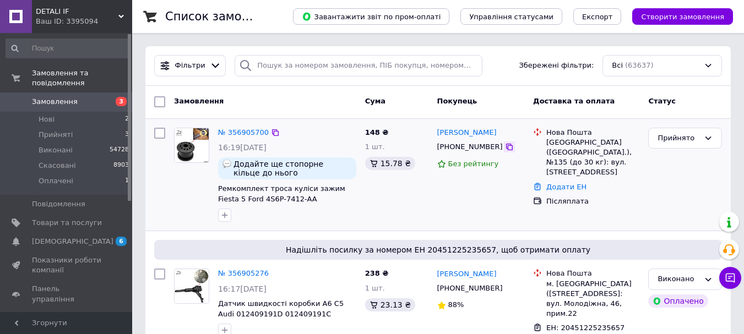
click at [505, 147] on icon at bounding box center [509, 147] width 9 height 9
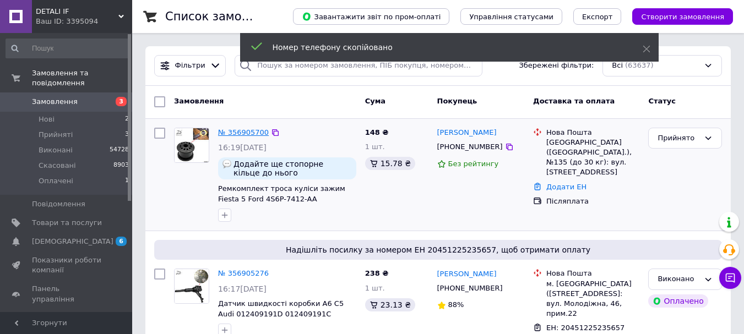
click at [247, 131] on link "№ 356905700" at bounding box center [243, 132] width 51 height 8
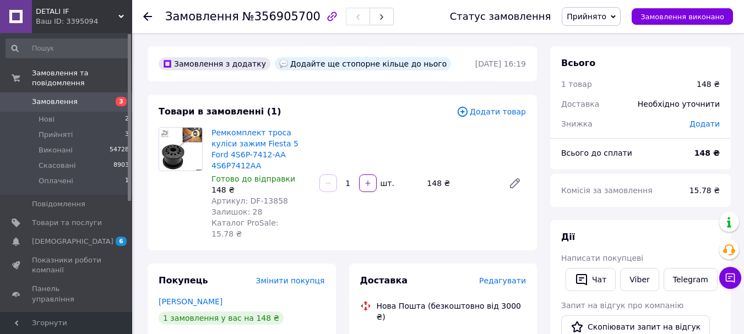
click at [273, 20] on span "№356905700" at bounding box center [281, 16] width 78 height 13
click at [334, 65] on div "Додайте ще стопорне кільце до нього" at bounding box center [363, 63] width 176 height 13
drag, startPoint x: 247, startPoint y: 193, endPoint x: 293, endPoint y: 193, distance: 46.2
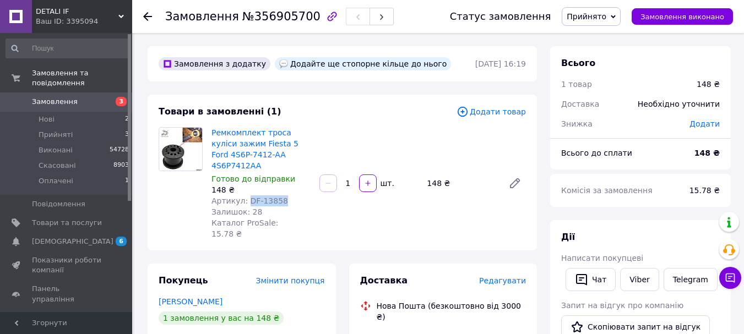
click at [293, 195] on div "Артикул: DF-13858" at bounding box center [260, 200] width 99 height 11
copy span "DF-13858"
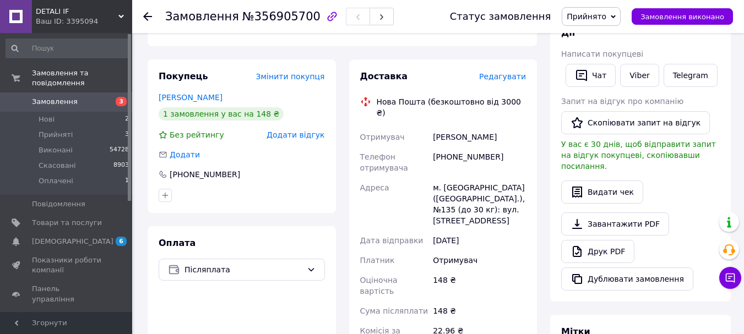
scroll to position [433, 0]
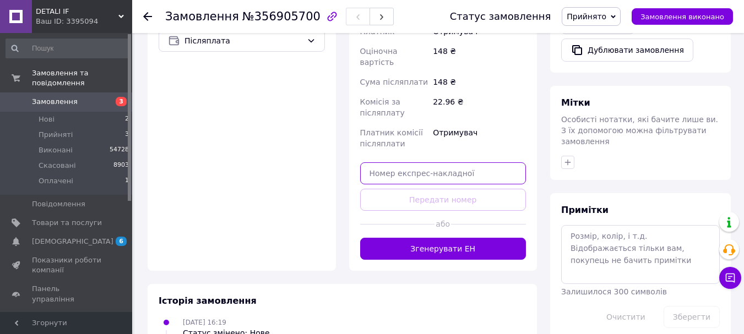
click at [470, 162] on input "text" at bounding box center [443, 173] width 166 height 22
paste input "20451225239444"
type input "20451225239444"
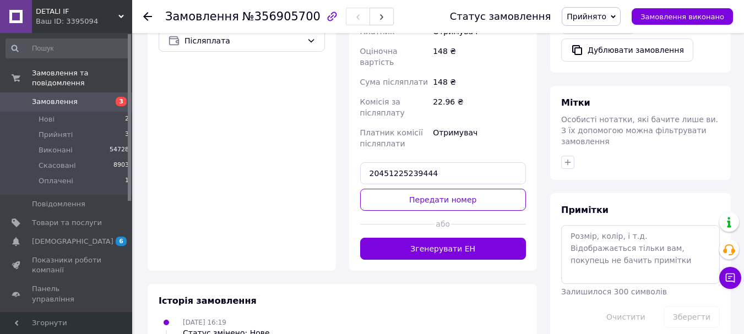
click at [441, 189] on button "Передати номер" at bounding box center [443, 200] width 166 height 22
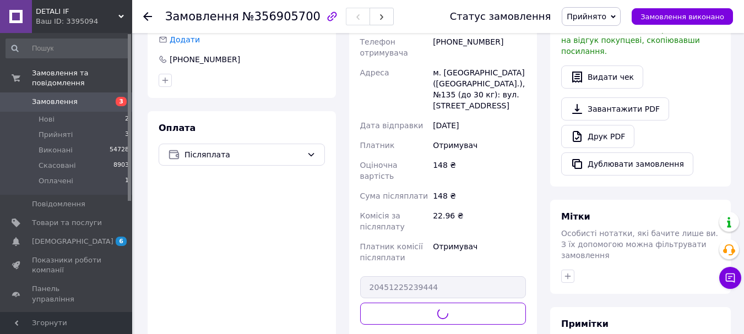
scroll to position [158, 0]
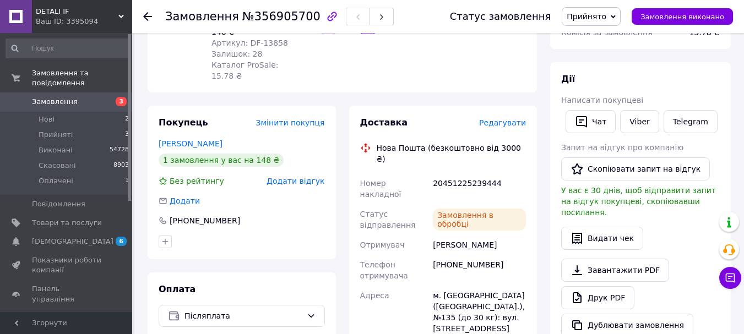
click at [606, 16] on span "Прийнято" at bounding box center [586, 16] width 40 height 9
click at [603, 37] on li "Виконано" at bounding box center [591, 38] width 58 height 17
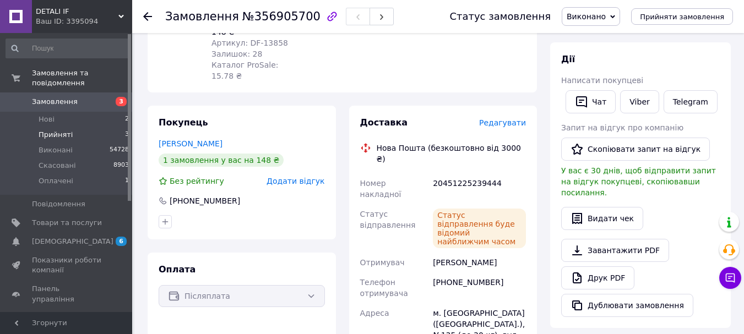
click at [69, 127] on li "Прийняті 3" at bounding box center [67, 134] width 135 height 15
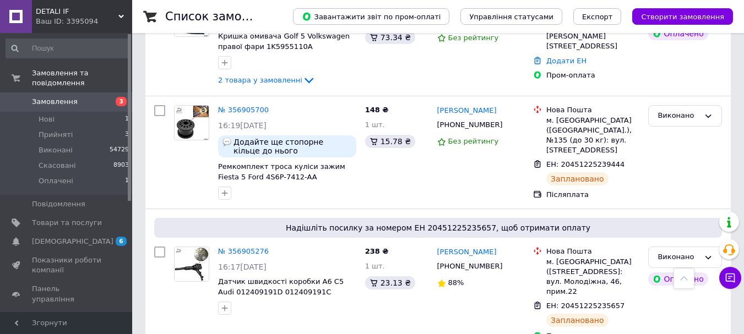
scroll to position [55, 0]
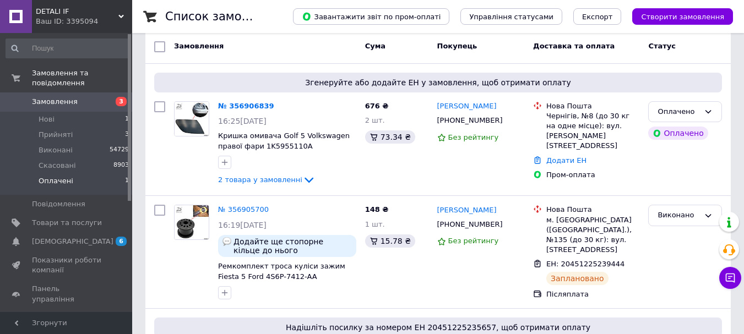
click at [95, 173] on li "Оплачені 1" at bounding box center [67, 183] width 135 height 21
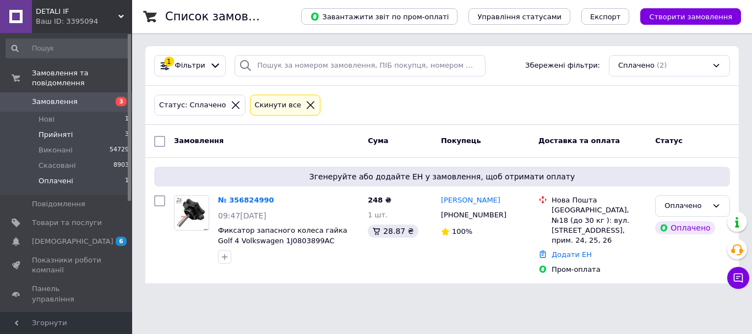
click at [103, 127] on li "Прийняті 3" at bounding box center [67, 134] width 135 height 15
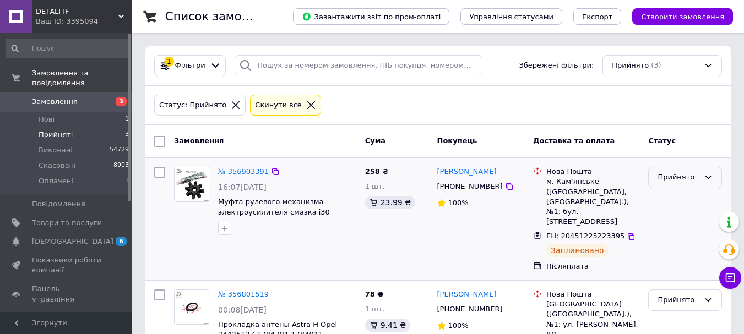
click at [678, 185] on div "Прийнято" at bounding box center [685, 177] width 74 height 21
click at [675, 200] on li "Виконано" at bounding box center [684, 200] width 73 height 20
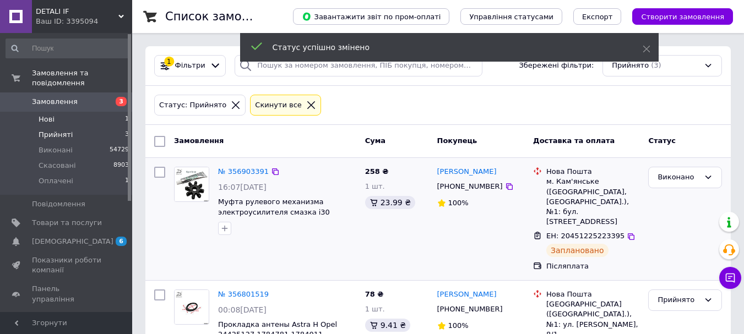
click at [75, 112] on li "Нові 1" at bounding box center [67, 119] width 135 height 15
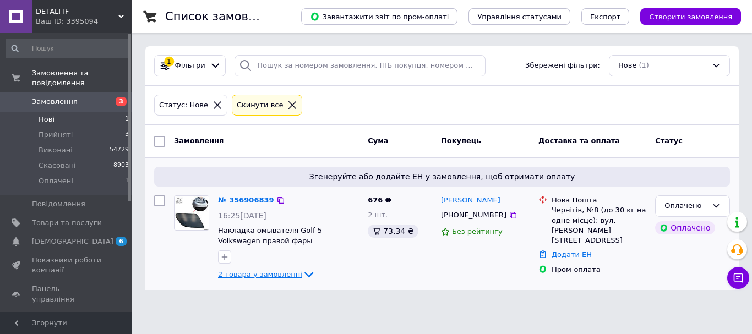
click at [270, 277] on span "2 товара у замовленні" at bounding box center [260, 274] width 84 height 8
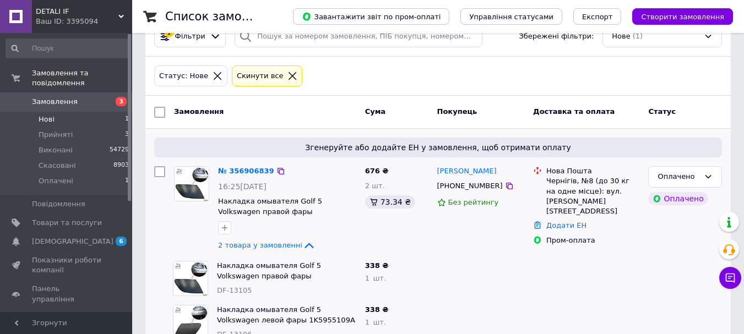
scroll to position [58, 0]
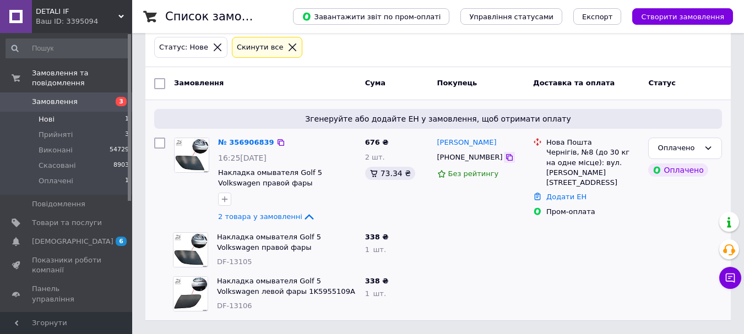
click at [505, 158] on icon at bounding box center [509, 157] width 9 height 9
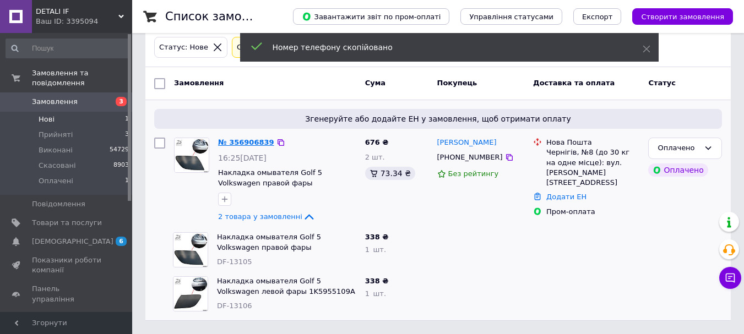
click at [234, 141] on link "№ 356906839" at bounding box center [246, 142] width 56 height 8
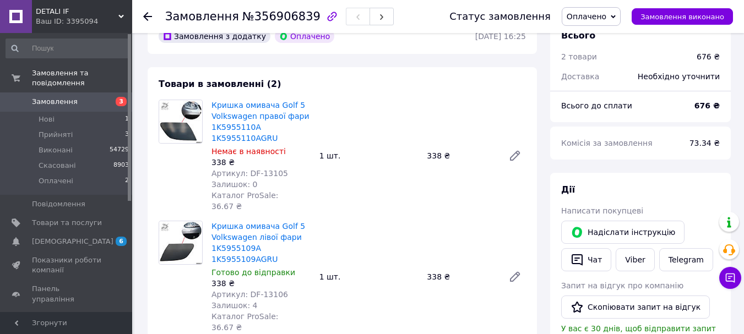
scroll to position [58, 0]
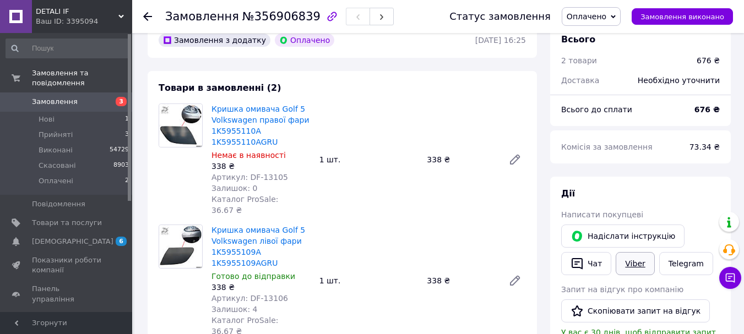
click at [630, 264] on link "Viber" at bounding box center [634, 263] width 39 height 23
click at [91, 127] on li "Прийняті 3" at bounding box center [67, 134] width 135 height 15
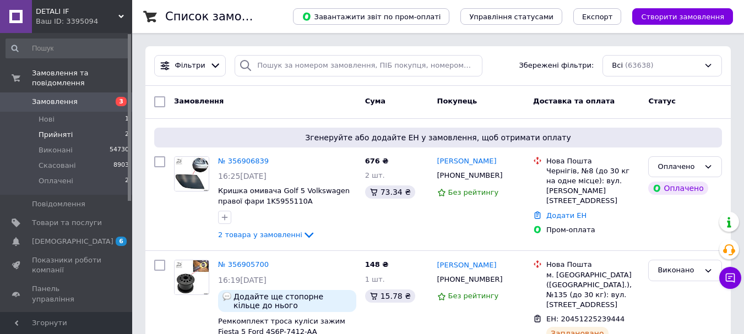
click at [75, 127] on li "Прийняті 2" at bounding box center [67, 134] width 135 height 15
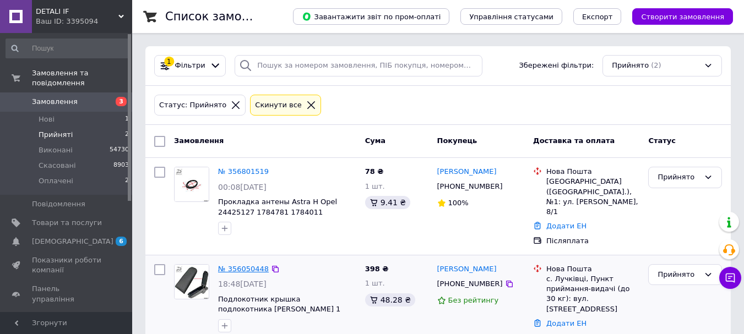
click at [232, 265] on link "№ 356050448" at bounding box center [243, 269] width 51 height 8
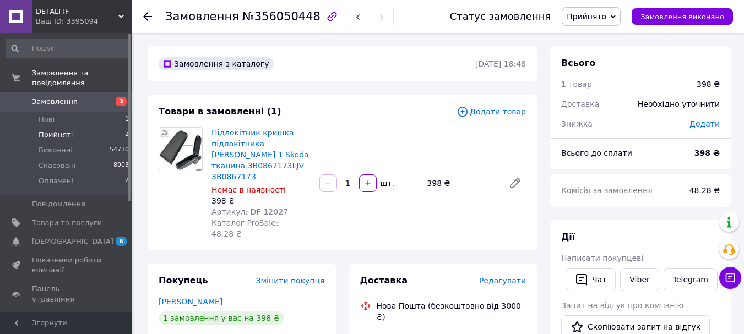
click at [86, 127] on li "Прийняті 2" at bounding box center [67, 134] width 135 height 15
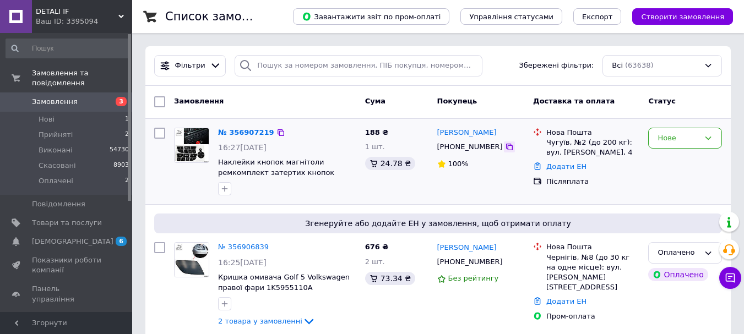
click at [505, 149] on icon at bounding box center [509, 147] width 9 height 9
click at [248, 132] on link "№ 356907219" at bounding box center [246, 132] width 56 height 8
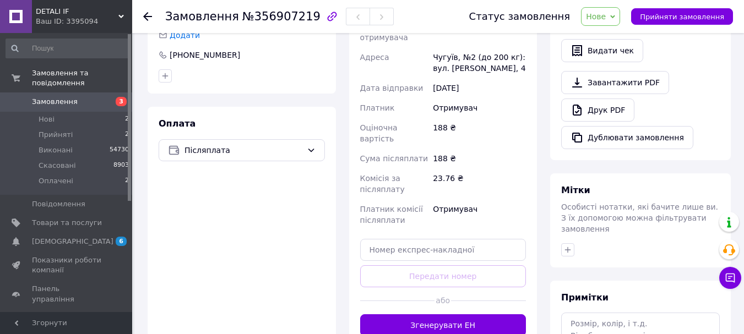
scroll to position [429, 0]
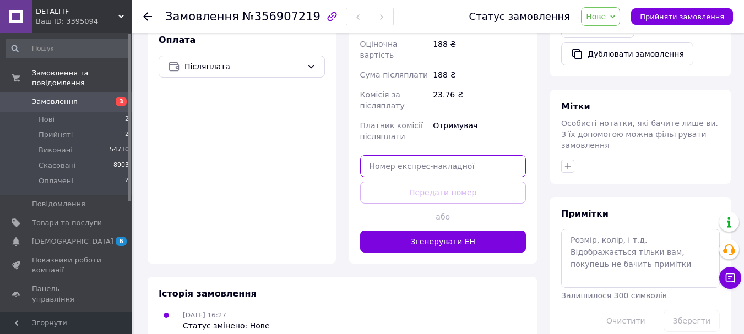
click at [467, 155] on input "text" at bounding box center [443, 166] width 166 height 22
paste input "20451225247131"
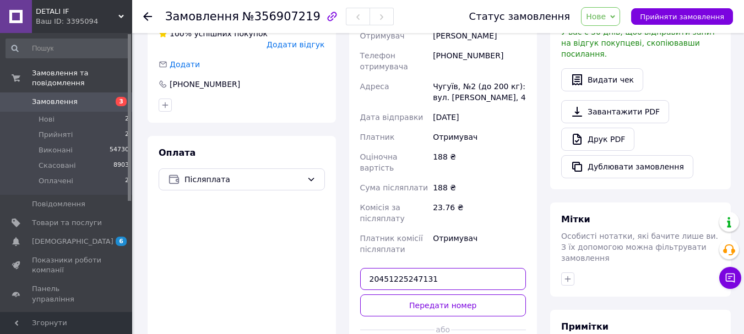
scroll to position [319, 0]
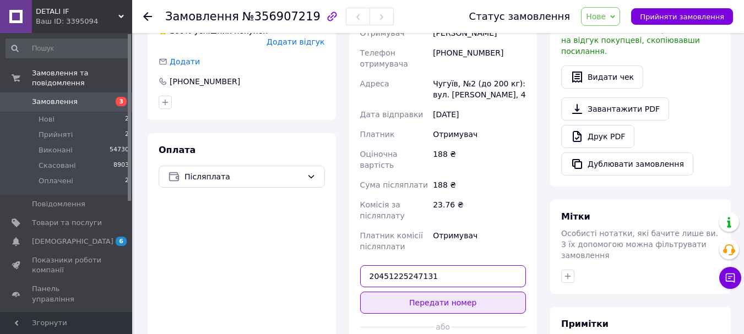
type input "20451225247131"
click at [447, 292] on button "Передати номер" at bounding box center [443, 303] width 166 height 22
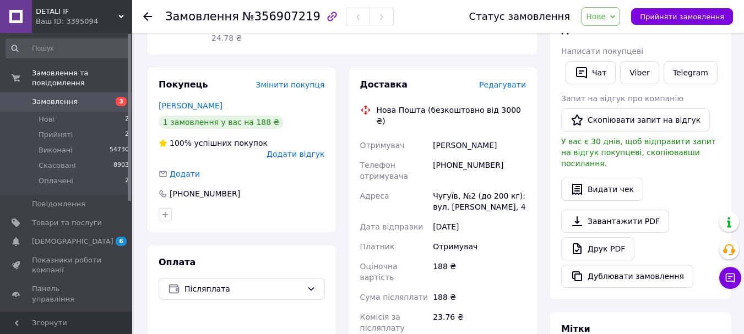
scroll to position [44, 0]
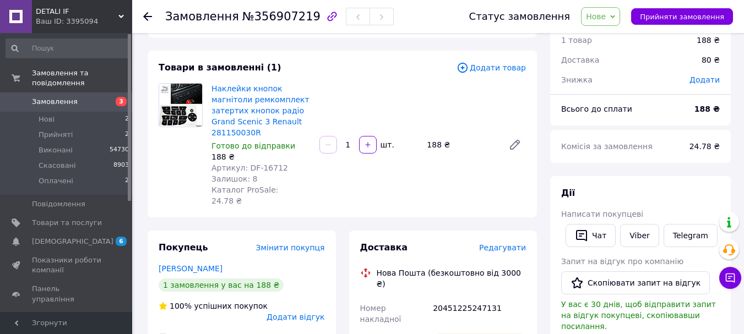
drag, startPoint x: 609, startPoint y: 14, endPoint x: 627, endPoint y: 18, distance: 18.7
click at [605, 14] on span "Нове" at bounding box center [596, 16] width 20 height 9
click at [619, 39] on li "Прийнято" at bounding box center [606, 38] width 51 height 17
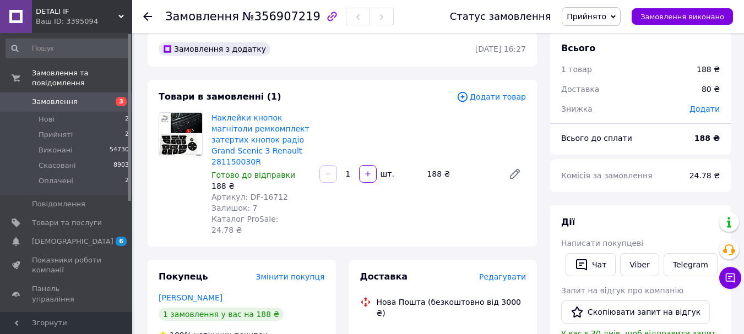
scroll to position [0, 0]
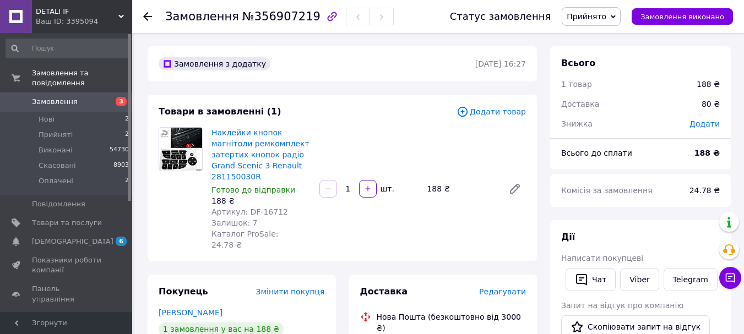
click at [606, 20] on span "Прийнято" at bounding box center [586, 16] width 40 height 9
click at [603, 43] on li "Виконано" at bounding box center [591, 38] width 58 height 17
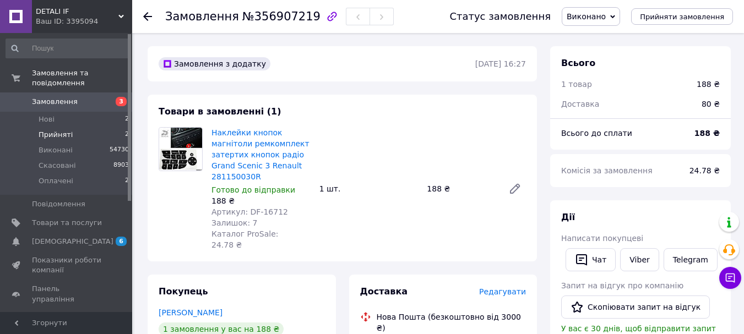
click at [83, 127] on li "Прийняті 2" at bounding box center [67, 134] width 135 height 15
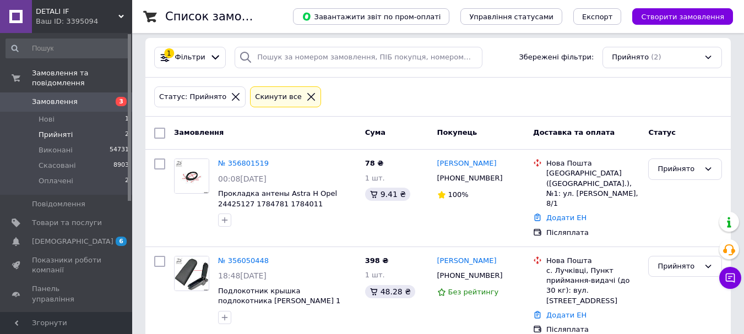
scroll to position [10, 0]
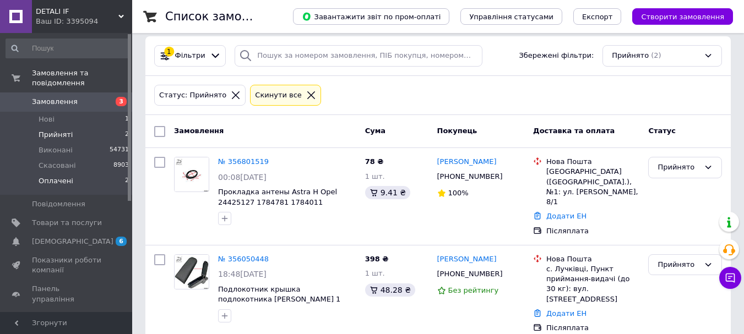
click at [102, 173] on li "Оплачені 2" at bounding box center [67, 183] width 135 height 21
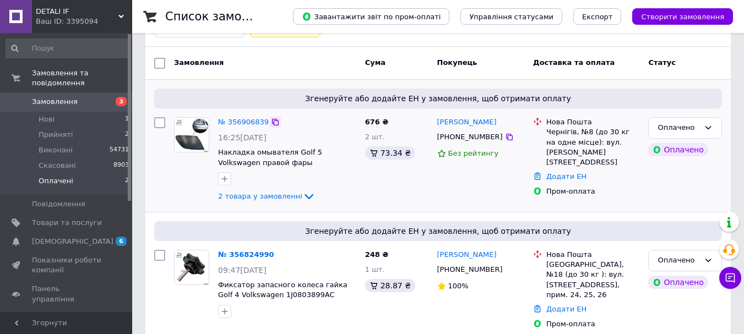
scroll to position [85, 0]
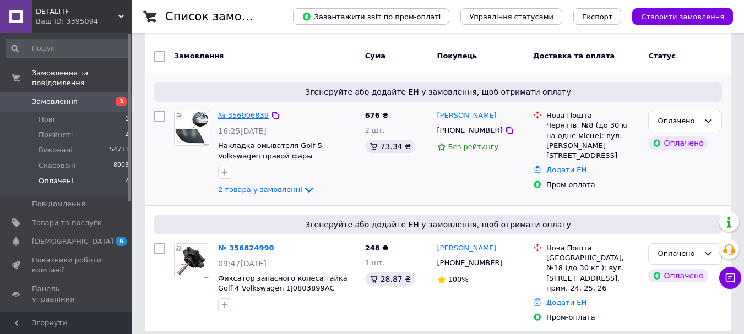
click at [251, 119] on link "№ 356906839" at bounding box center [243, 115] width 51 height 8
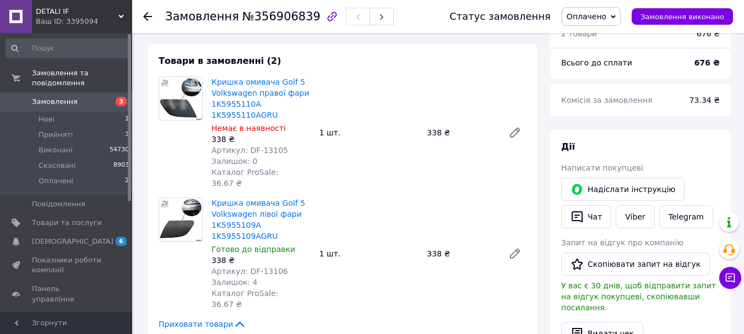
click at [274, 18] on span "№356906839" at bounding box center [281, 16] width 78 height 13
copy span "356906839"
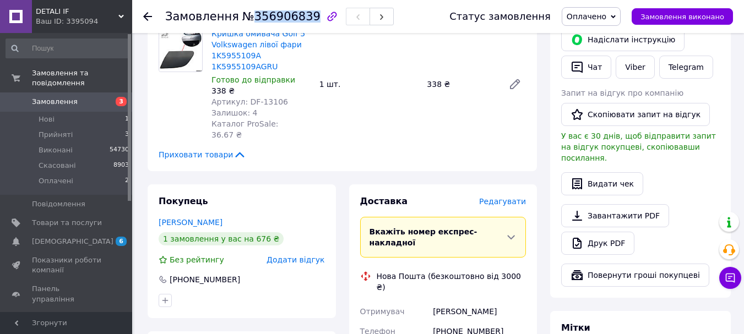
scroll to position [415, 0]
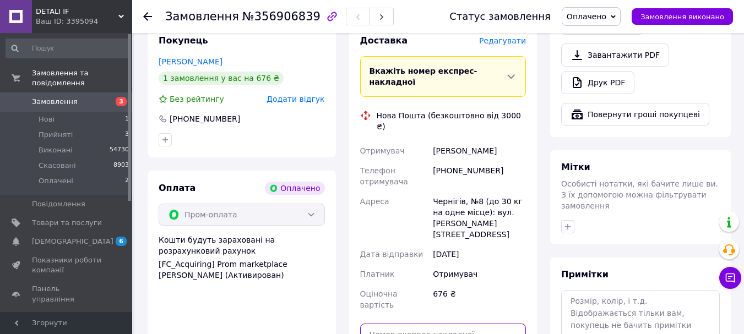
click at [447, 324] on input "text" at bounding box center [443, 335] width 166 height 22
paste input "20451225249857"
type input "20451225249857"
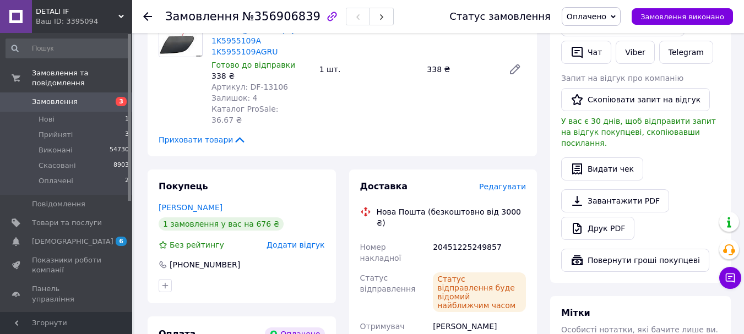
scroll to position [305, 0]
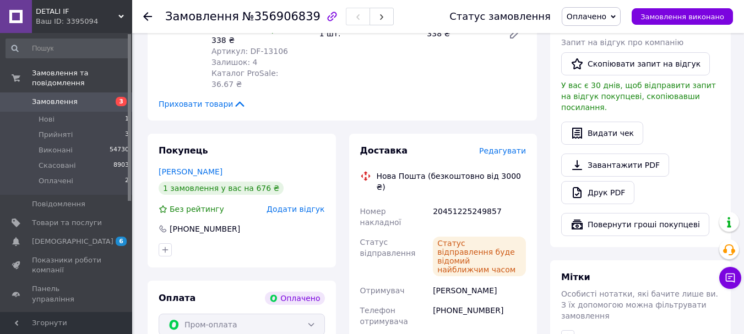
drag, startPoint x: 605, startPoint y: 16, endPoint x: 604, endPoint y: 40, distance: 24.2
click at [605, 16] on span "Оплачено" at bounding box center [586, 16] width 40 height 9
click at [600, 59] on li "Виконано" at bounding box center [591, 55] width 58 height 17
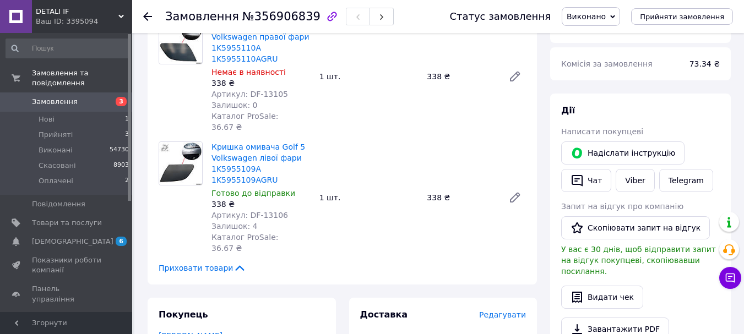
scroll to position [140, 0]
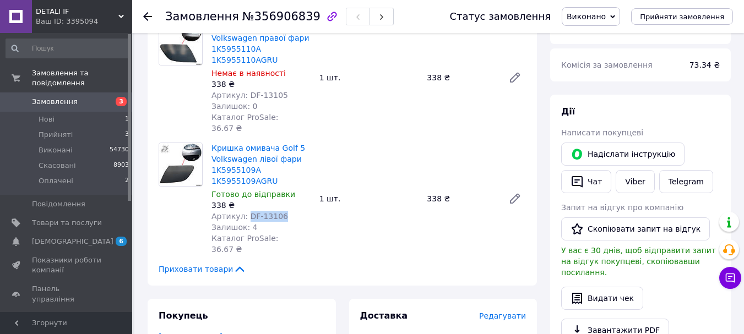
drag, startPoint x: 277, startPoint y: 204, endPoint x: 251, endPoint y: 181, distance: 35.1
click at [244, 212] on span "Артикул: DF-13106" at bounding box center [249, 216] width 77 height 9
copy span "DF-13106"
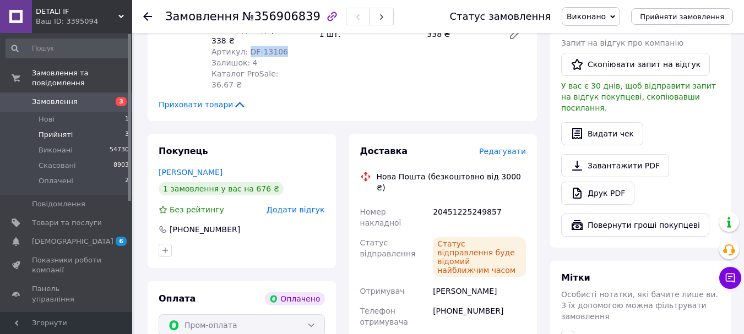
scroll to position [30, 0]
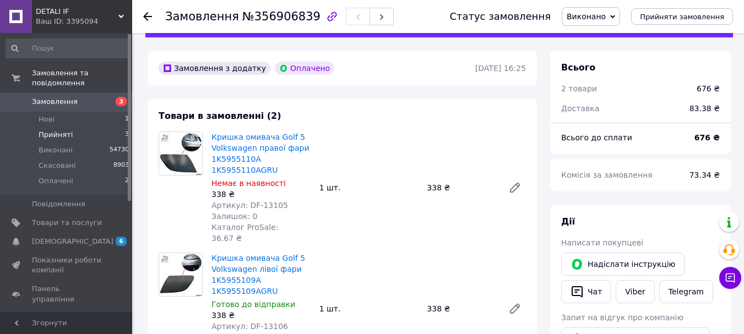
click at [91, 127] on li "Прийняті 3" at bounding box center [67, 134] width 135 height 15
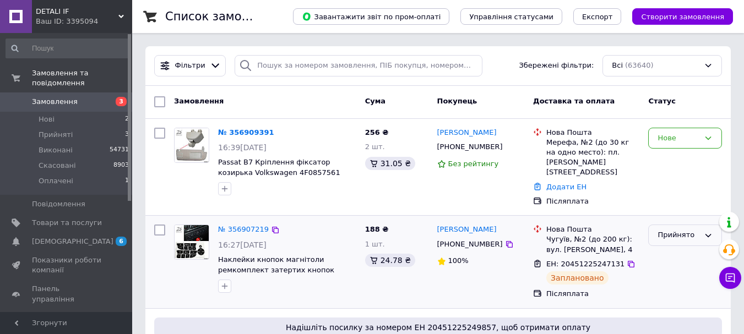
click at [674, 230] on div "Прийнято" at bounding box center [678, 236] width 42 height 12
click at [673, 249] on li "Виконано" at bounding box center [684, 258] width 73 height 20
